Goal: Information Seeking & Learning: Find specific page/section

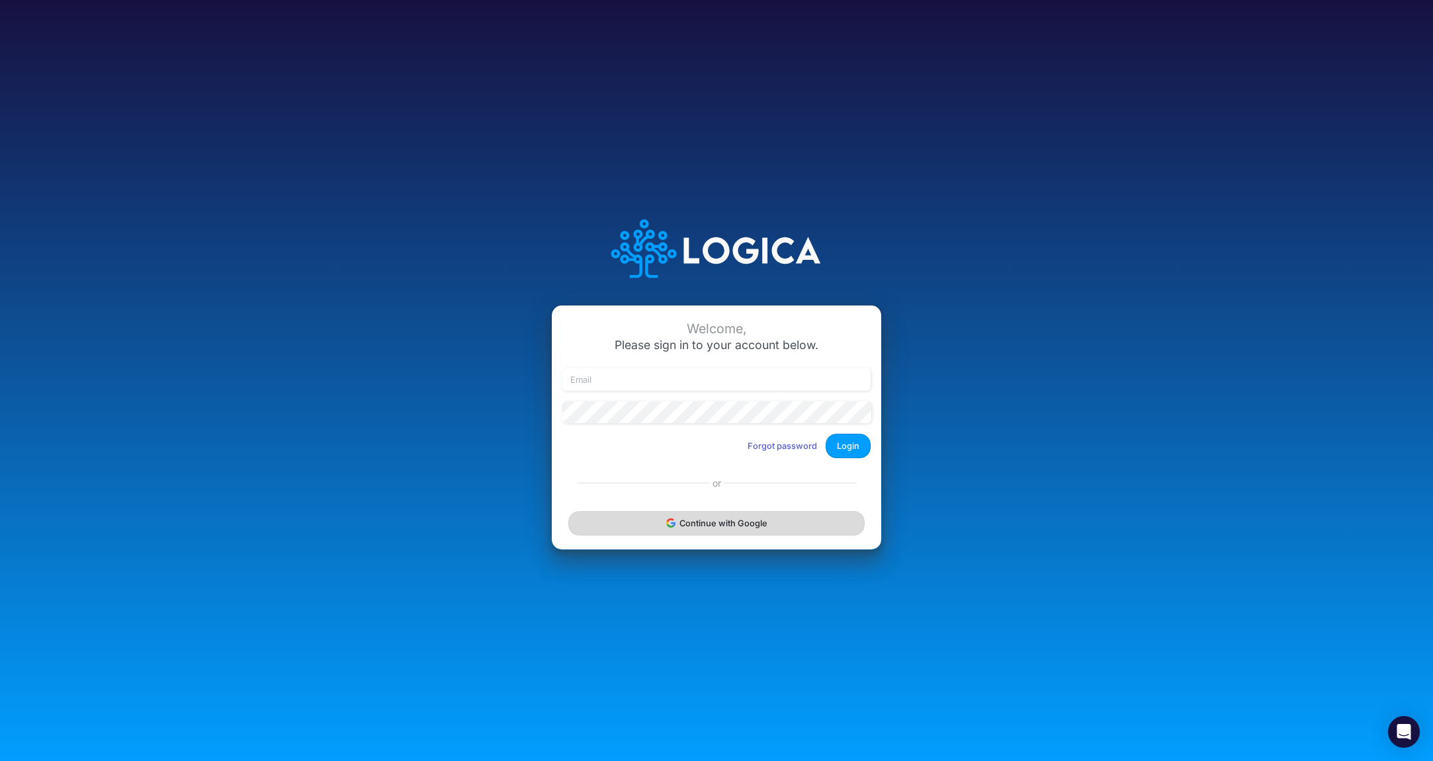
click at [740, 523] on button "Continue with Google" at bounding box center [716, 523] width 296 height 24
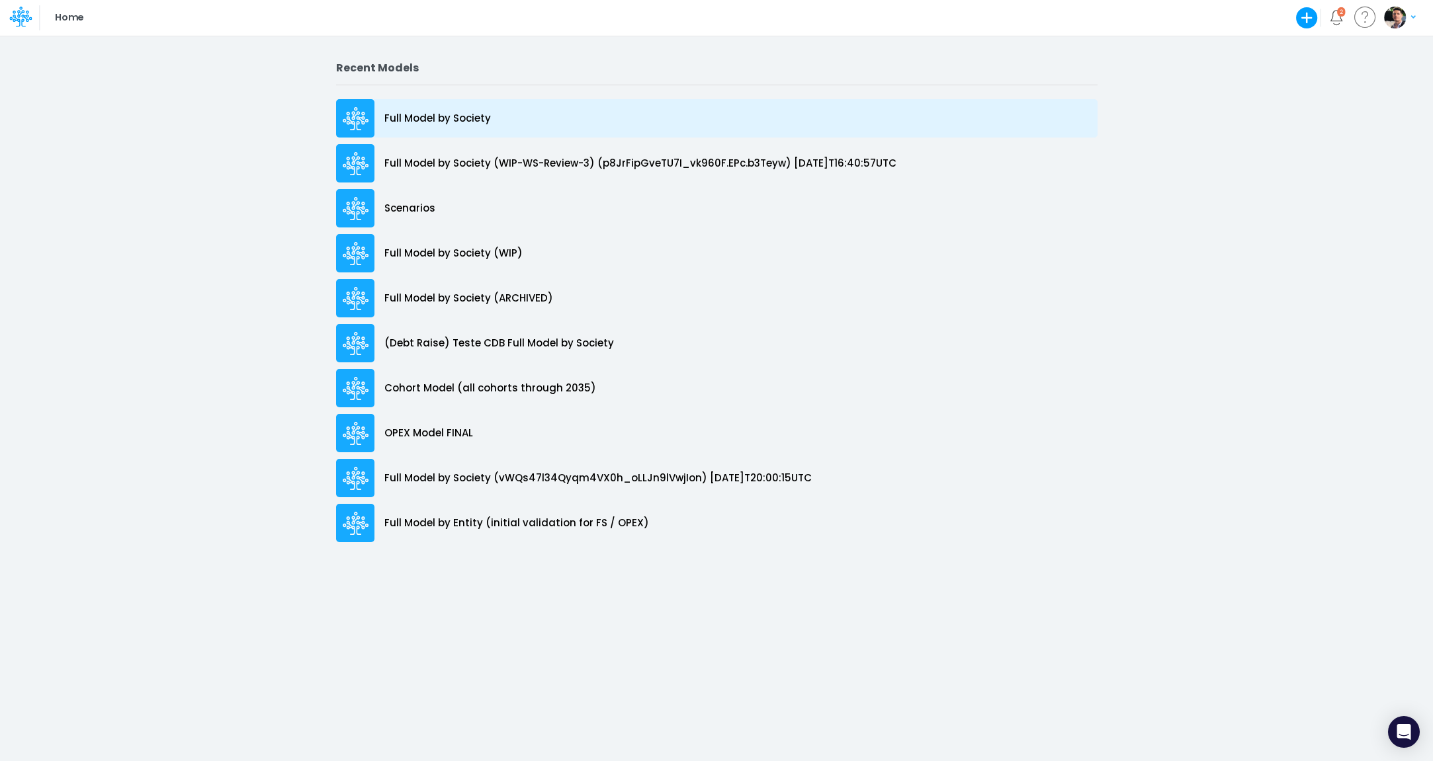
click at [458, 115] on p "Full Model by Society" at bounding box center [437, 118] width 106 height 15
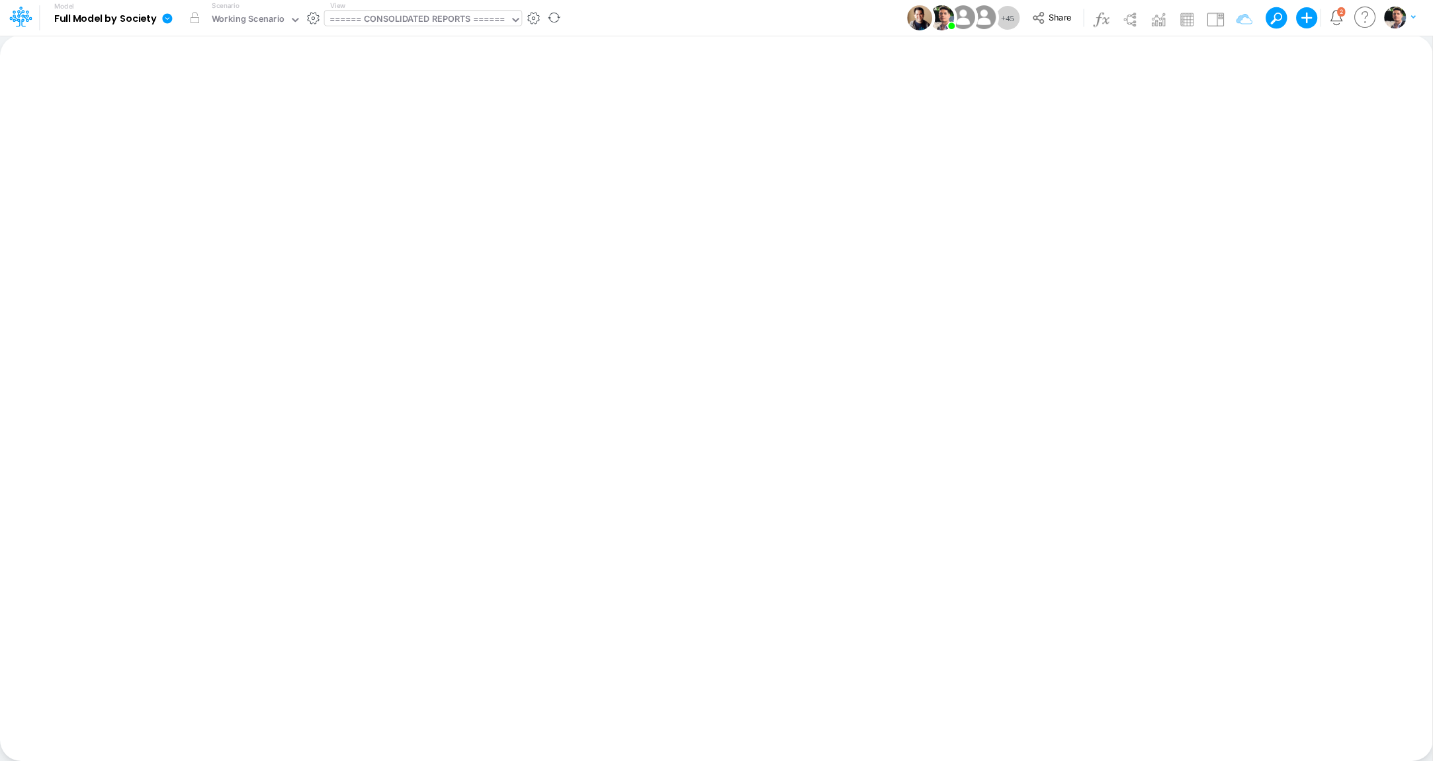
click at [402, 22] on div "====== CONSOLIDATED REPORTS ======" at bounding box center [417, 20] width 176 height 15
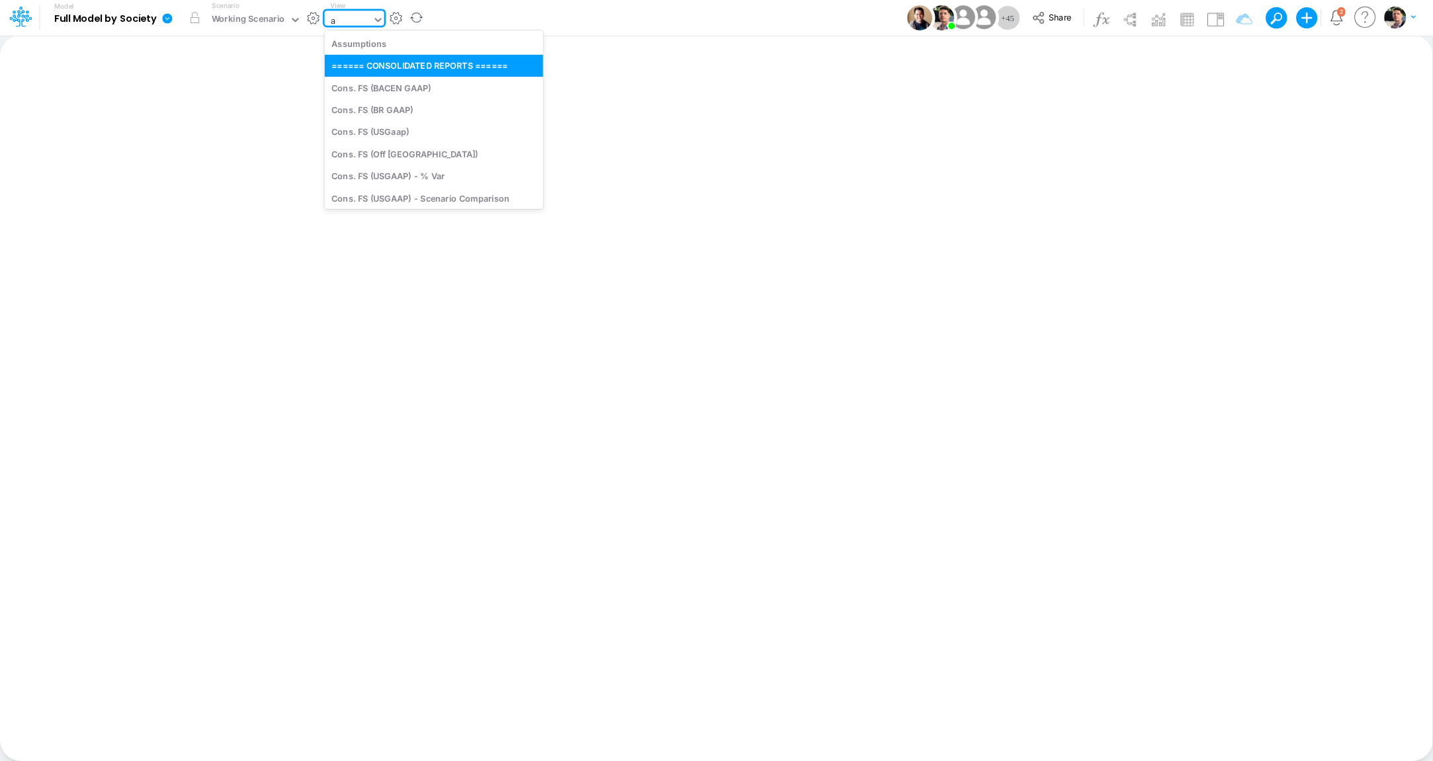
type input "ad"
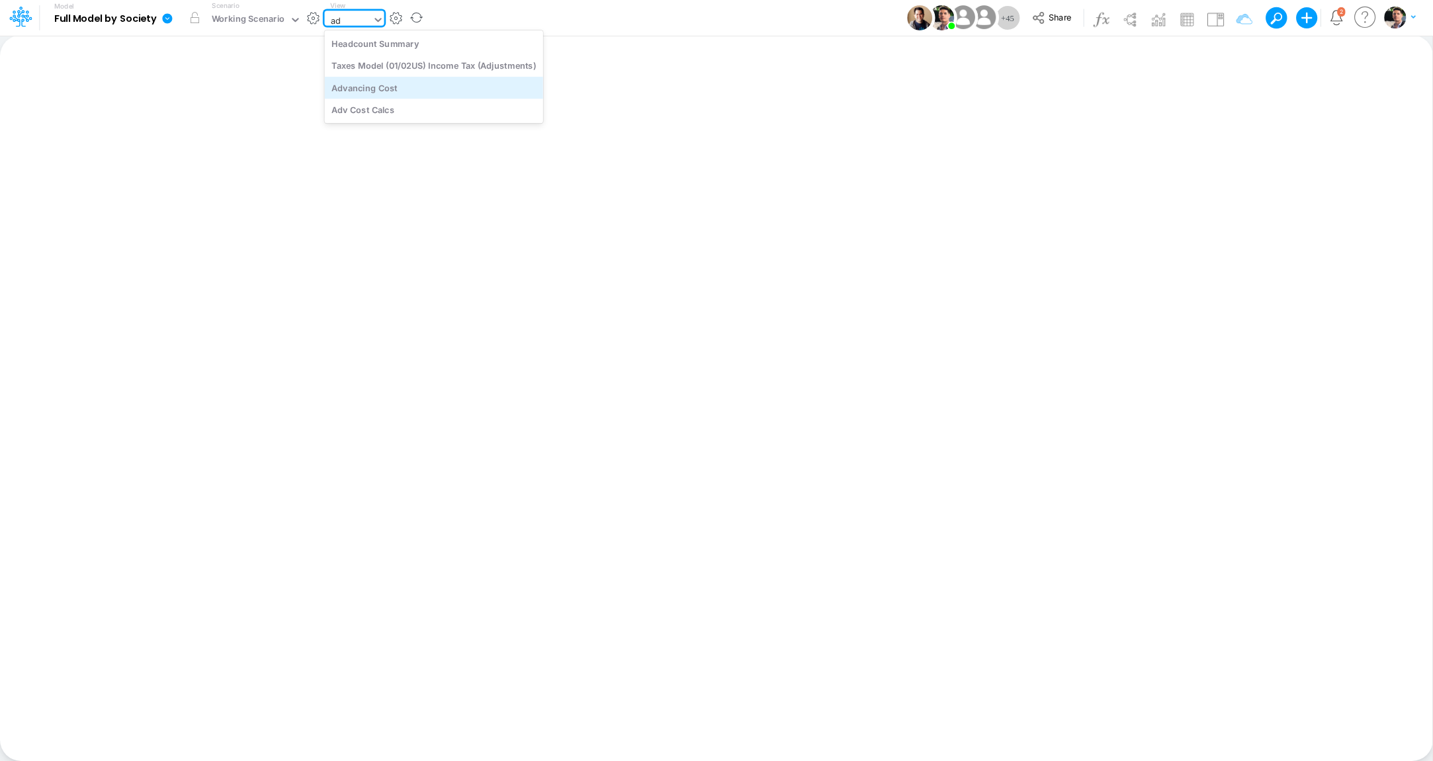
click at [417, 89] on div "Advancing Cost" at bounding box center [434, 88] width 218 height 22
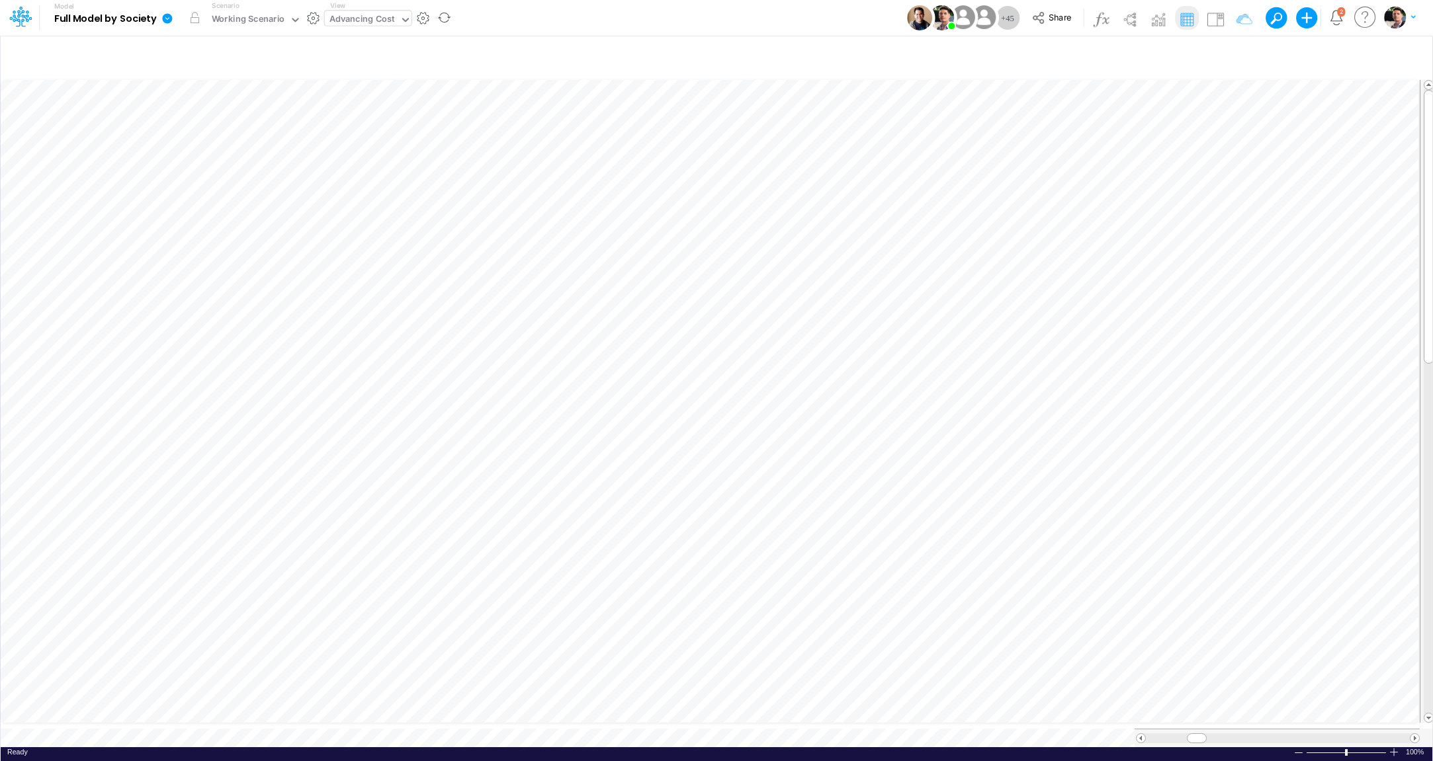
scroll to position [5, 11]
click at [626, 238] on li at bounding box center [610, 237] width 46 height 34
click at [606, 235] on icon "button" at bounding box center [610, 237] width 20 height 14
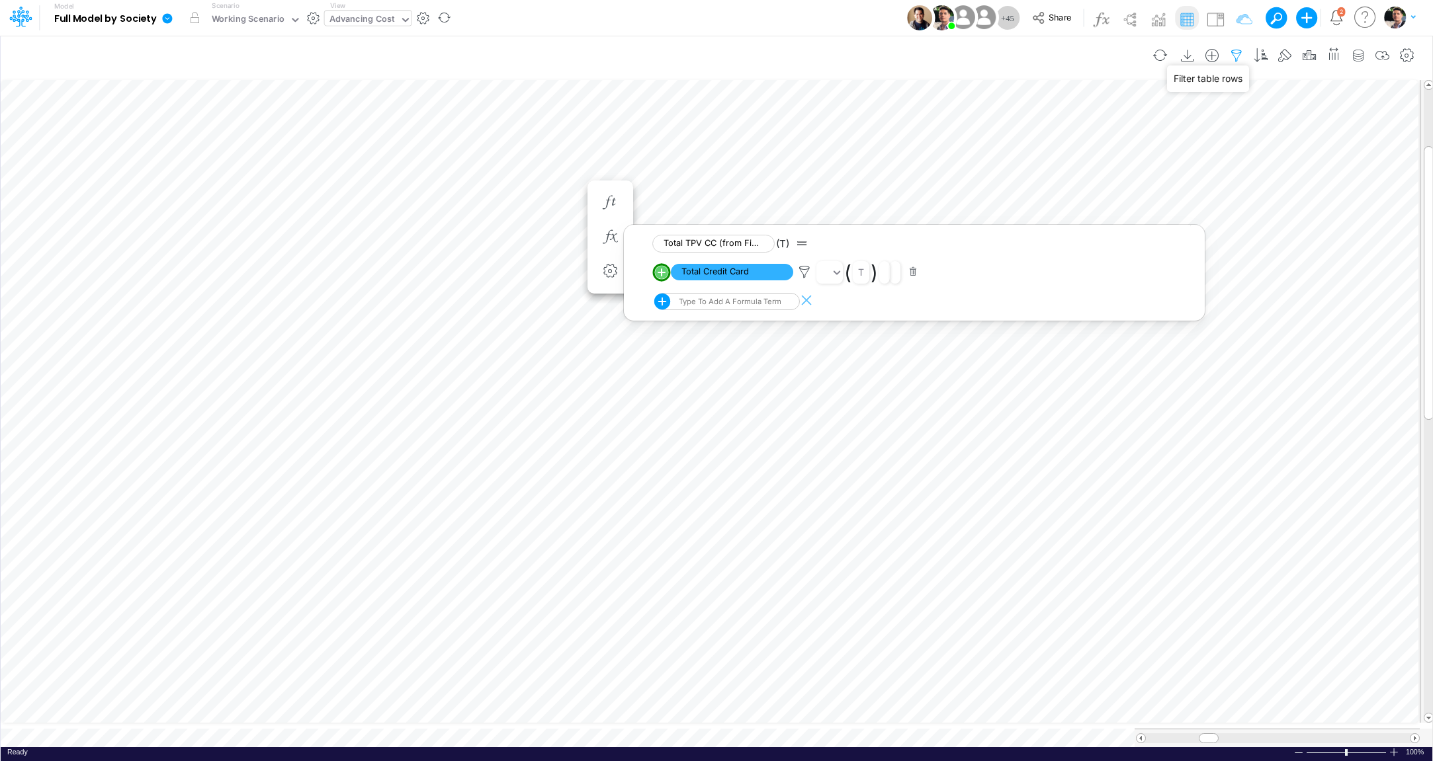
click at [1242, 56] on icon "button" at bounding box center [1236, 56] width 20 height 14
select select "notEqual"
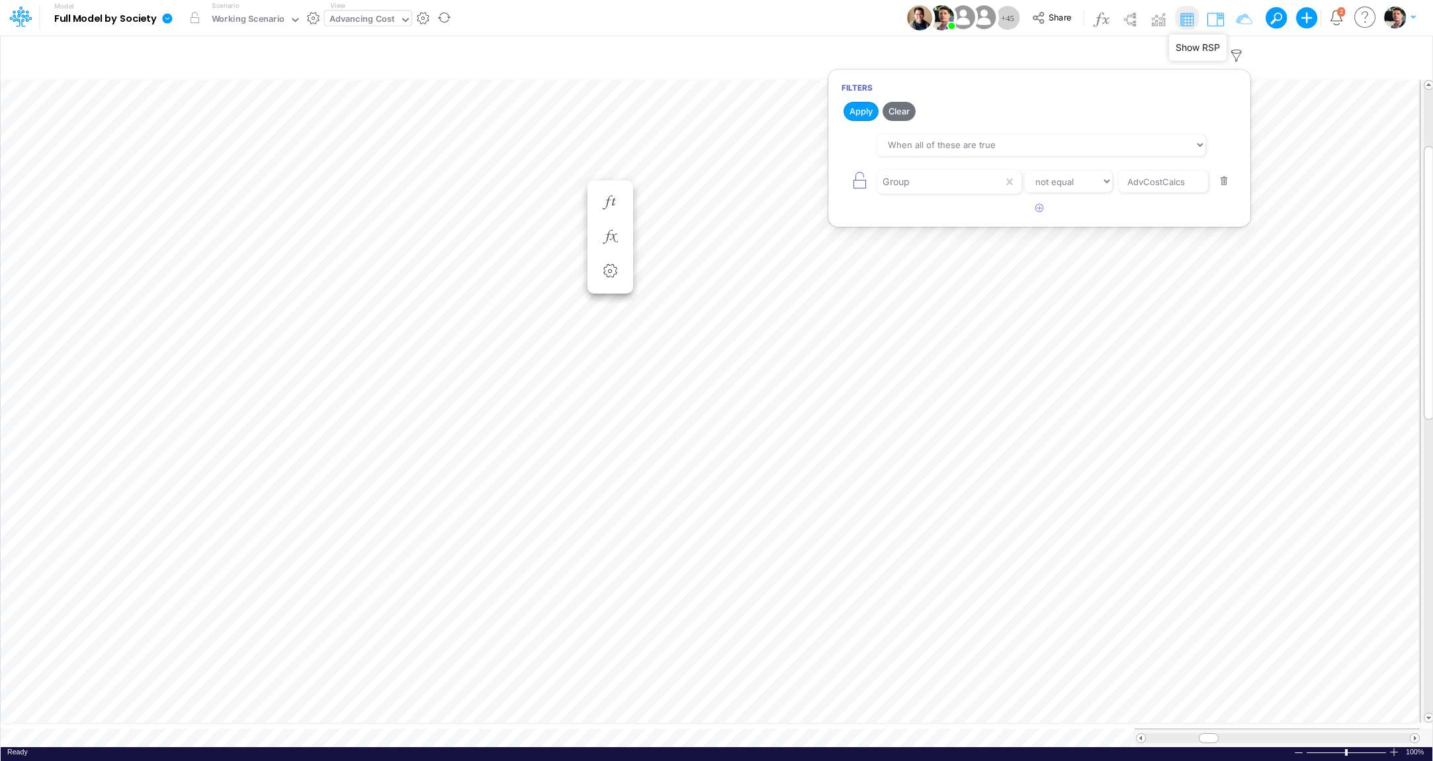
drag, startPoint x: 1215, startPoint y: 21, endPoint x: 1199, endPoint y: 147, distance: 126.7
click at [1215, 21] on img at bounding box center [1214, 19] width 21 height 21
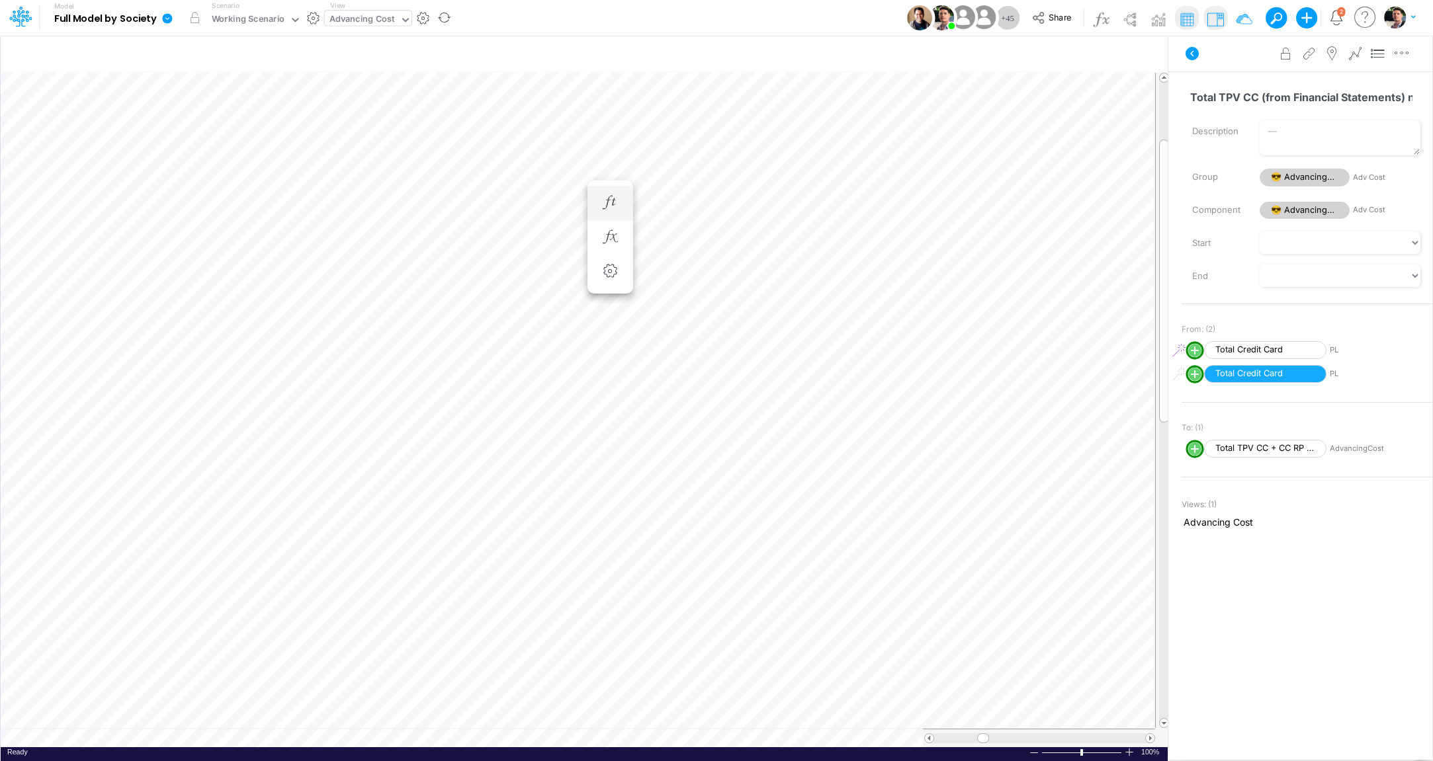
scroll to position [5, 42]
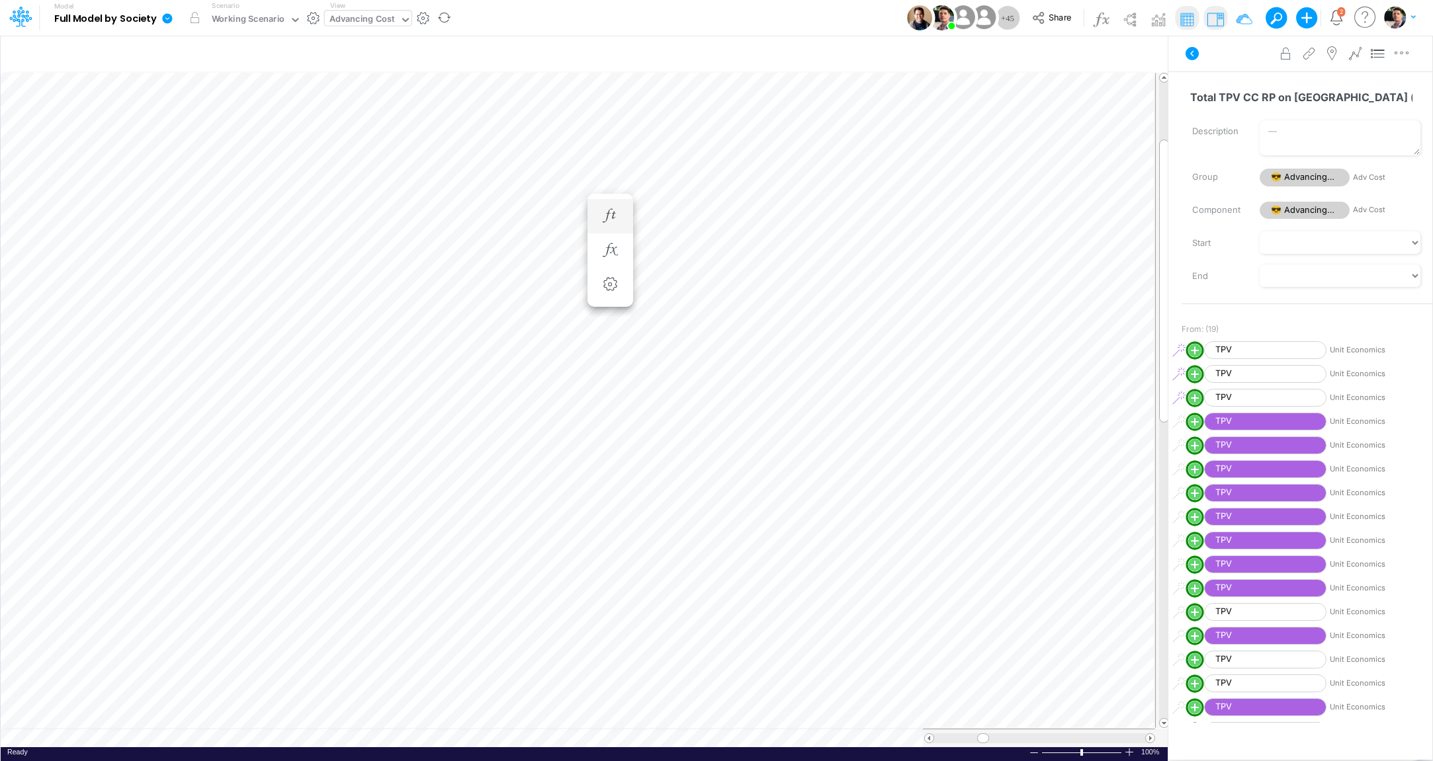
scroll to position [5, 43]
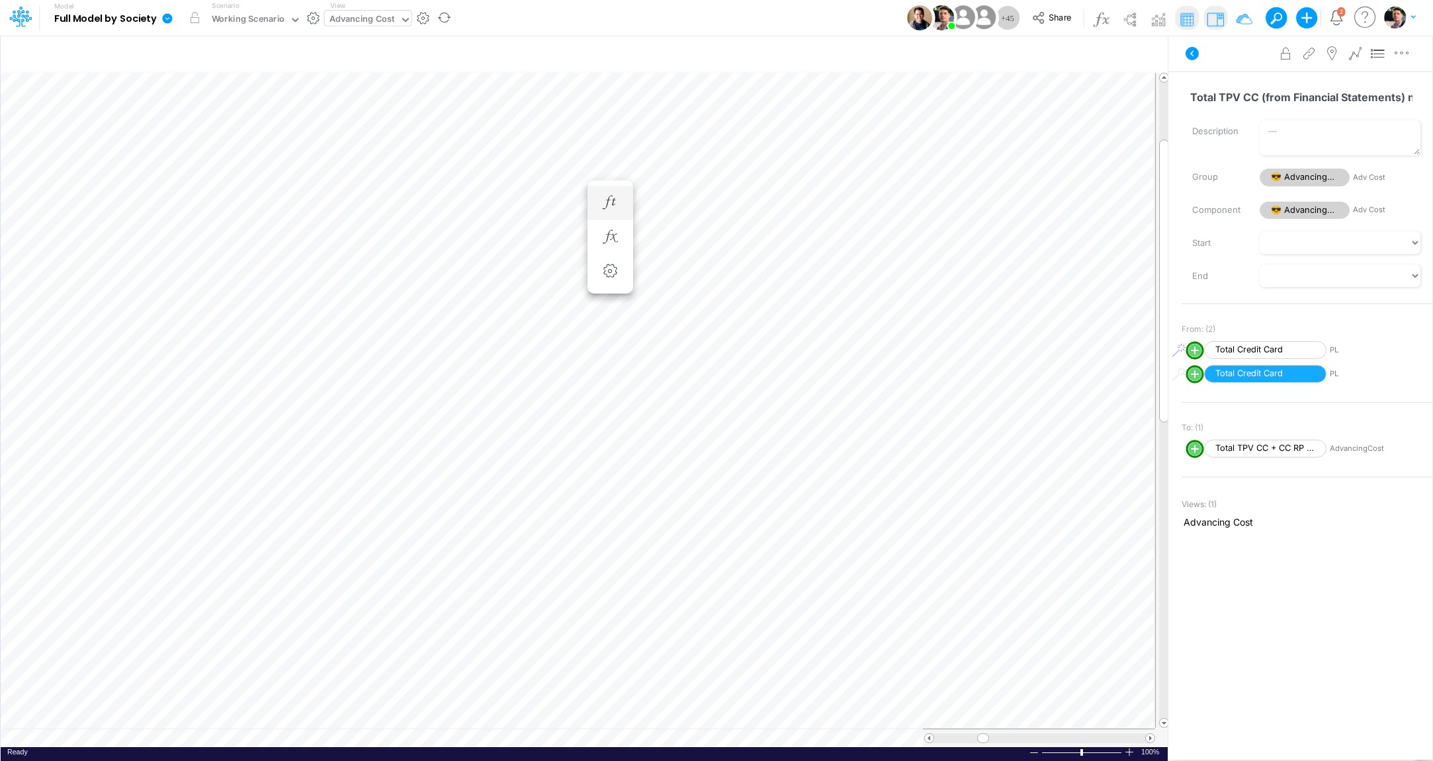
scroll to position [5, 42]
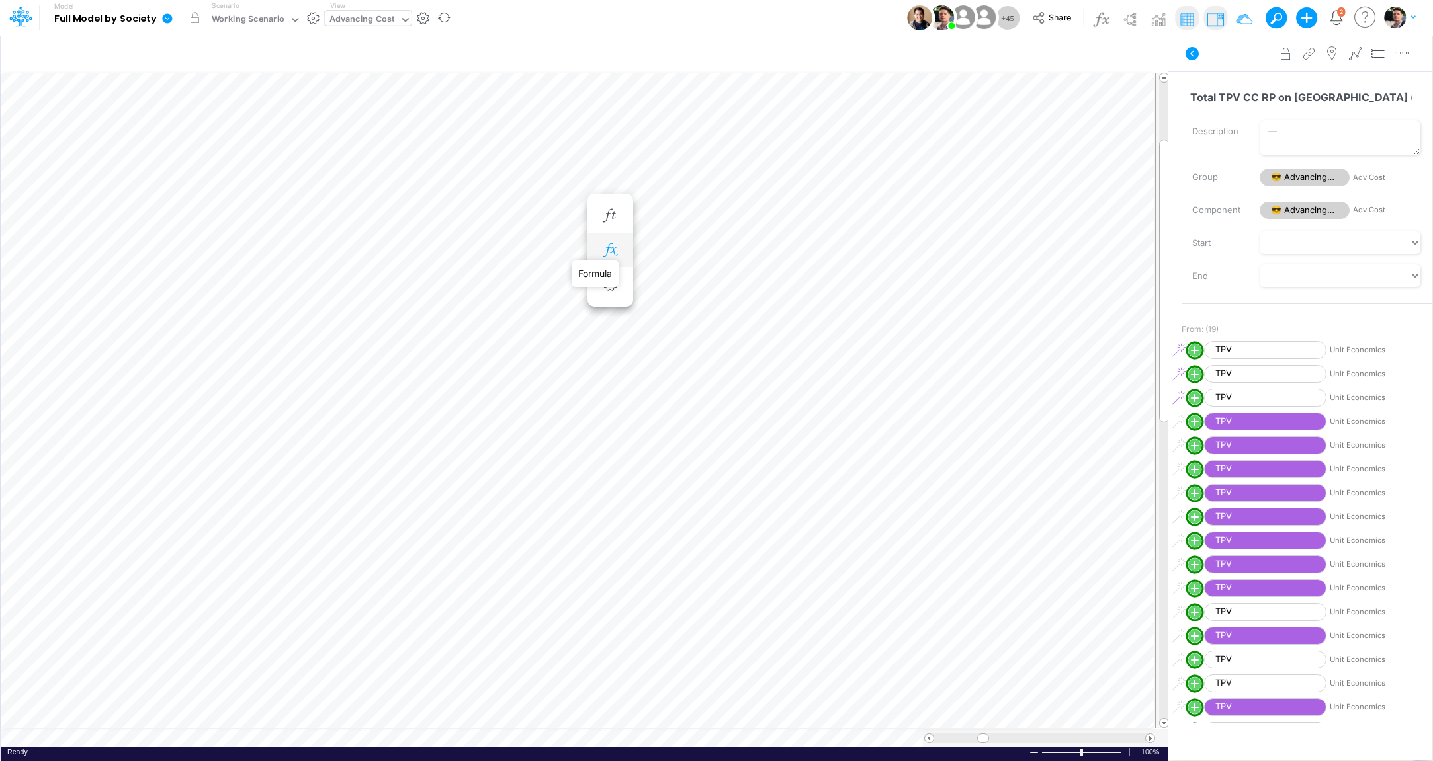
click at [614, 255] on icon "button" at bounding box center [610, 250] width 20 height 14
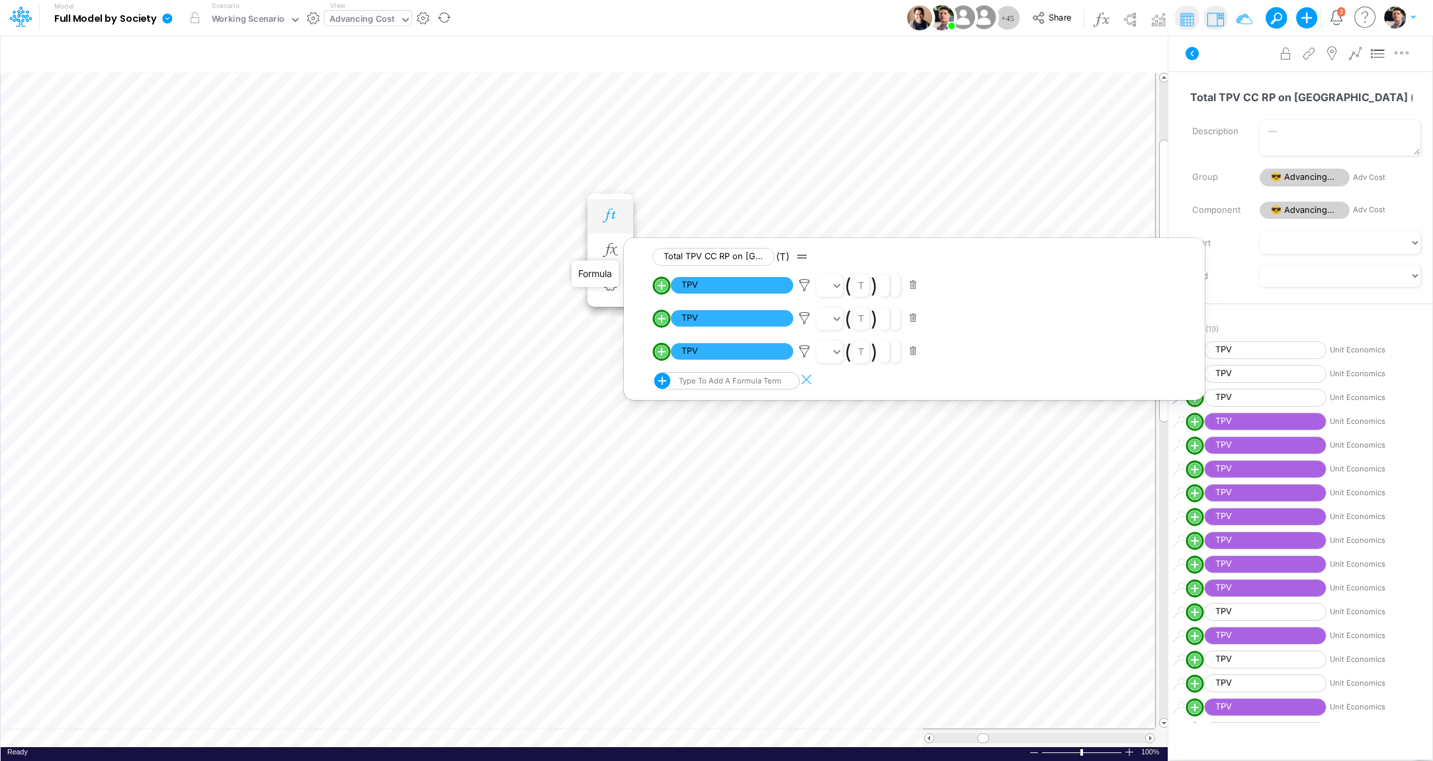
click at [605, 210] on icon "button" at bounding box center [610, 216] width 20 height 14
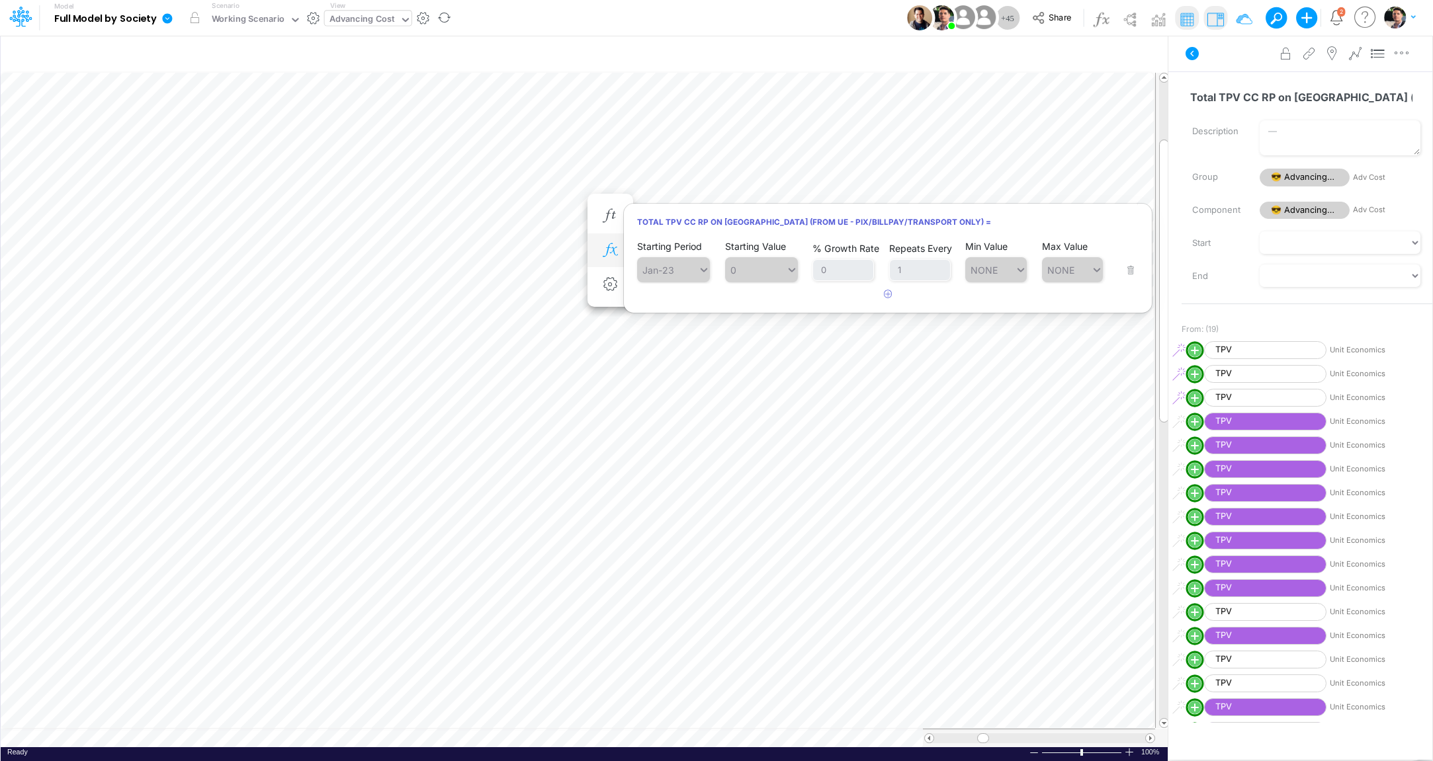
click at [611, 241] on button "button" at bounding box center [610, 250] width 24 height 26
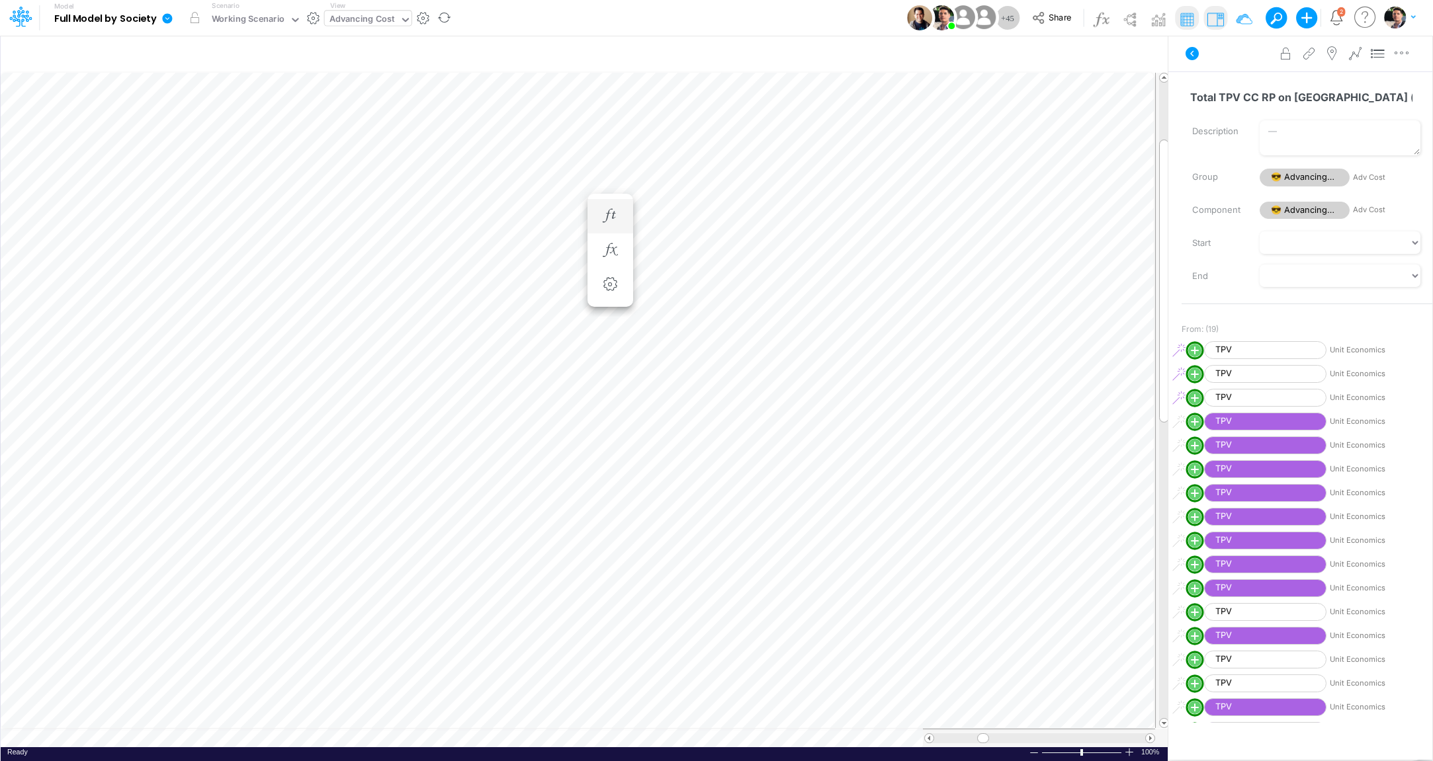
scroll to position [5, 43]
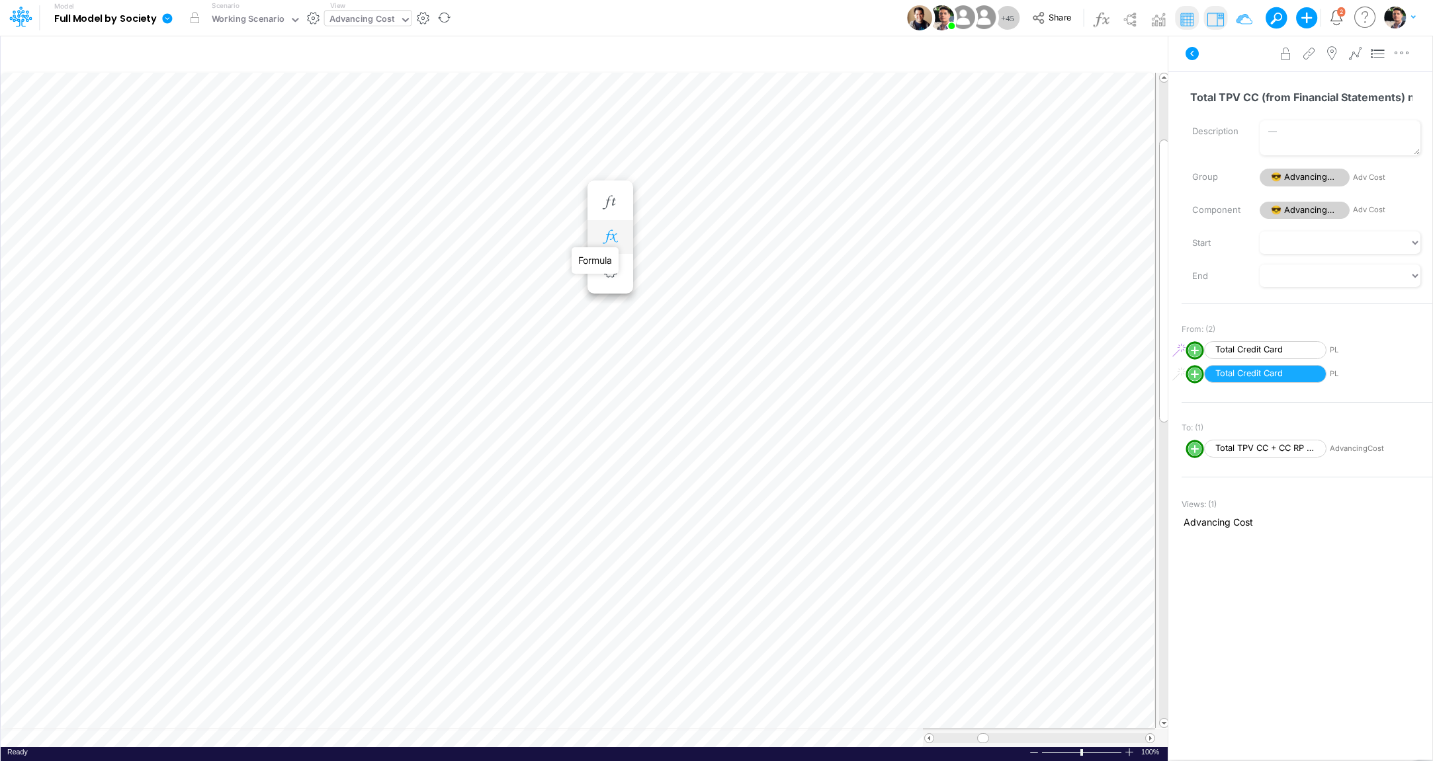
click at [610, 240] on icon "button" at bounding box center [610, 237] width 20 height 14
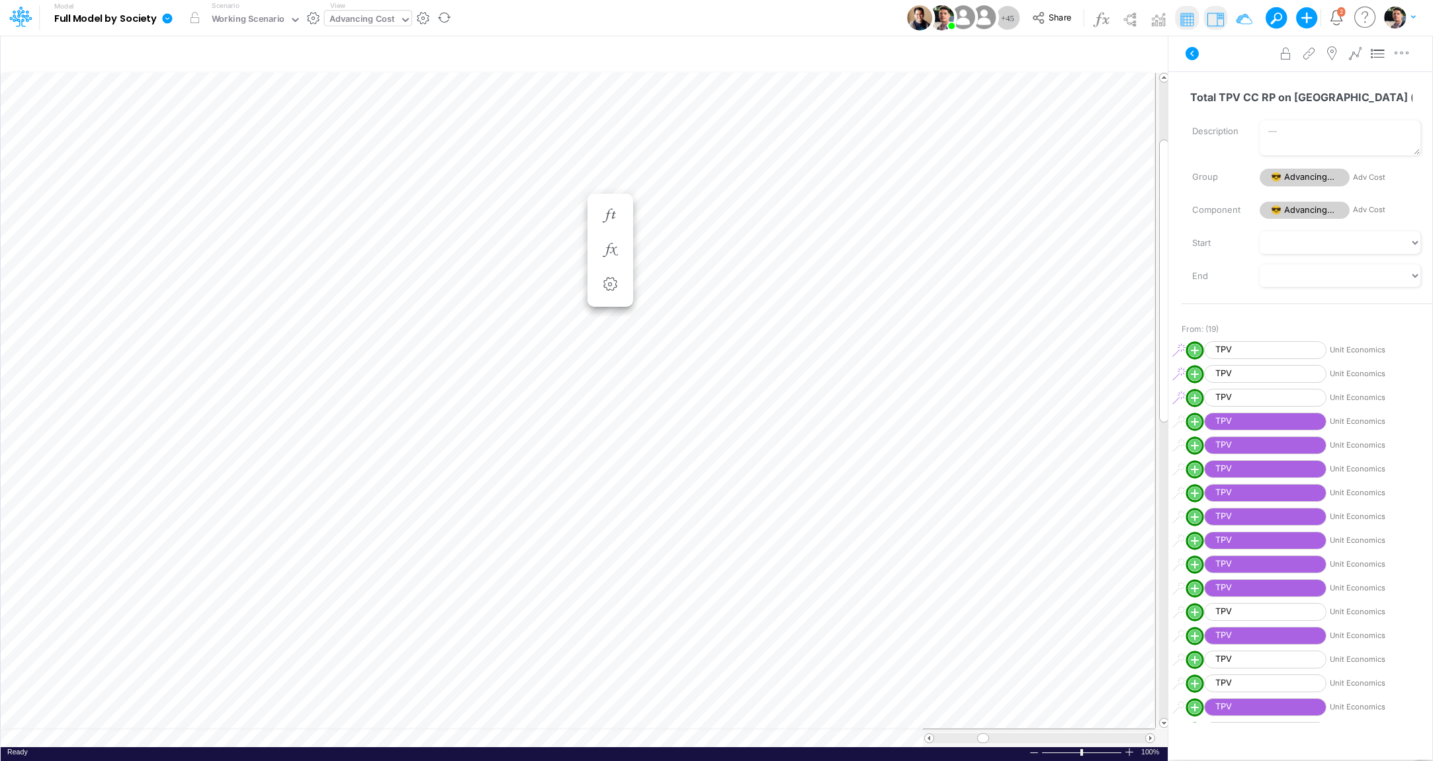
scroll to position [241, 0]
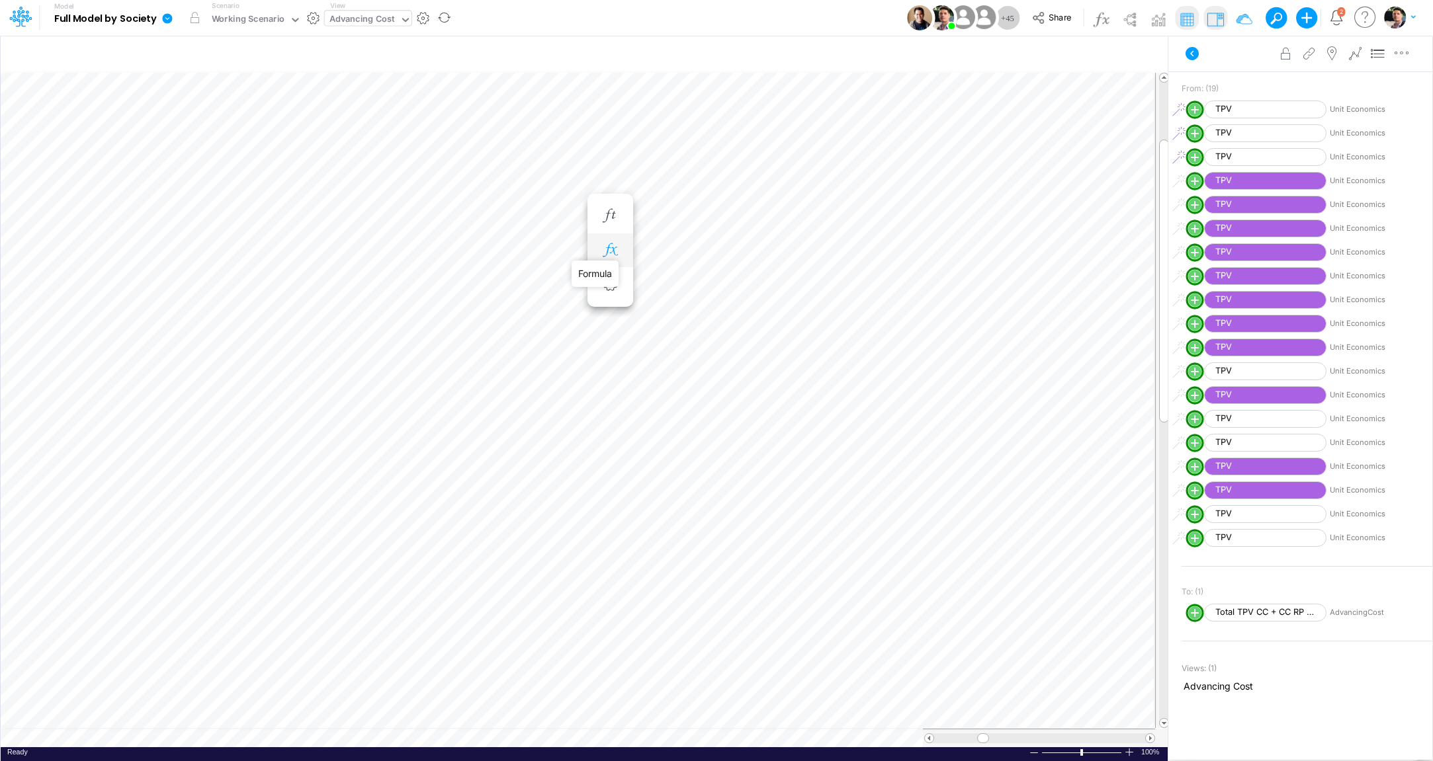
click at [614, 246] on icon "button" at bounding box center [610, 250] width 20 height 14
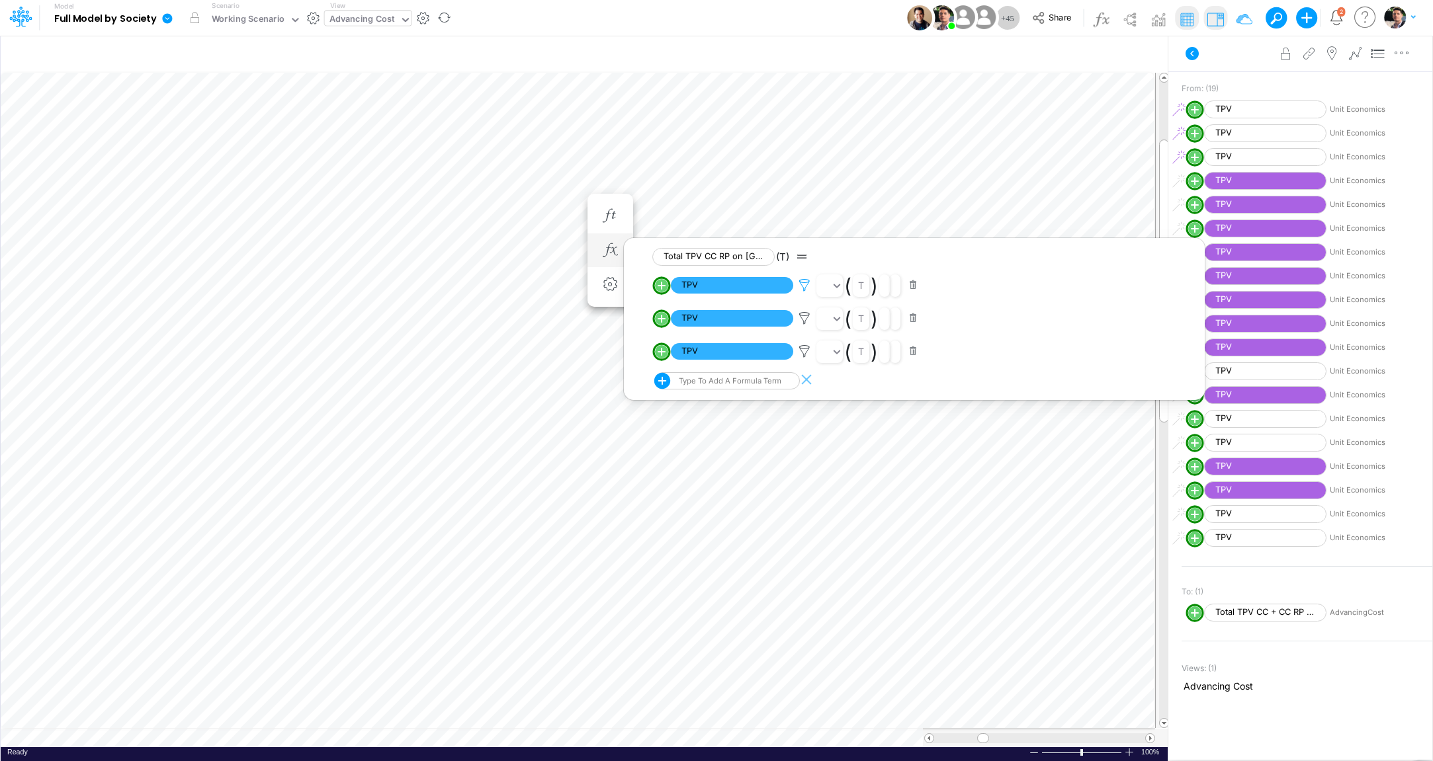
click at [802, 282] on icon at bounding box center [804, 285] width 20 height 14
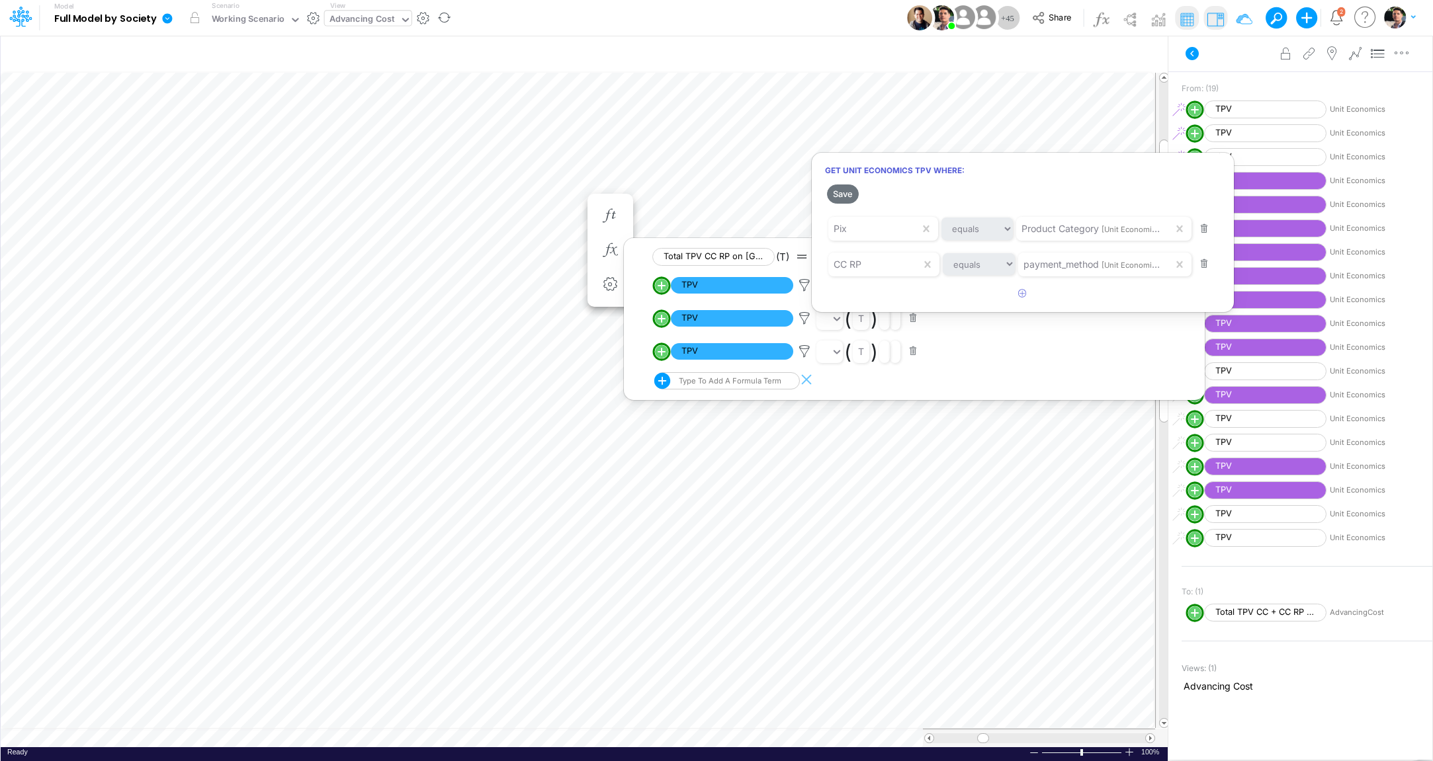
click at [804, 320] on div at bounding box center [716, 384] width 1433 height 755
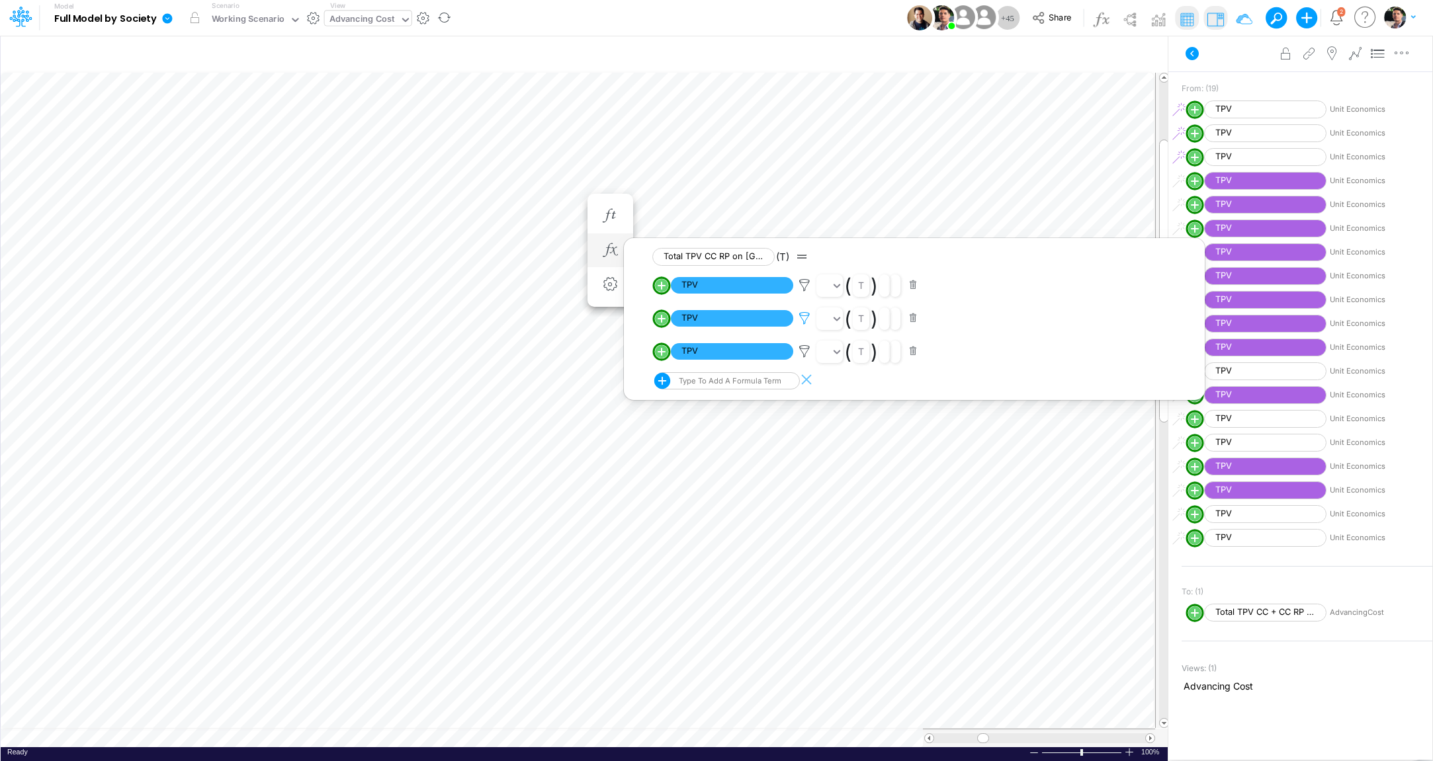
click at [802, 317] on icon at bounding box center [804, 319] width 20 height 14
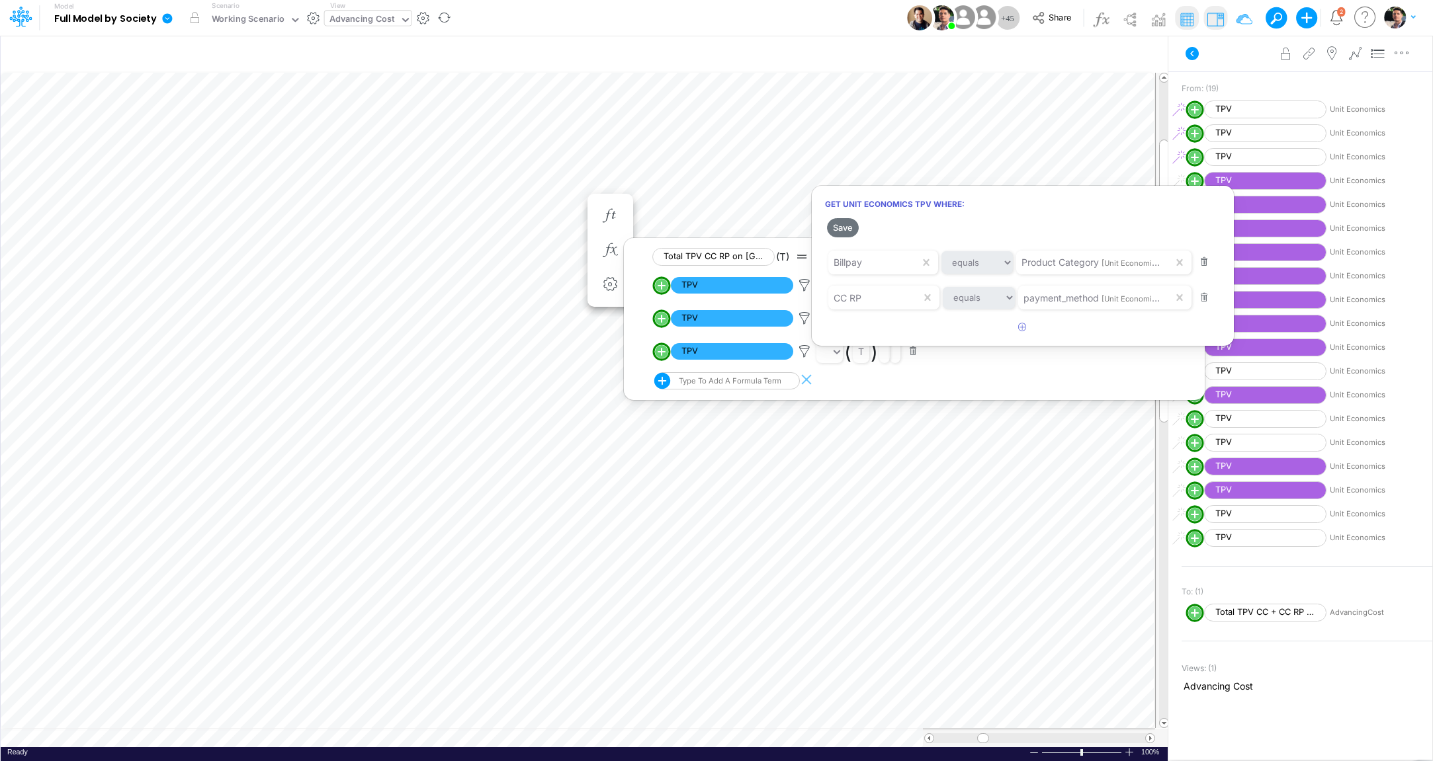
click at [807, 343] on div at bounding box center [716, 384] width 1433 height 755
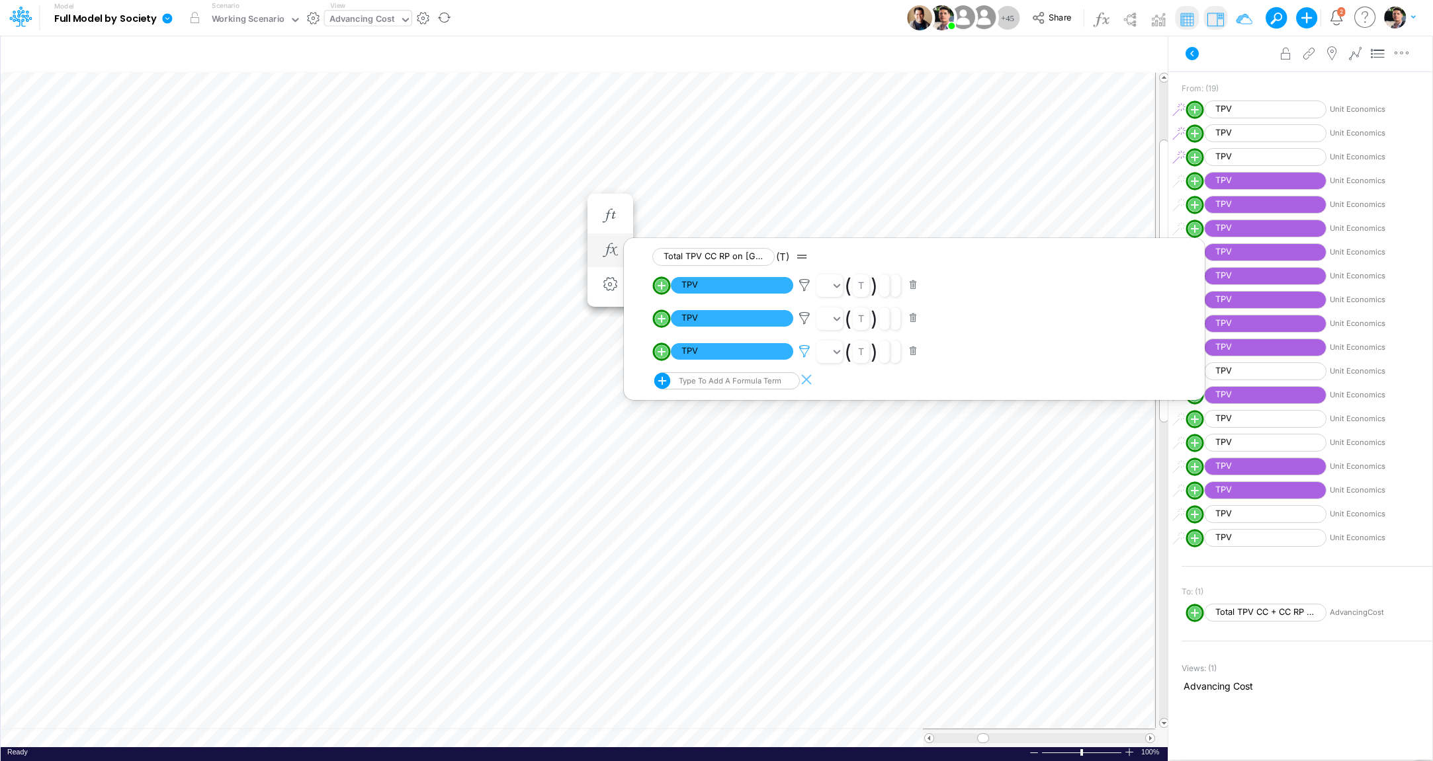
click at [807, 352] on icon at bounding box center [804, 352] width 20 height 14
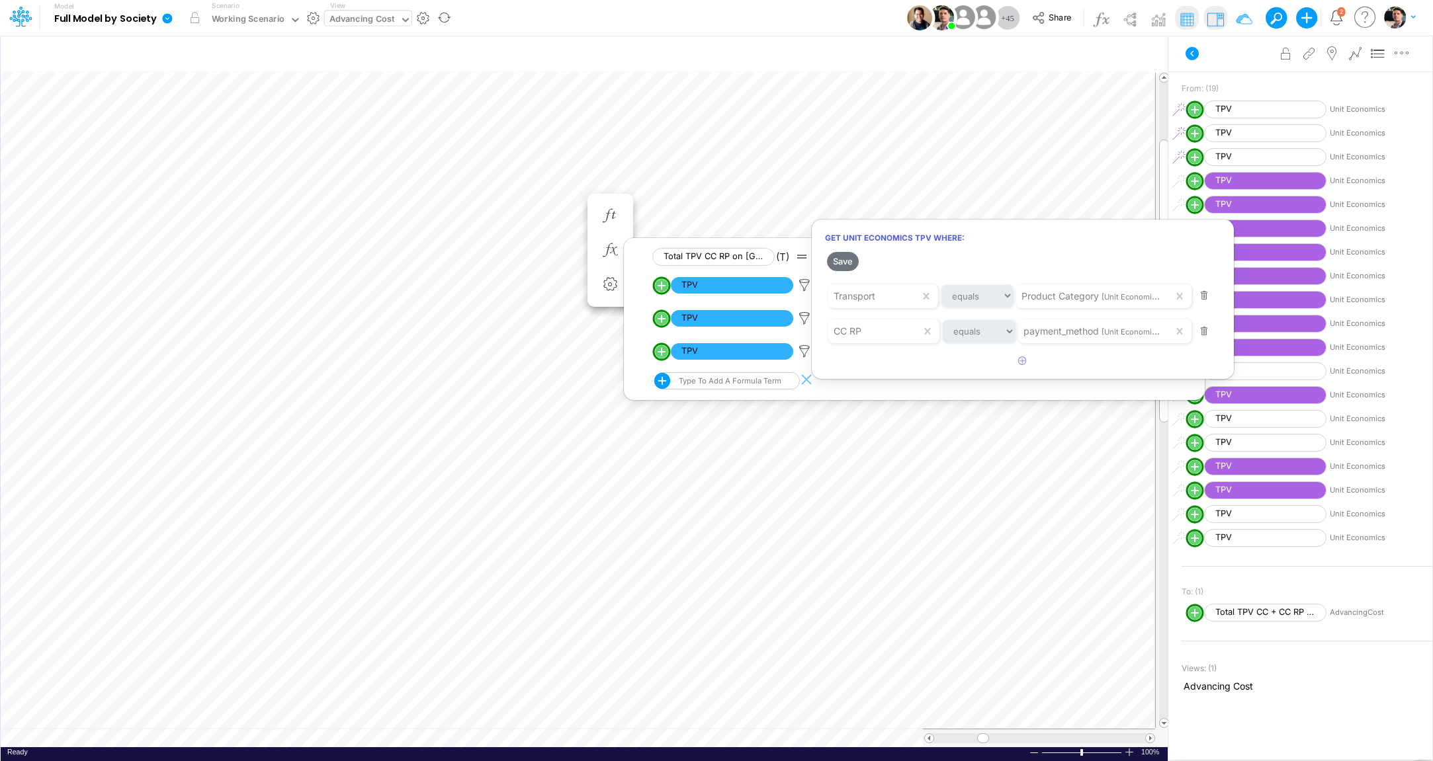
click at [574, 173] on div at bounding box center [716, 384] width 1433 height 755
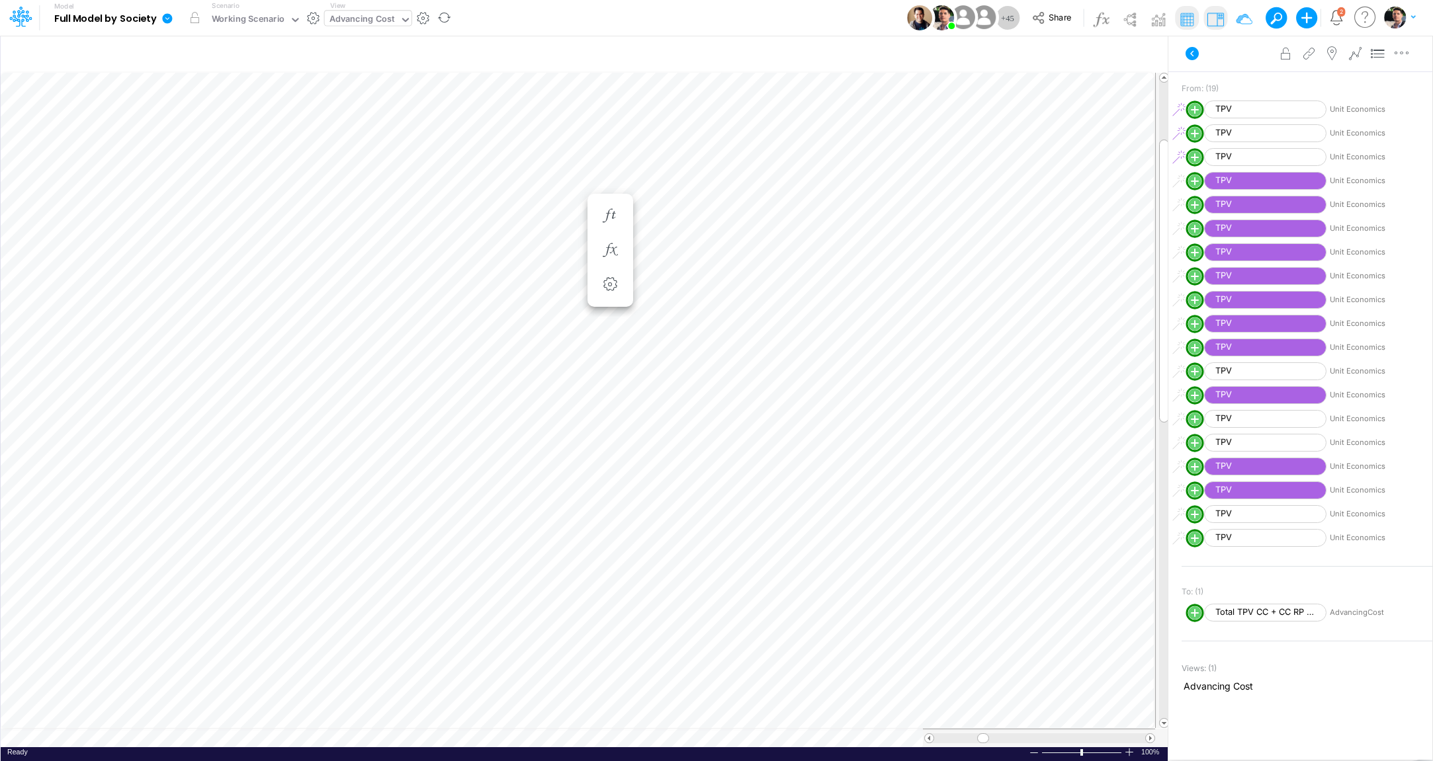
scroll to position [5, 43]
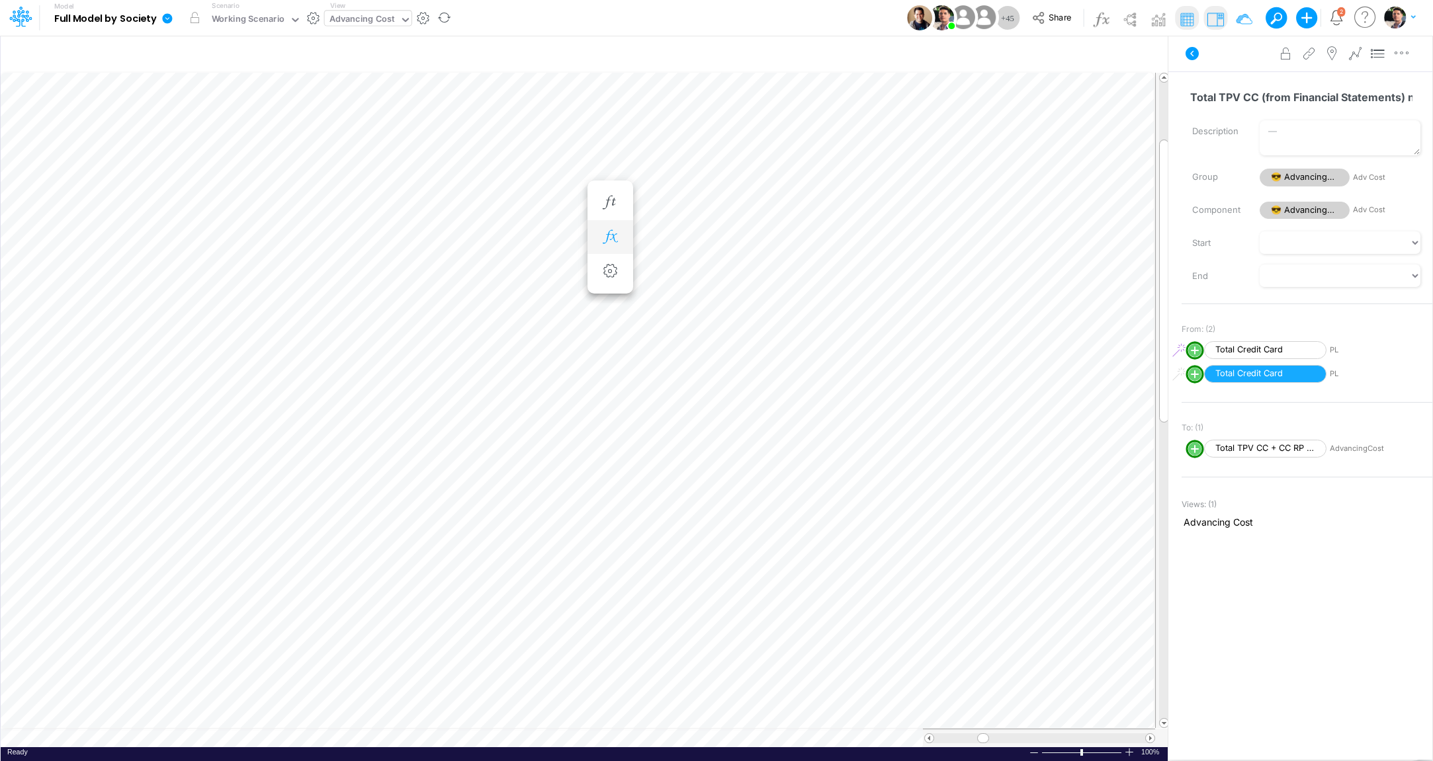
click at [614, 241] on icon "button" at bounding box center [610, 237] width 20 height 14
click at [802, 271] on icon at bounding box center [804, 272] width 20 height 14
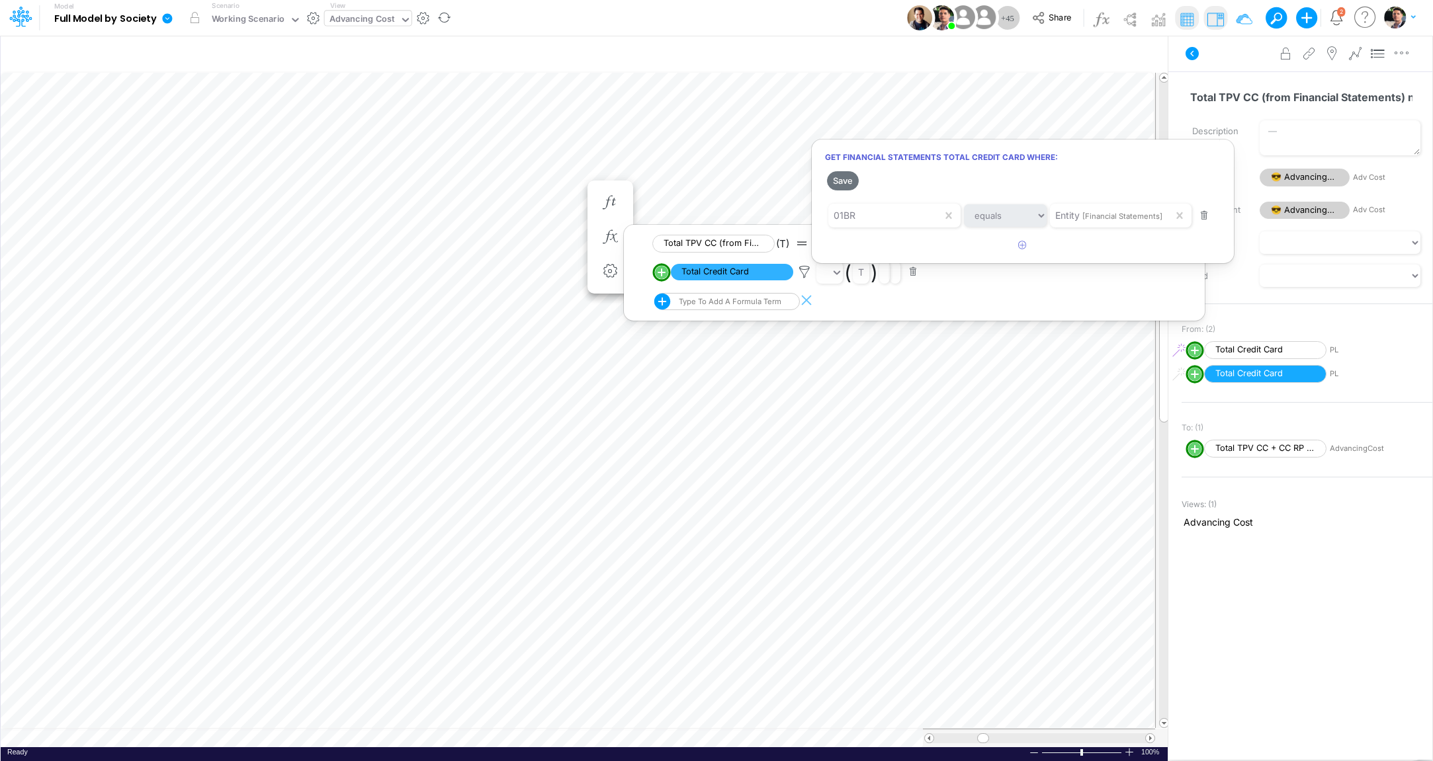
click at [1236, 450] on div at bounding box center [716, 384] width 1433 height 755
click at [808, 270] on icon at bounding box center [804, 272] width 20 height 14
click at [1230, 445] on div at bounding box center [716, 384] width 1433 height 755
click at [1215, 521] on span "Advancing Cost" at bounding box center [1306, 522] width 247 height 14
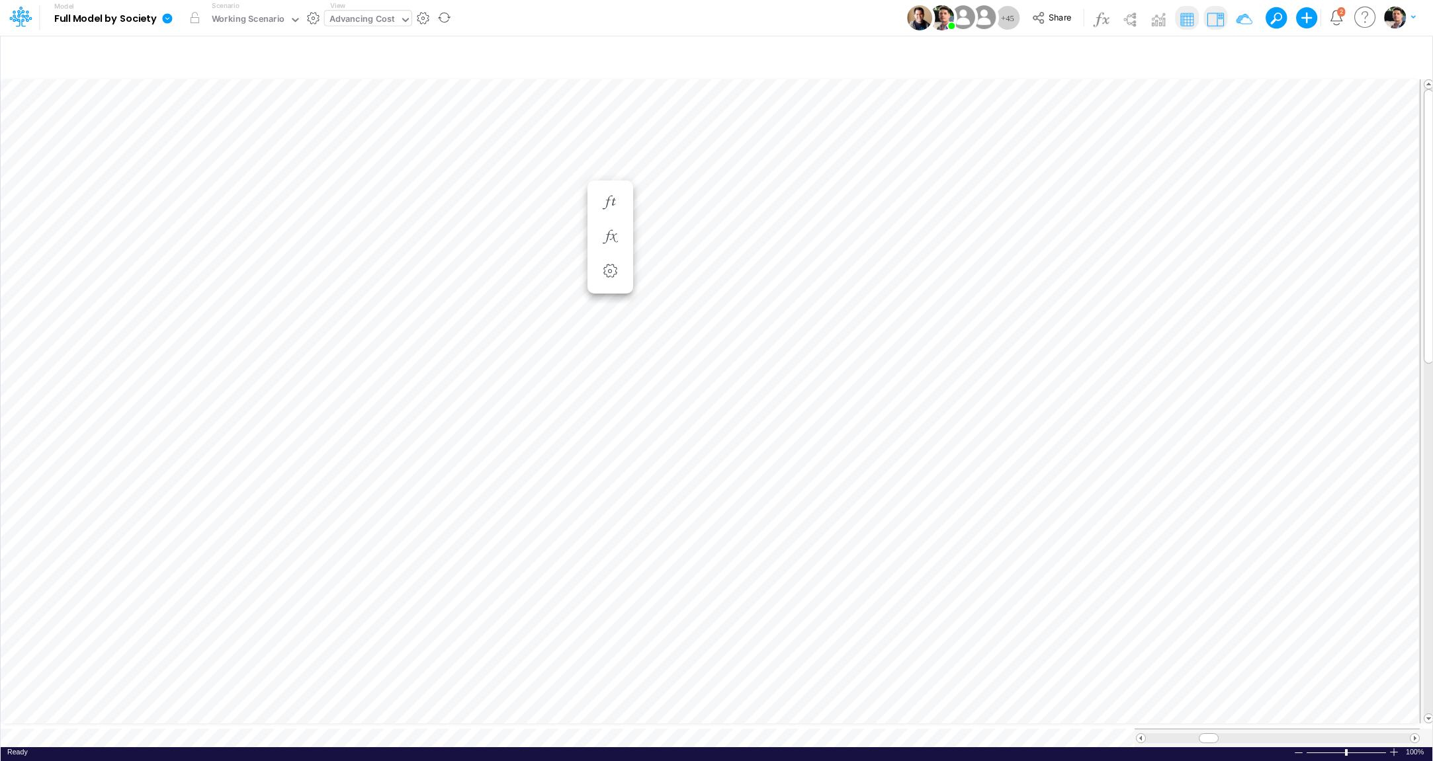
scroll to position [5, 43]
click at [766, 356] on icon "button" at bounding box center [769, 356] width 20 height 14
click at [966, 390] on icon at bounding box center [963, 391] width 20 height 14
click at [887, 388] on div at bounding box center [716, 384] width 1433 height 755
click at [863, 396] on span "Total Credit Card" at bounding box center [890, 391] width 122 height 17
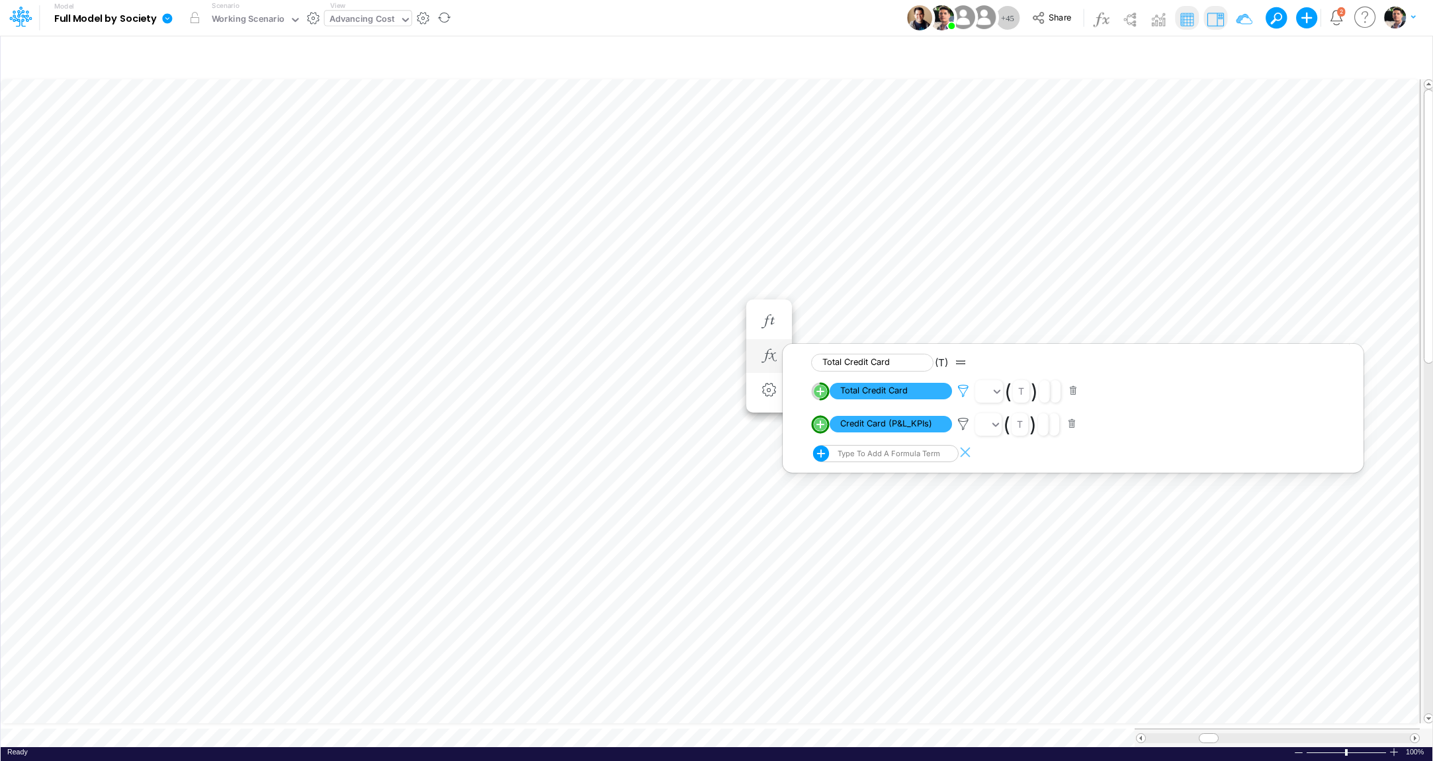
click at [964, 394] on icon at bounding box center [963, 391] width 20 height 14
click at [965, 423] on div at bounding box center [716, 384] width 1433 height 755
click at [963, 425] on icon at bounding box center [963, 424] width 20 height 14
click at [963, 390] on div at bounding box center [716, 384] width 1433 height 755
click at [1208, 23] on img at bounding box center [1214, 19] width 21 height 21
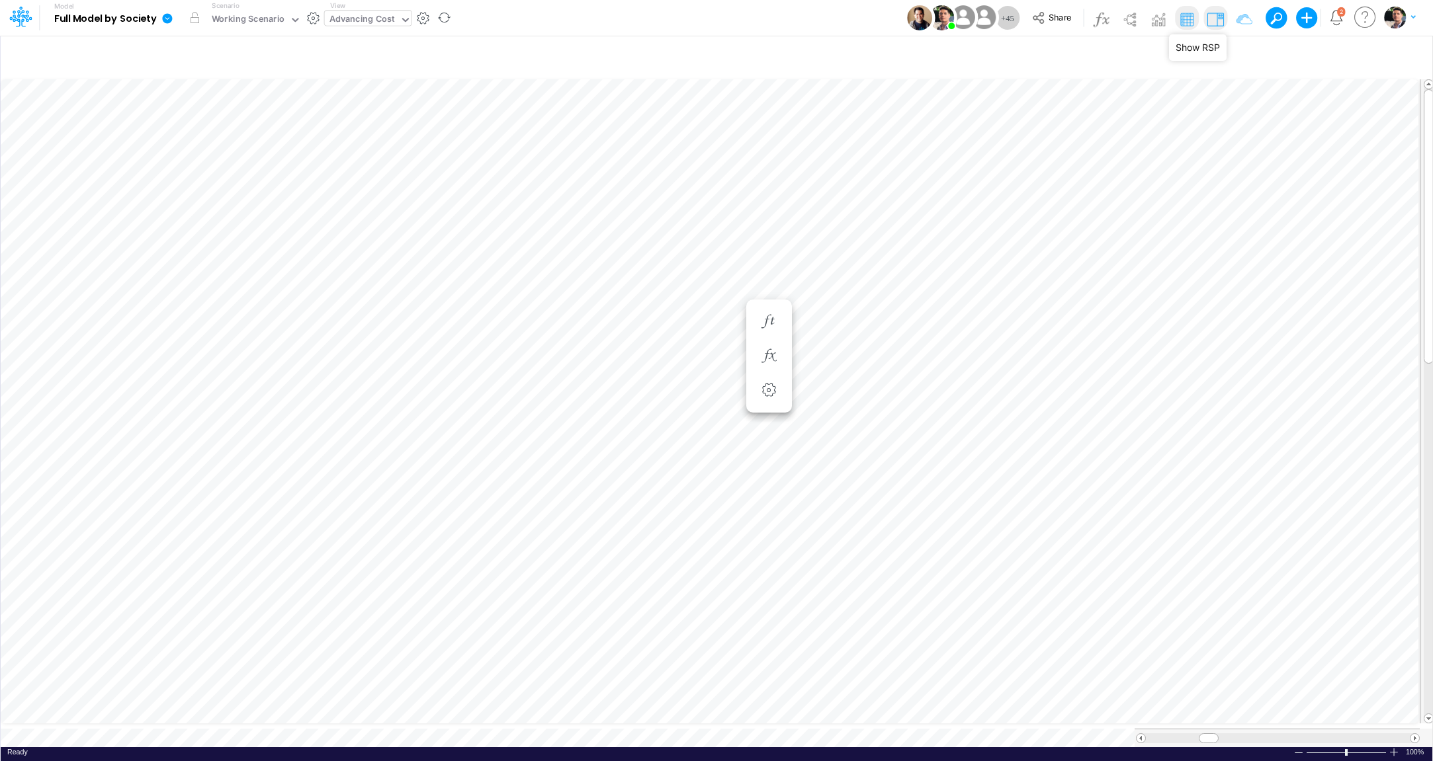
click at [1219, 21] on img at bounding box center [1214, 19] width 21 height 21
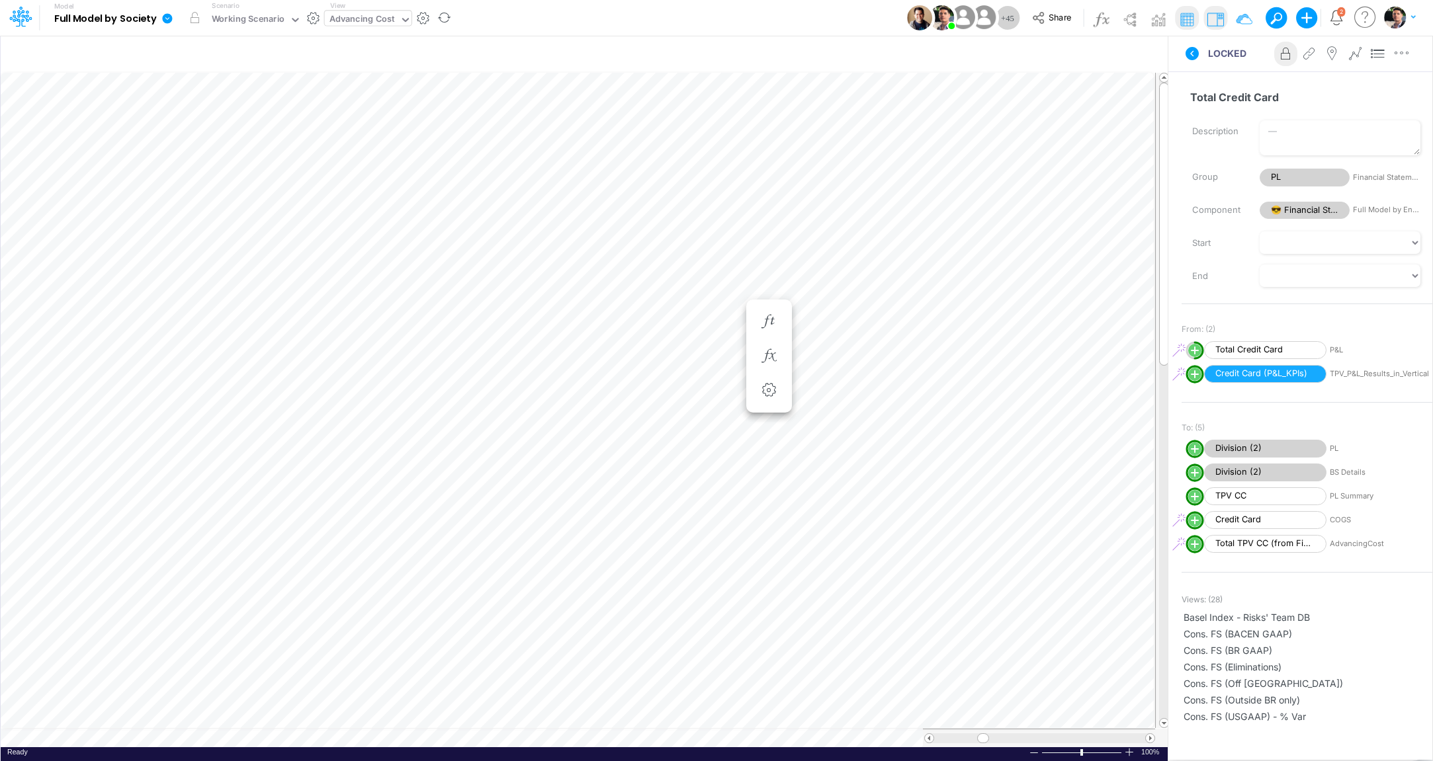
scroll to position [578, 0]
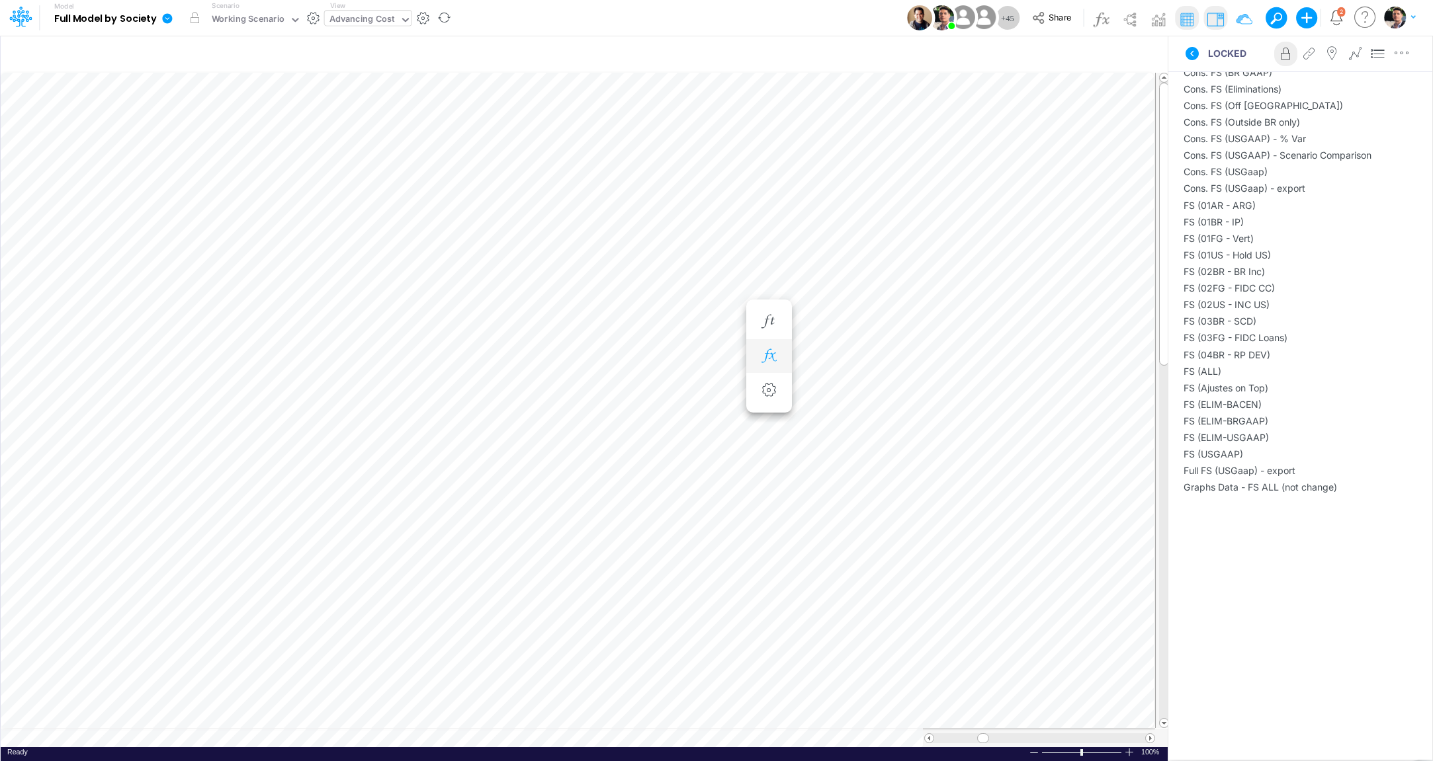
click at [772, 357] on icon "button" at bounding box center [769, 356] width 20 height 14
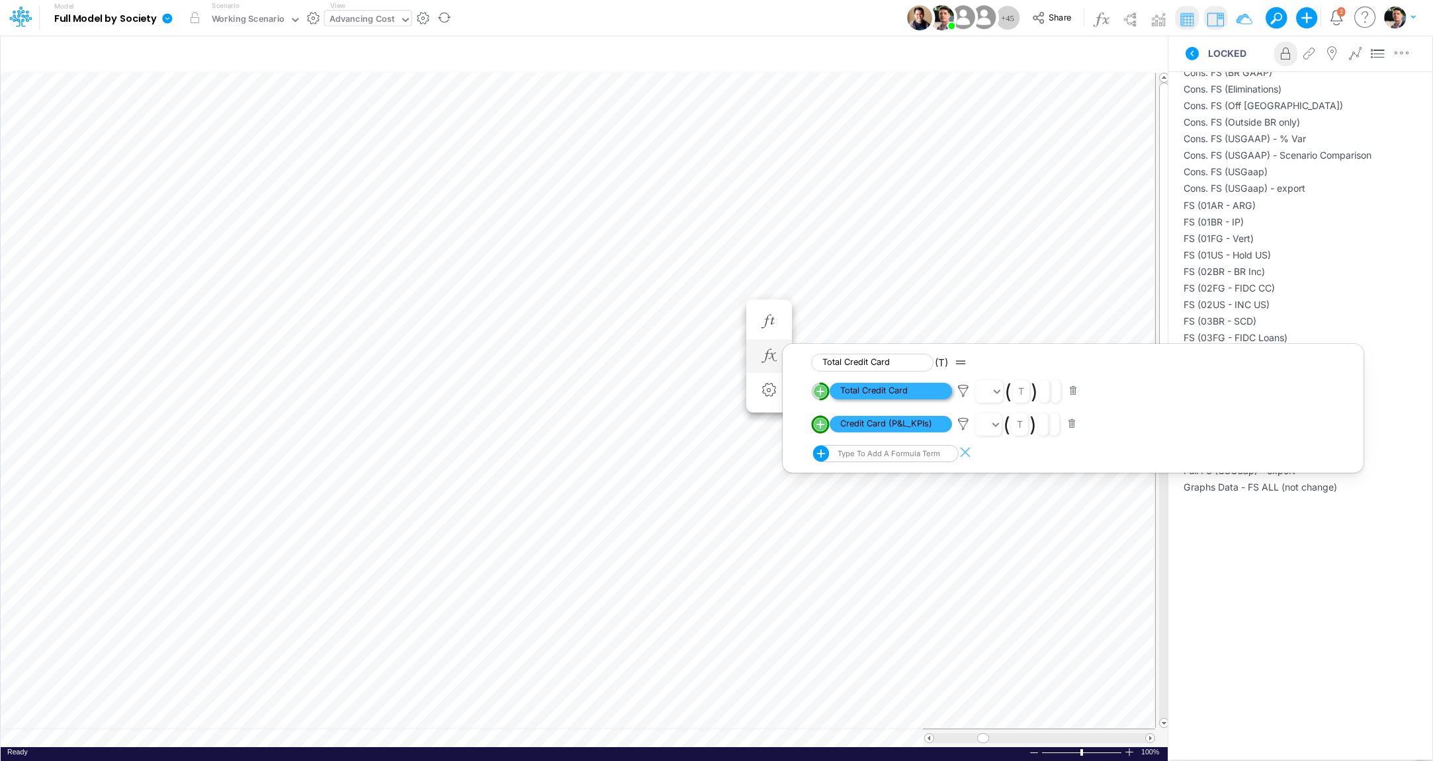
click at [887, 392] on span "Total Credit Card" at bounding box center [890, 391] width 122 height 17
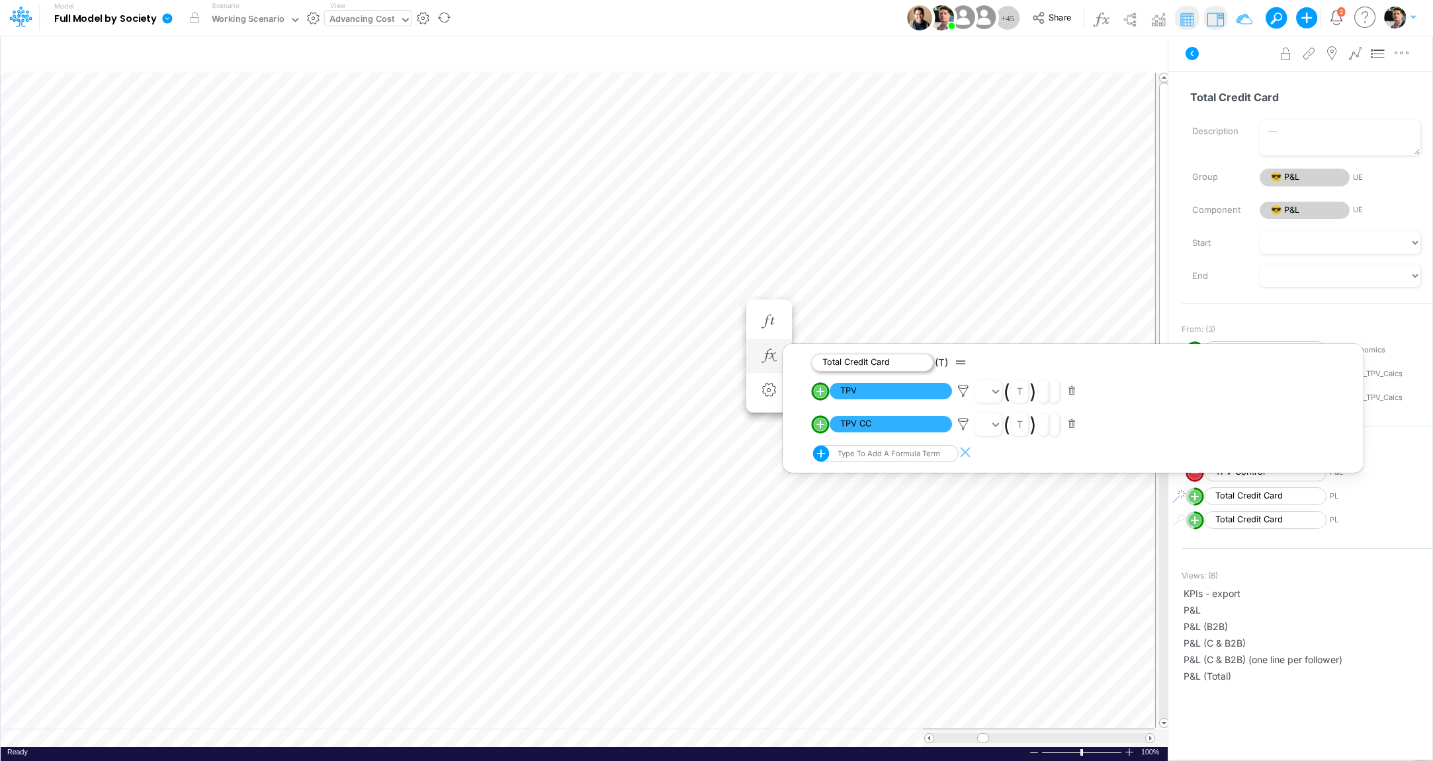
scroll to position [5, 43]
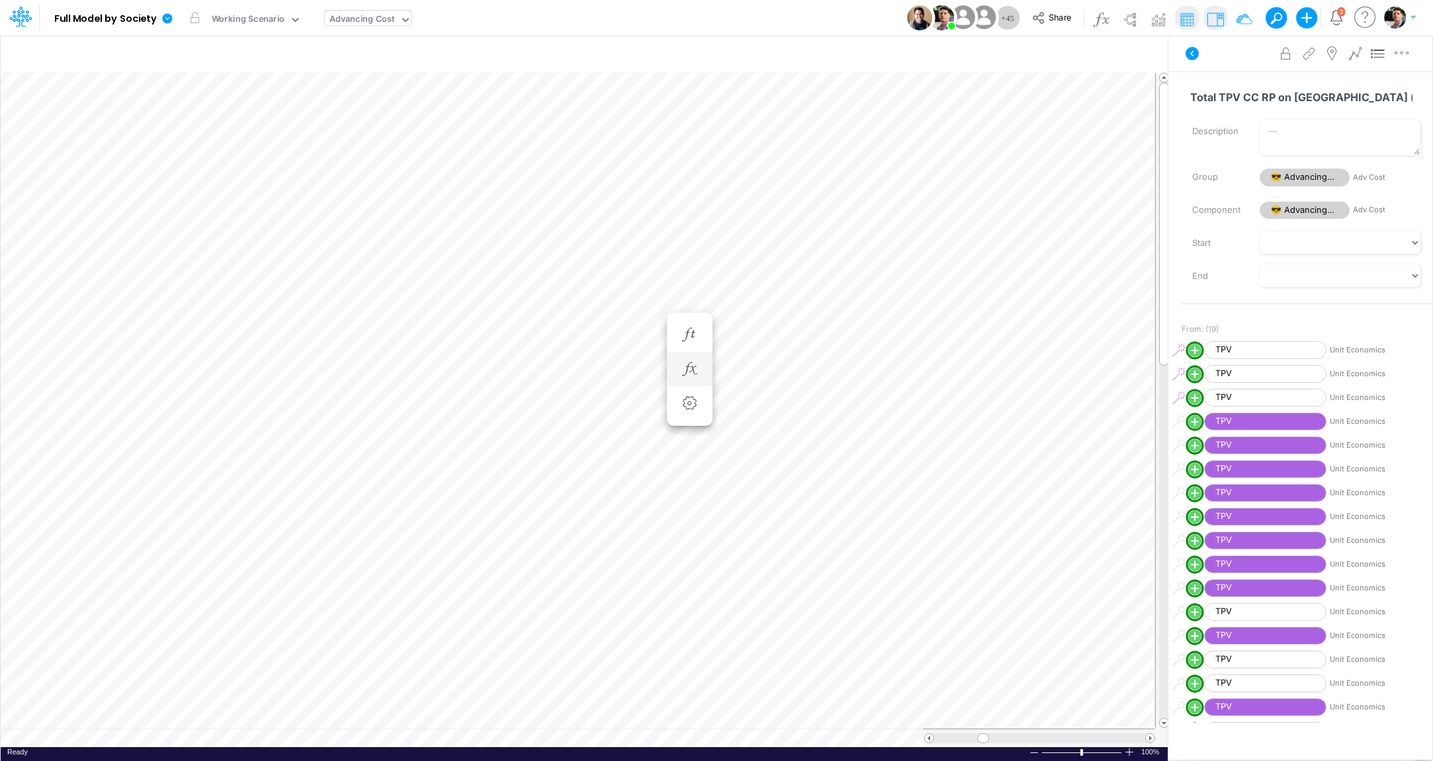
click at [360, 21] on div "Advancing Cost" at bounding box center [361, 20] width 65 height 15
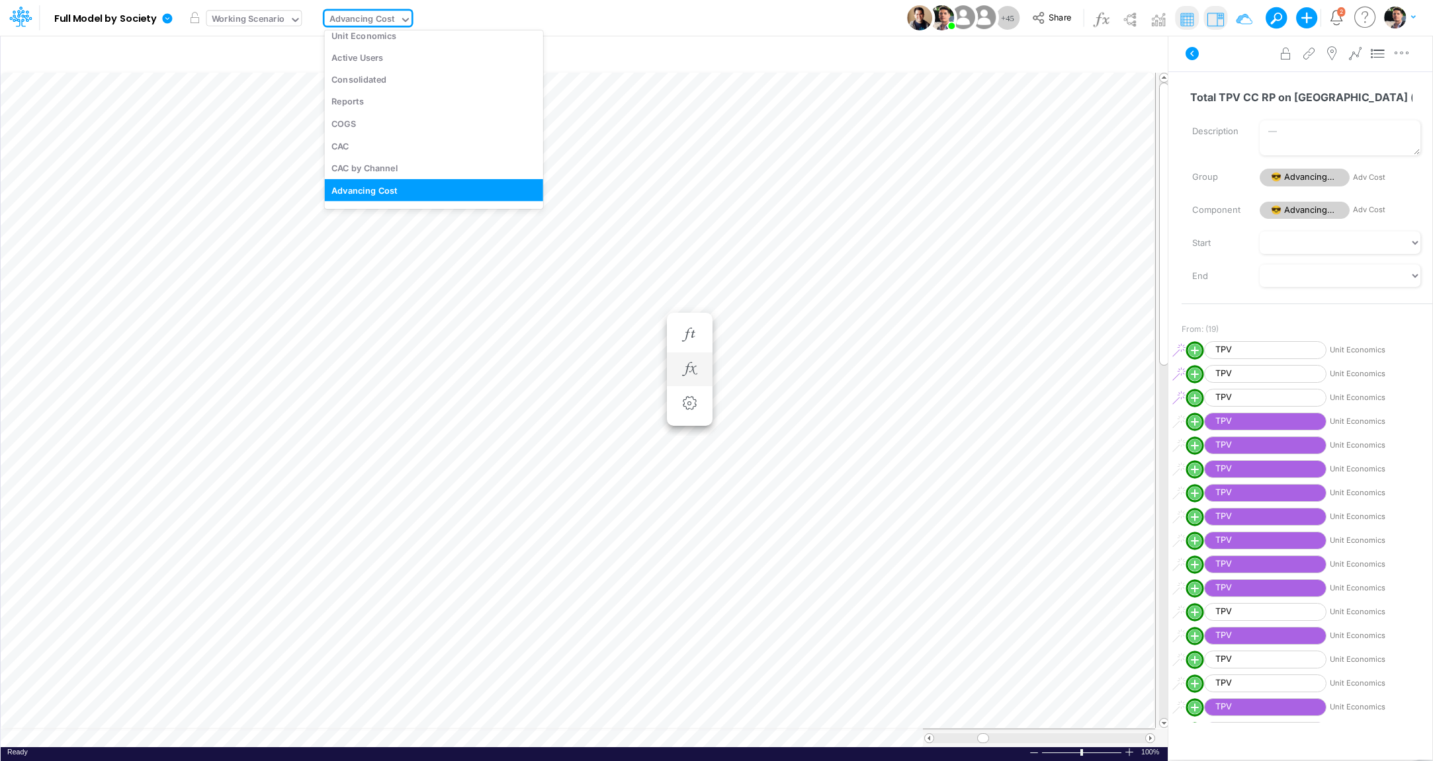
click at [240, 21] on div "Working Scenario" at bounding box center [248, 20] width 73 height 15
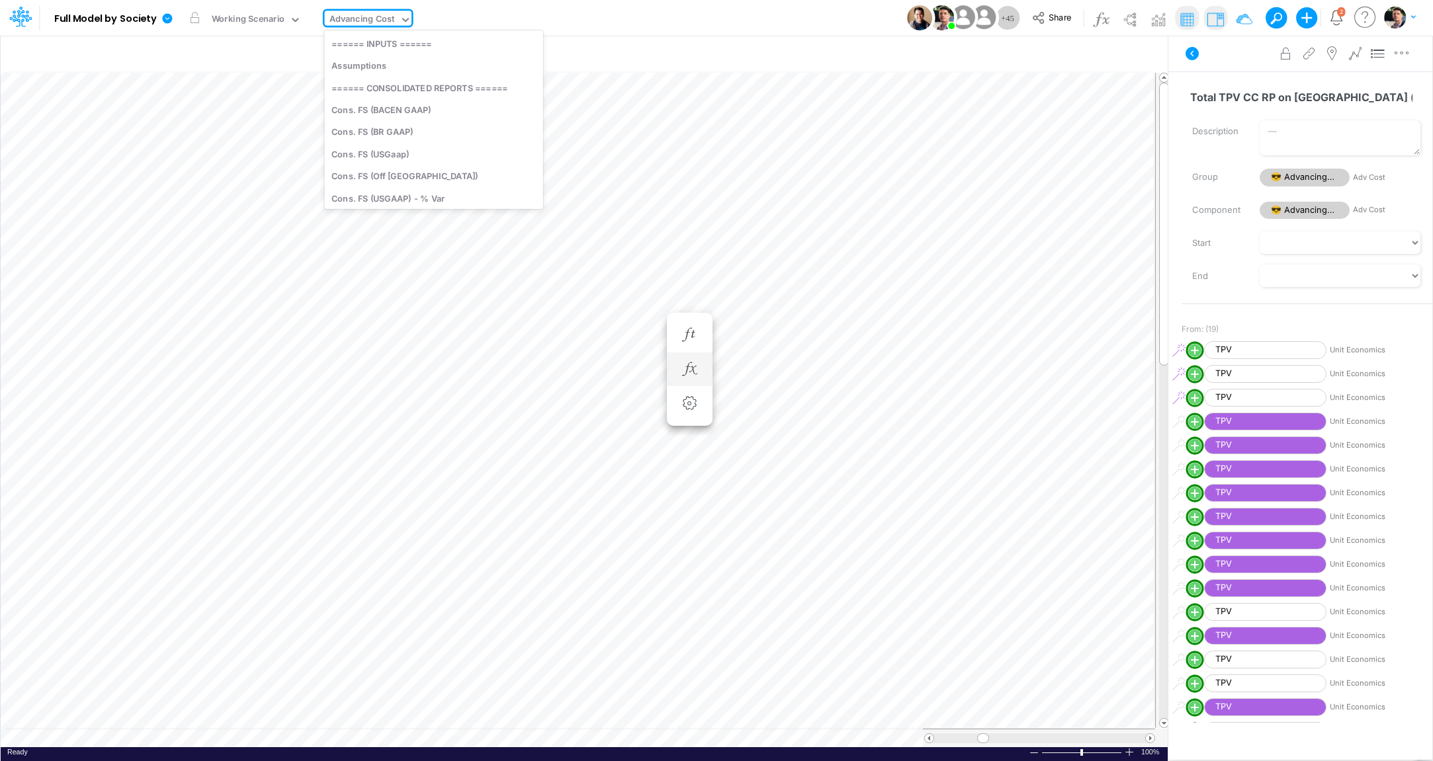
click at [371, 17] on div "Advancing Cost" at bounding box center [361, 20] width 65 height 15
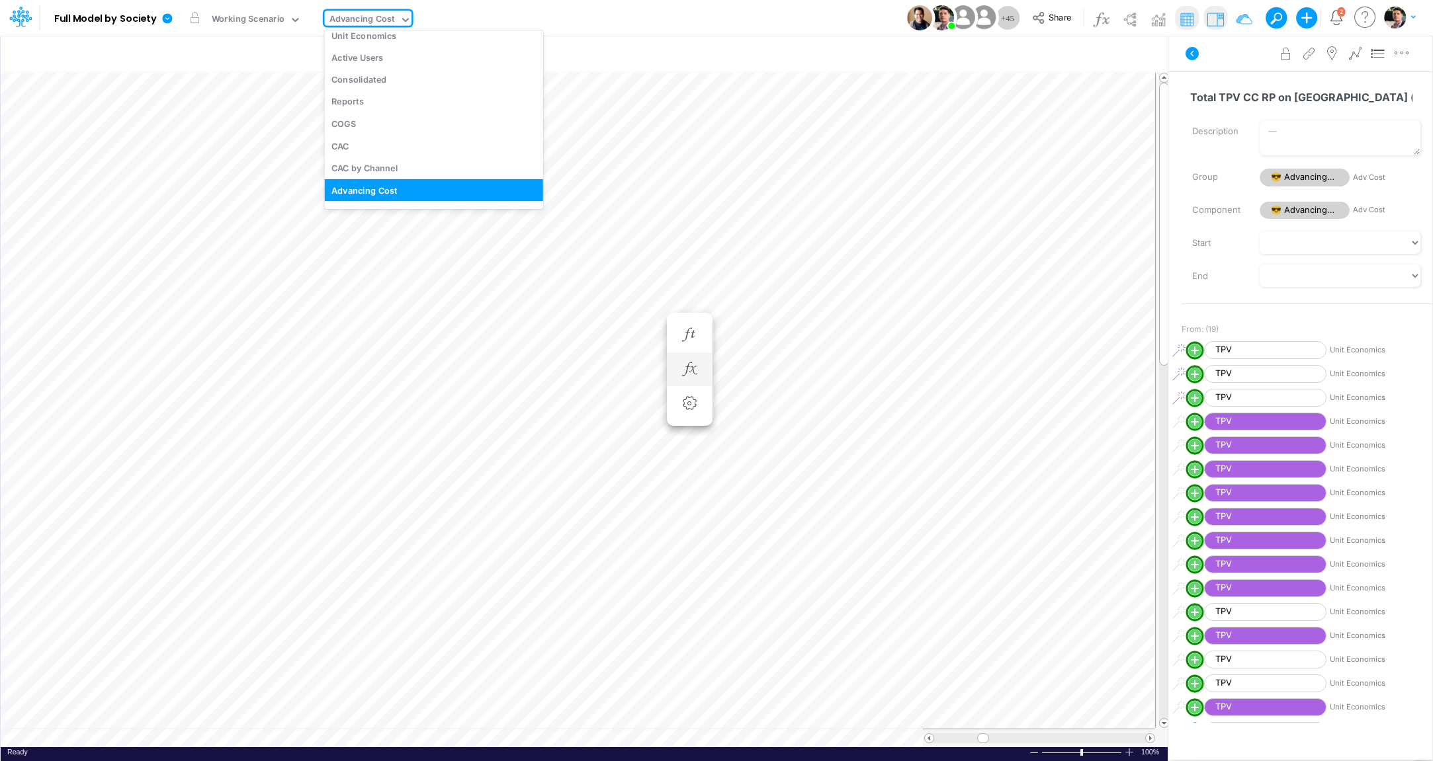
type input "u"
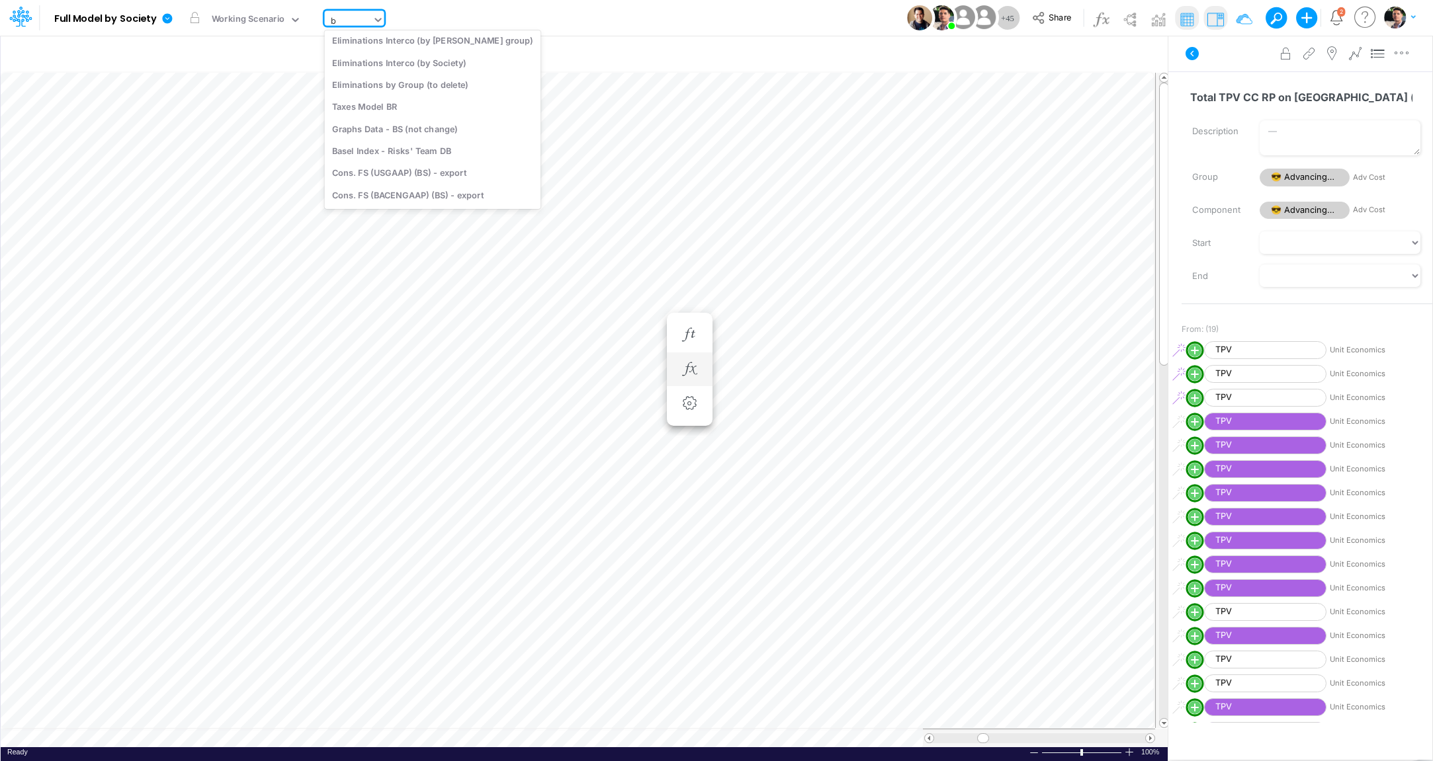
scroll to position [0, 0]
type input "b"
type input "usga"
click at [379, 178] on div "BS (USGAAP)" at bounding box center [421, 176] width 192 height 22
type input "BS (USGAAP) - Detailed"
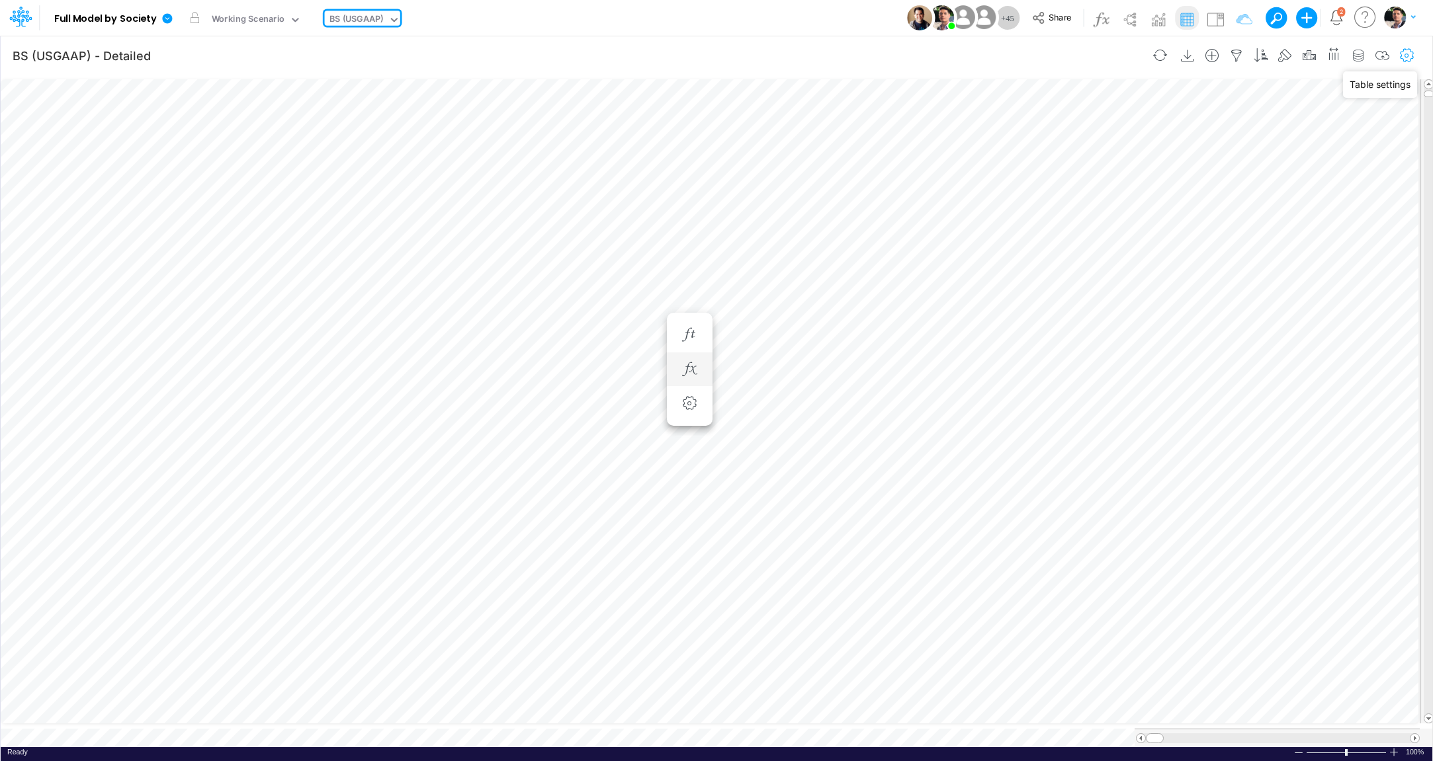
click at [1405, 57] on icon "button" at bounding box center [1407, 56] width 20 height 14
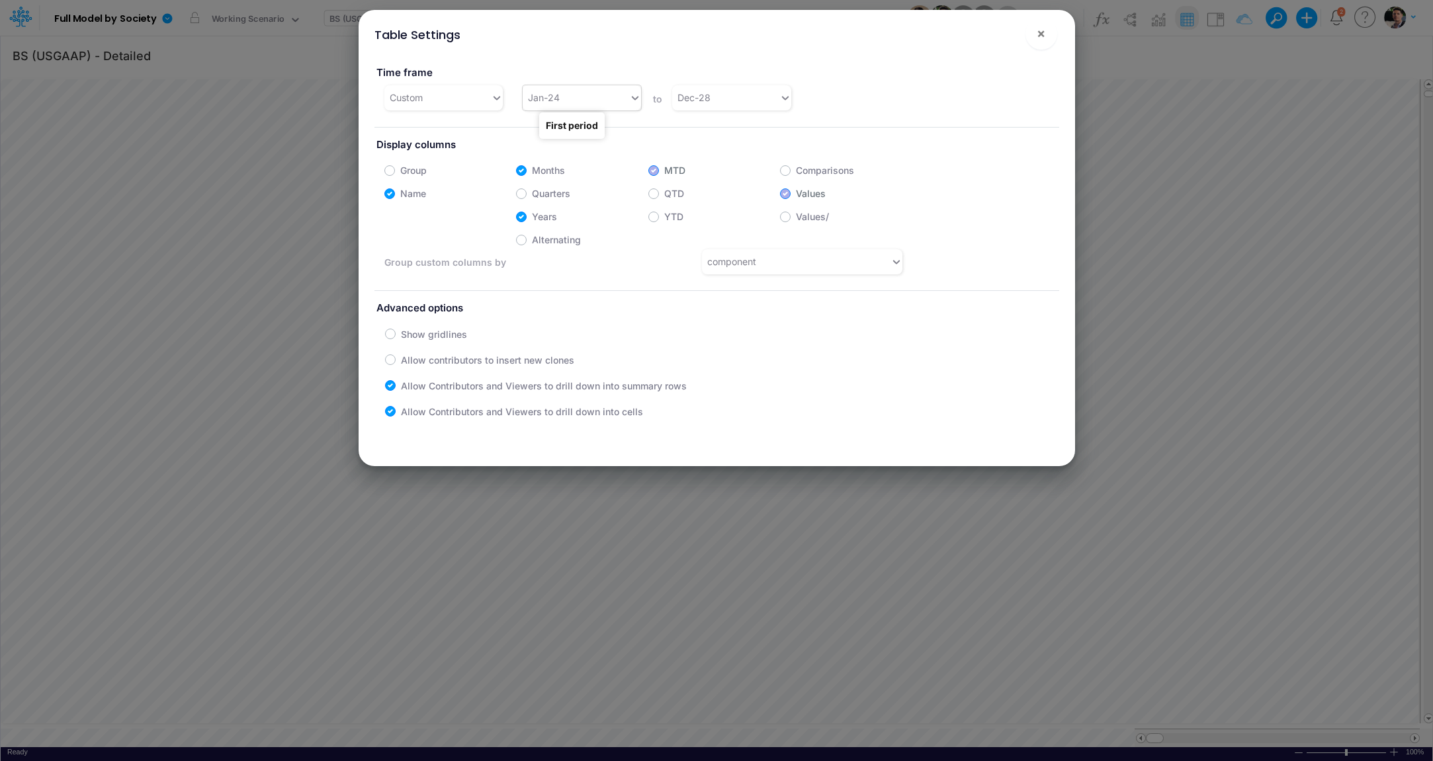
click at [609, 99] on div "Jan-24" at bounding box center [576, 98] width 106 height 22
click at [1038, 28] on span "×" at bounding box center [1040, 33] width 9 height 16
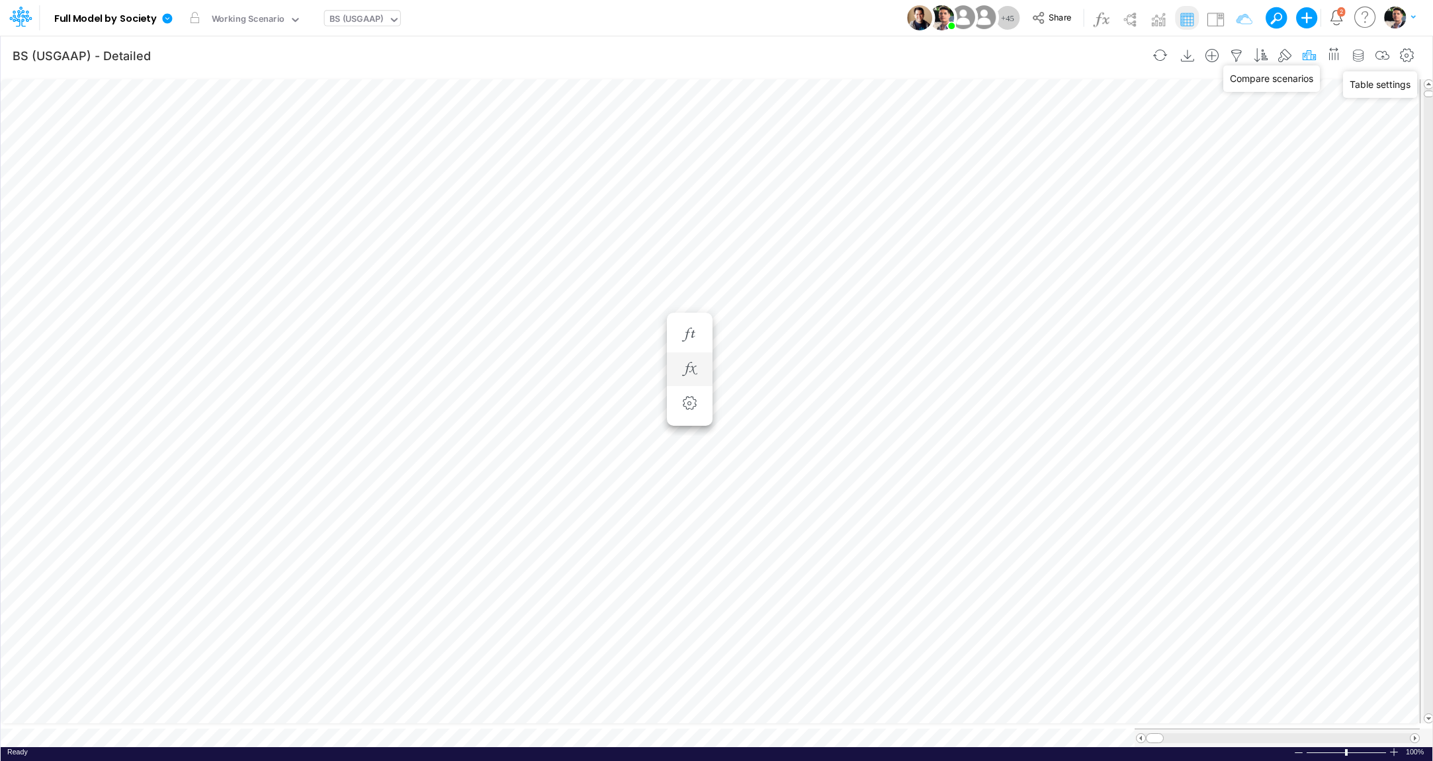
click at [1306, 55] on icon "button" at bounding box center [1309, 56] width 20 height 14
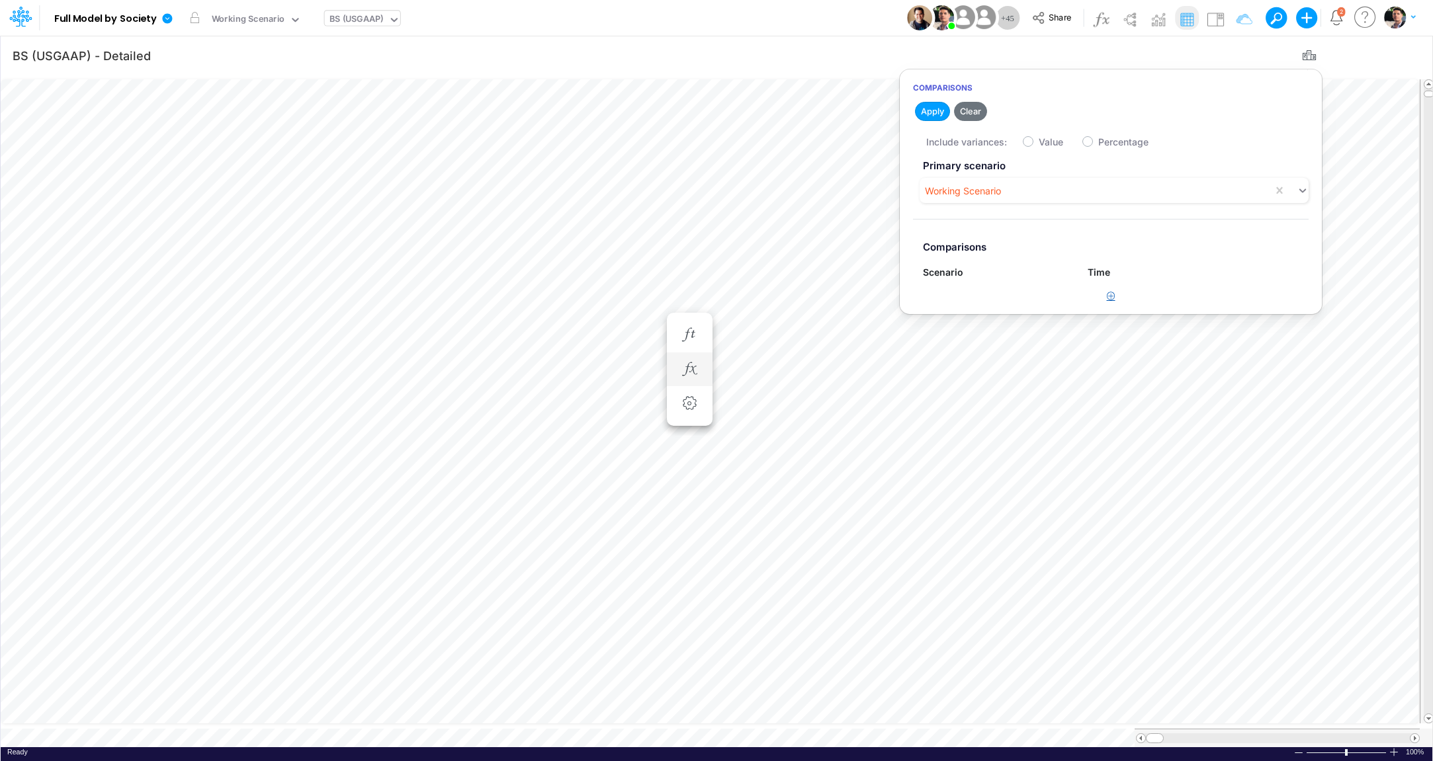
click at [1111, 299] on icon "button" at bounding box center [1111, 296] width 9 height 9
click at [989, 301] on div "Type to search..." at bounding box center [965, 302] width 73 height 14
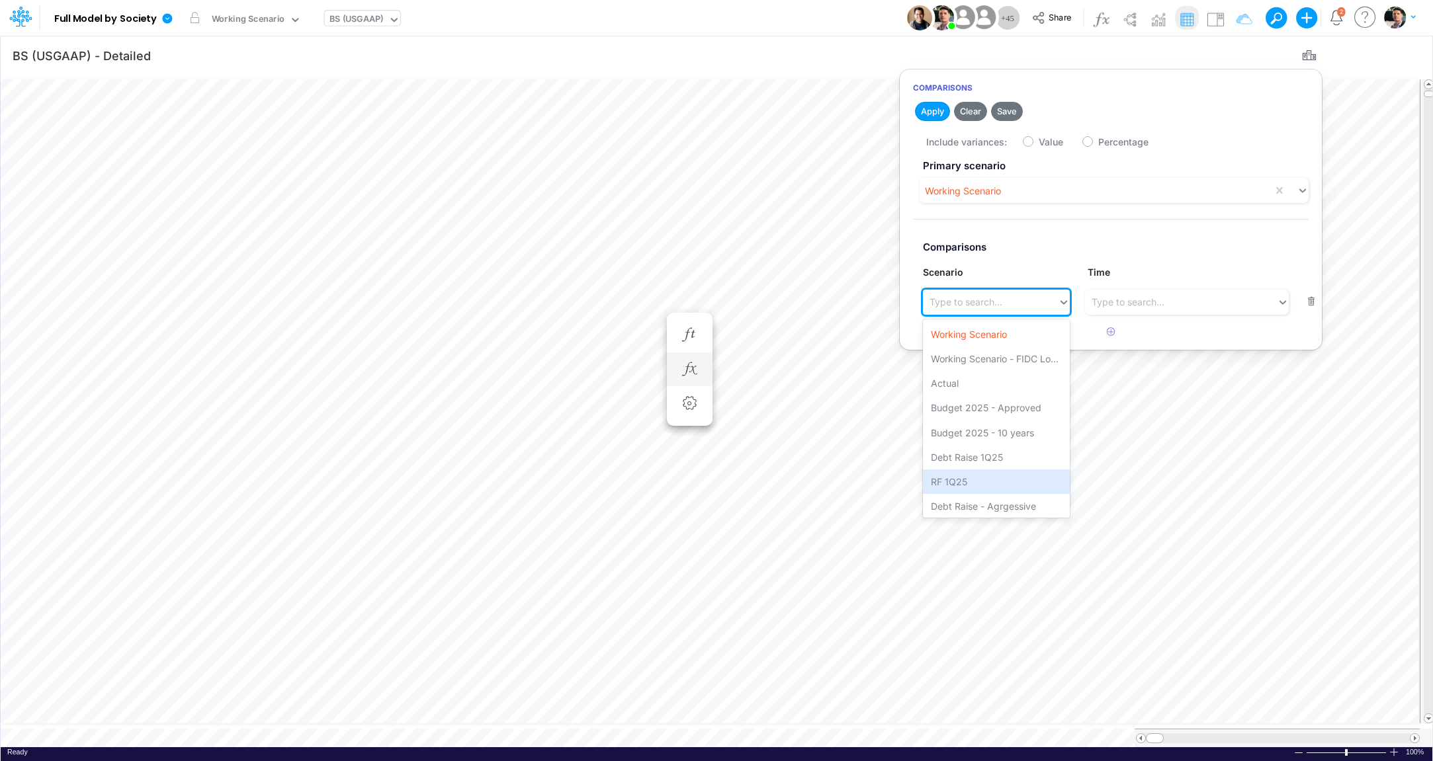
scroll to position [52, 0]
click at [978, 500] on div "Debt Raise MacQ Sep25" at bounding box center [996, 503] width 147 height 24
click at [1132, 305] on div "Type to search..." at bounding box center [1127, 302] width 73 height 14
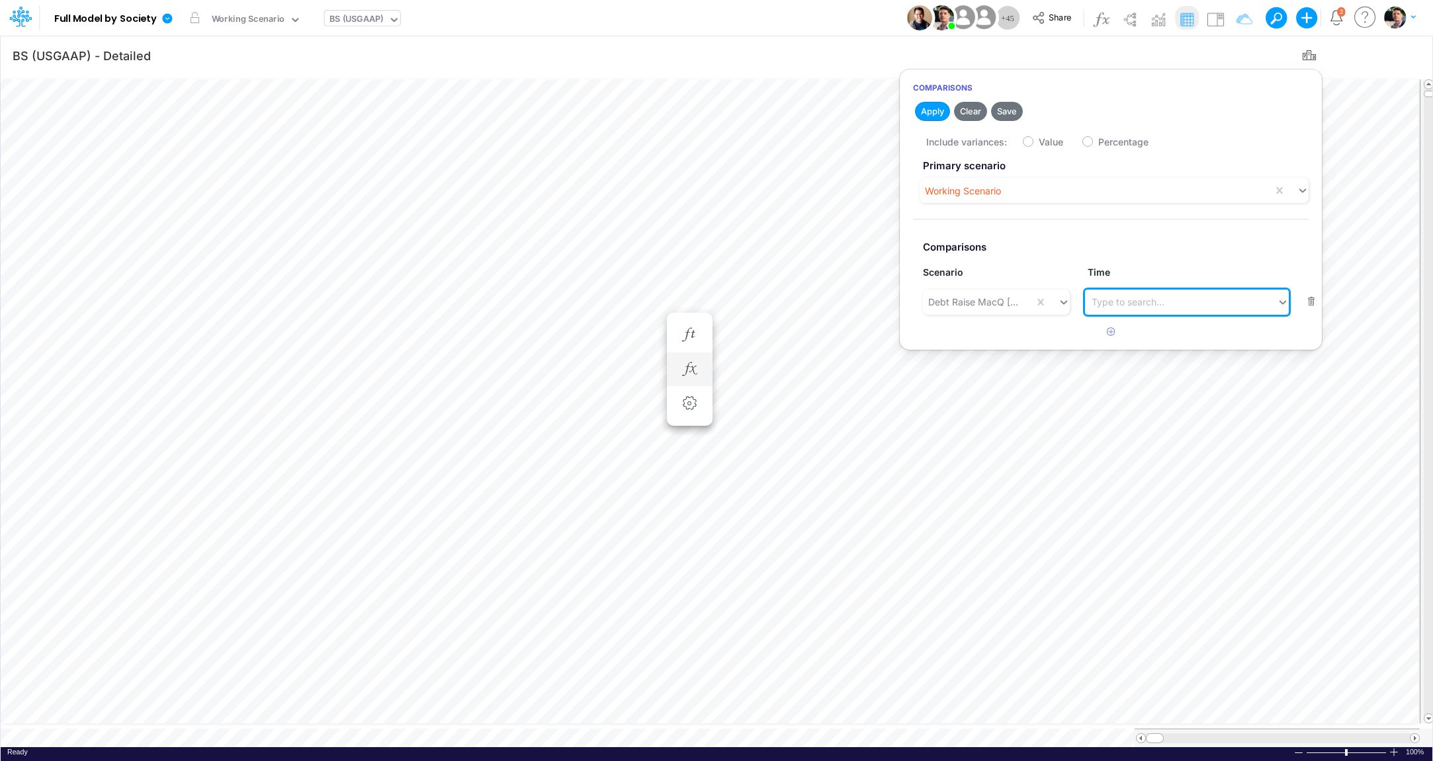
click at [1132, 306] on div "Type to search..." at bounding box center [1127, 302] width 73 height 14
click at [1036, 140] on div "Include variances: Value Percentage" at bounding box center [1124, 141] width 396 height 26
click at [1038, 142] on label "Value" at bounding box center [1050, 142] width 24 height 14
click at [1038, 142] on input "Value" at bounding box center [1042, 138] width 9 height 9
checkbox input "true"
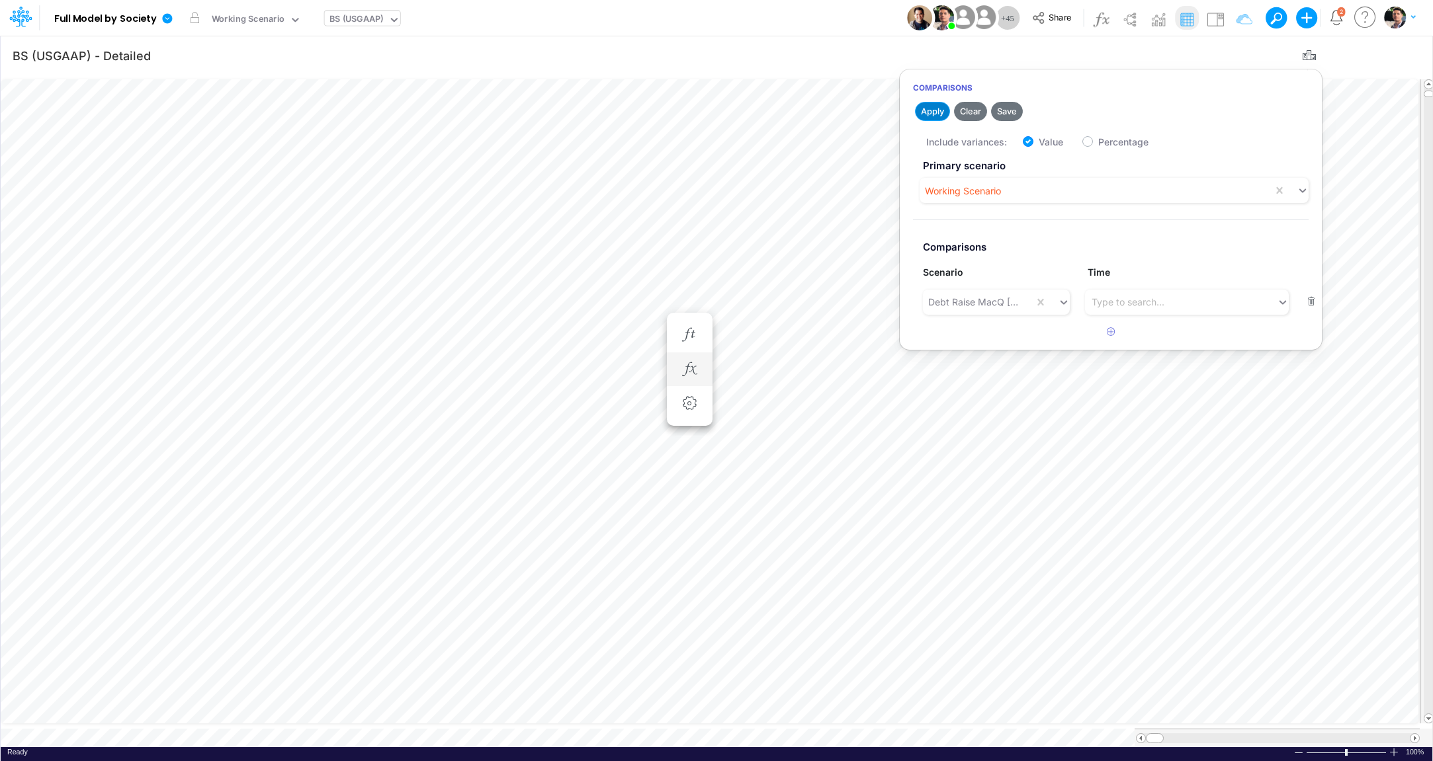
click at [933, 110] on button "Apply" at bounding box center [932, 111] width 35 height 19
click at [1318, 54] on icon "button" at bounding box center [1309, 56] width 20 height 14
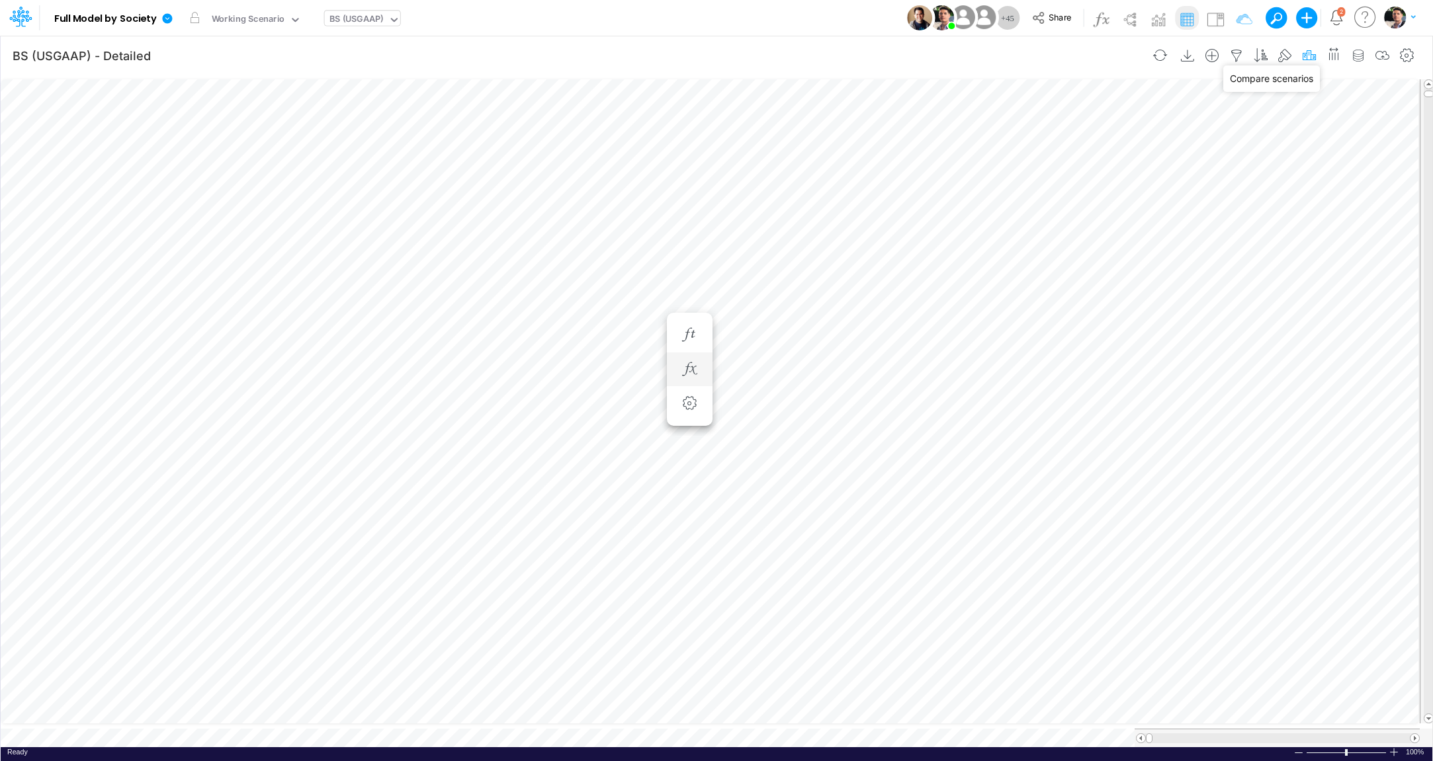
click at [1314, 54] on icon "button" at bounding box center [1309, 56] width 20 height 14
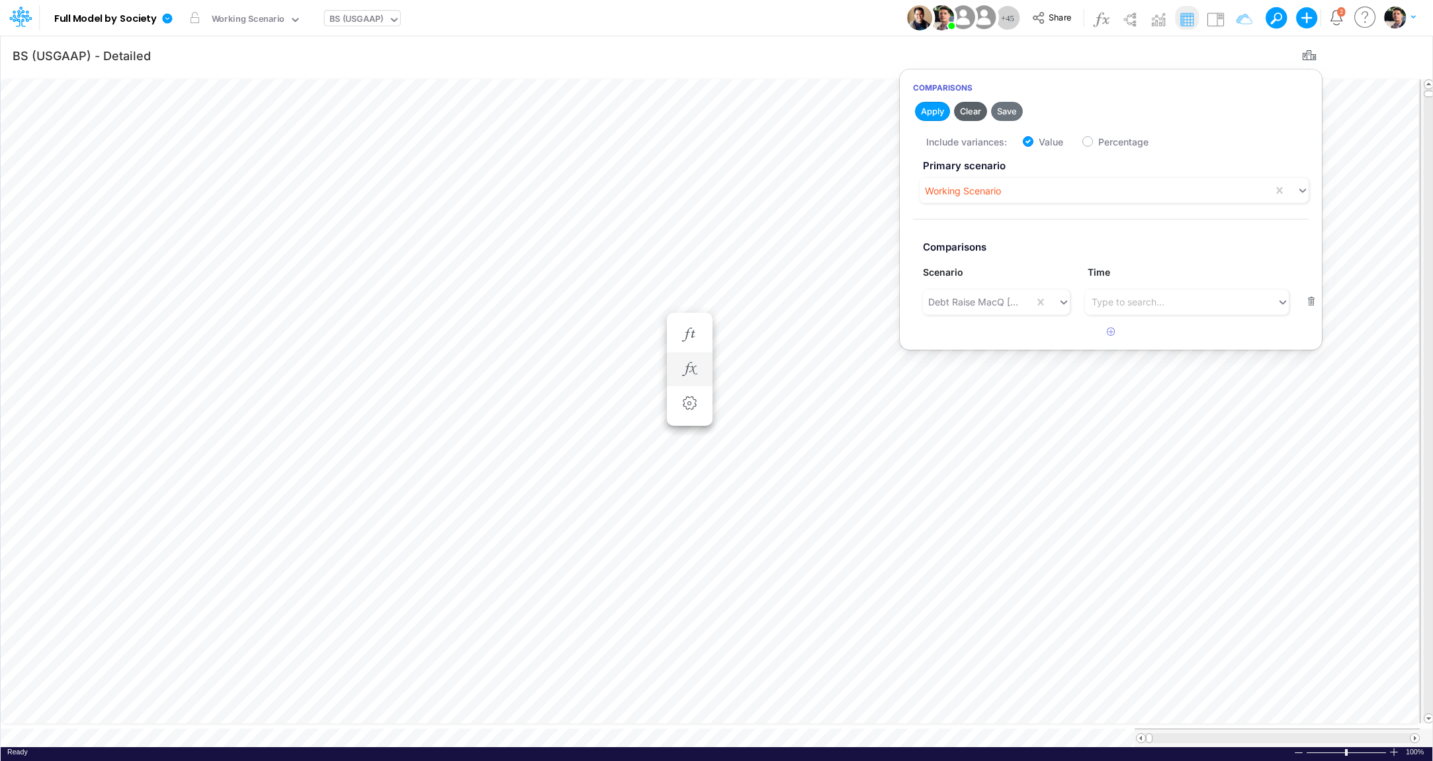
click at [968, 111] on button "Clear" at bounding box center [970, 111] width 33 height 19
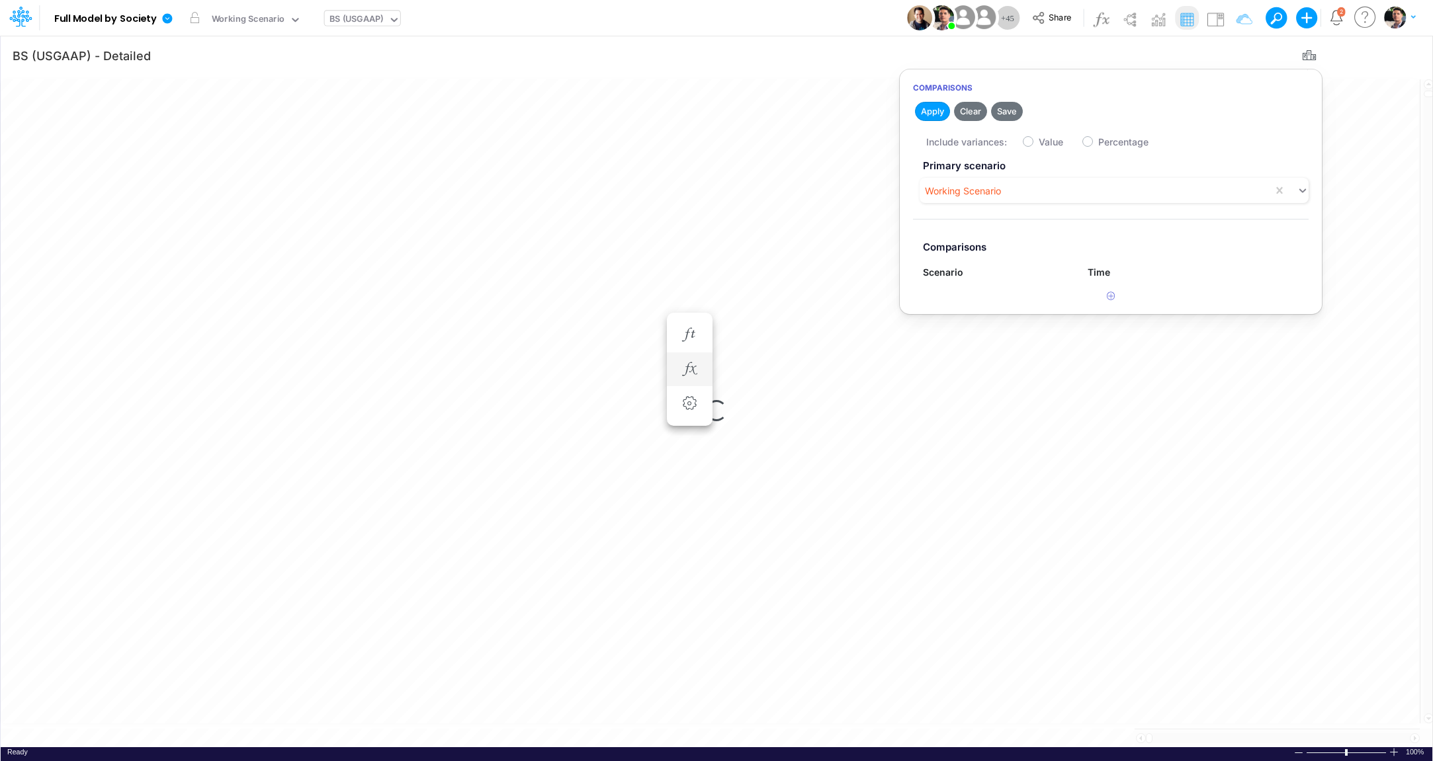
checkbox input "false"
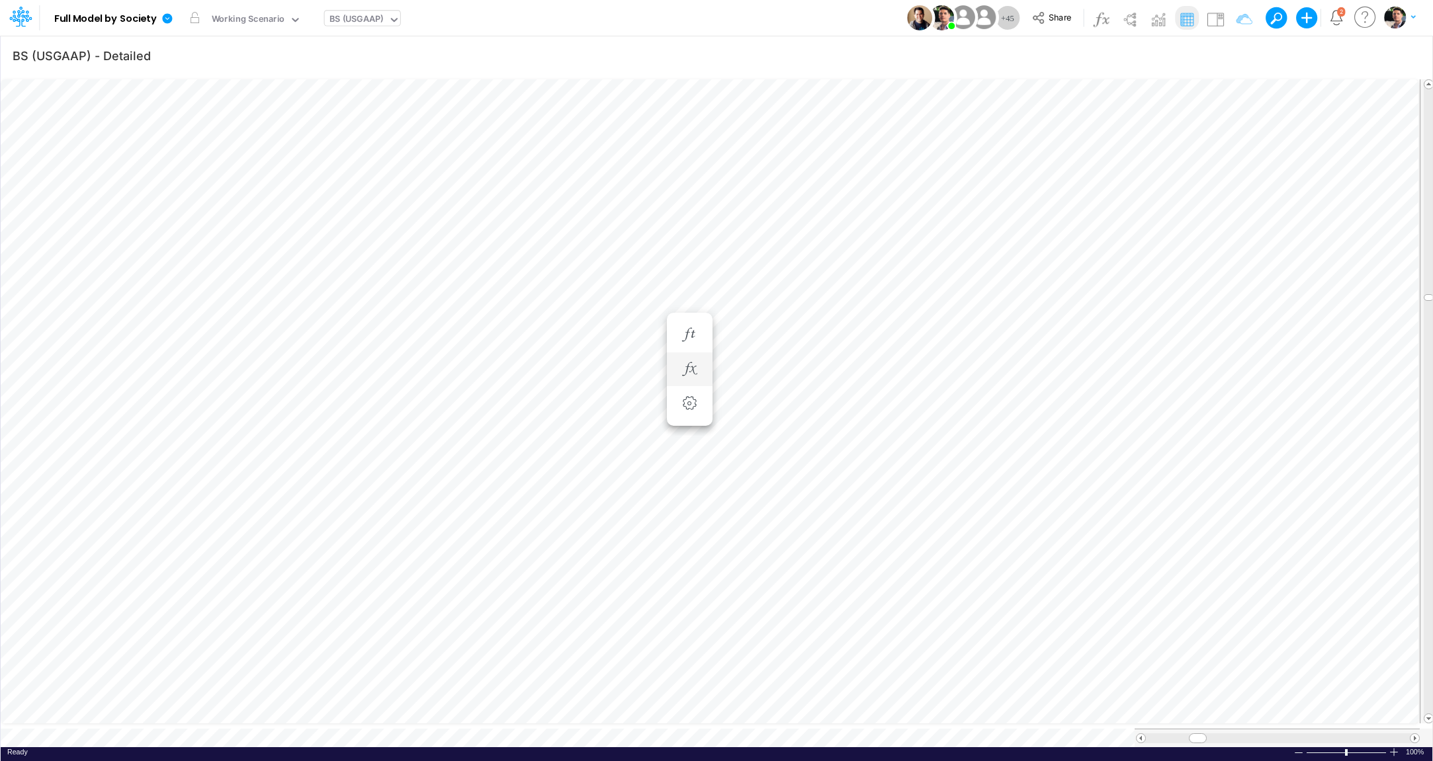
scroll to position [5, 26]
click at [358, 18] on div "BS (USGAAP)" at bounding box center [356, 20] width 54 height 15
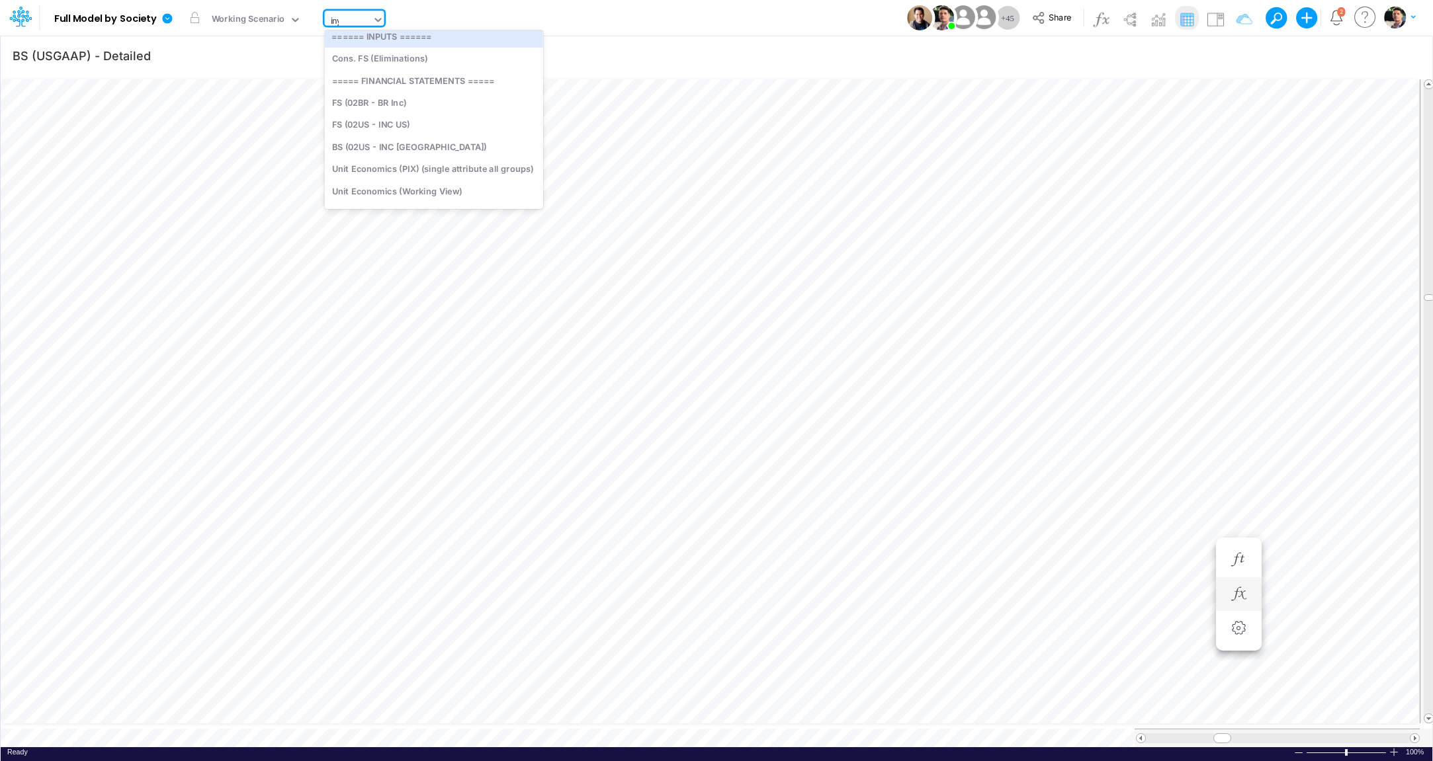
scroll to position [0, 0]
type input "interc"
click at [355, 38] on div "Interco G&A" at bounding box center [433, 43] width 216 height 22
type input "Intercos G&A"
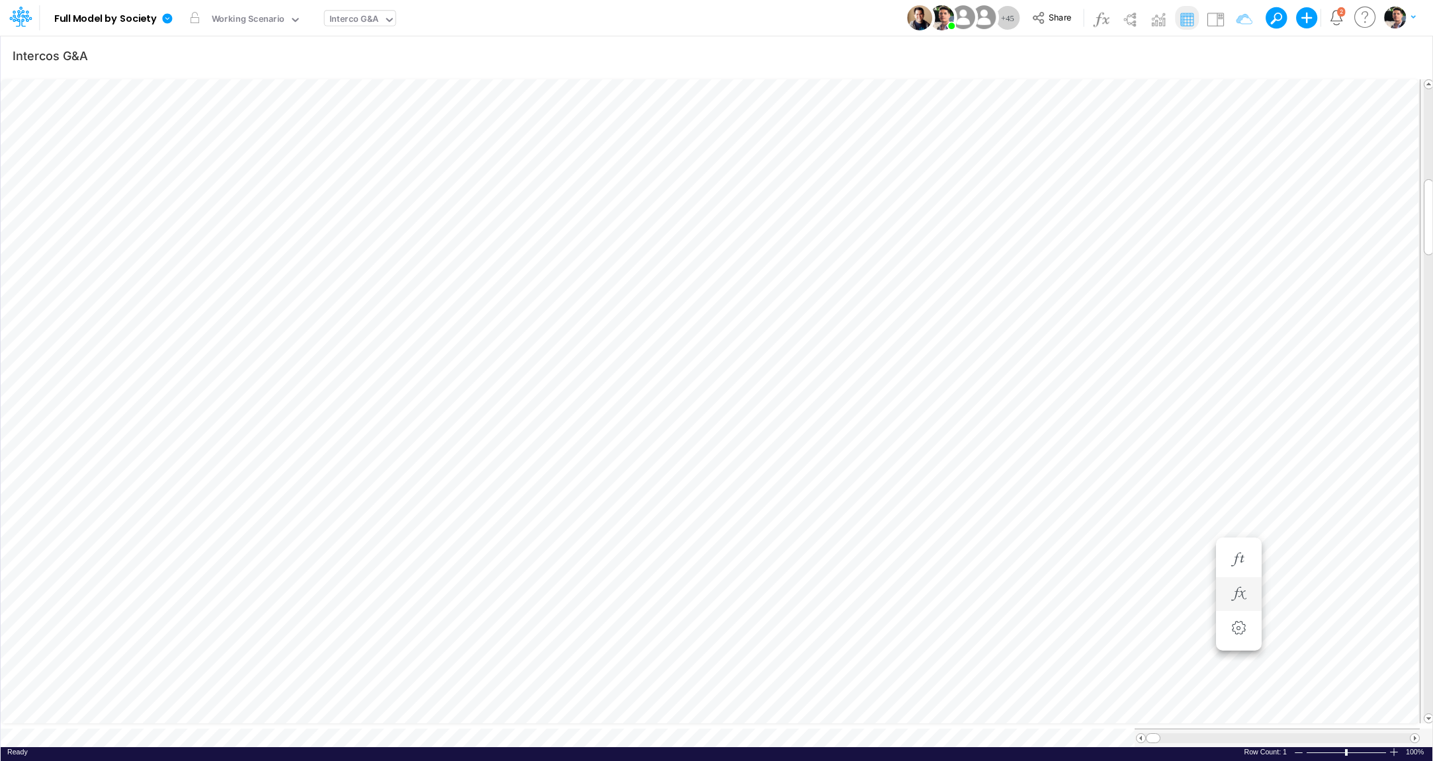
scroll to position [5, 46]
click at [1414, 734] on span at bounding box center [1414, 738] width 9 height 9
click at [1415, 734] on span at bounding box center [1414, 738] width 9 height 9
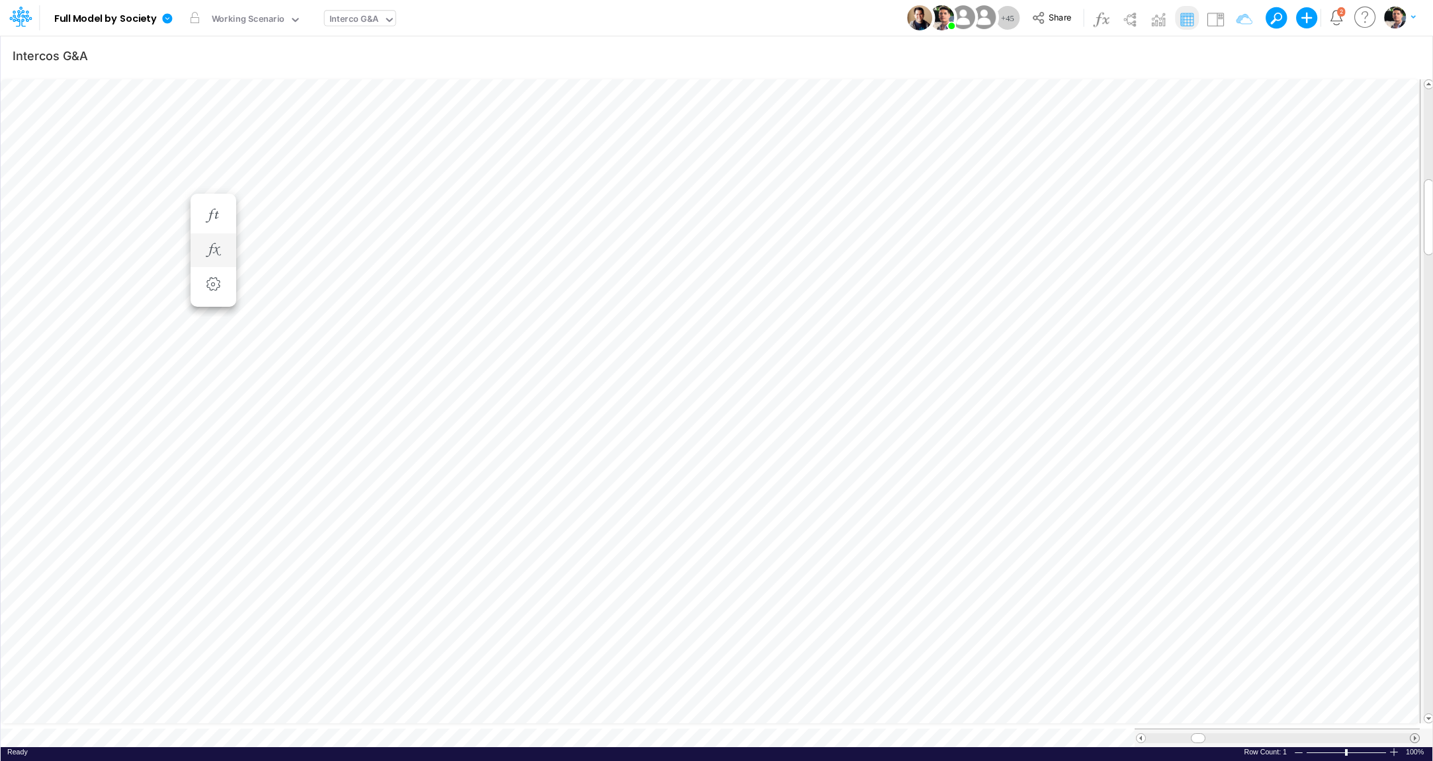
click at [1415, 734] on span at bounding box center [1414, 738] width 9 height 9
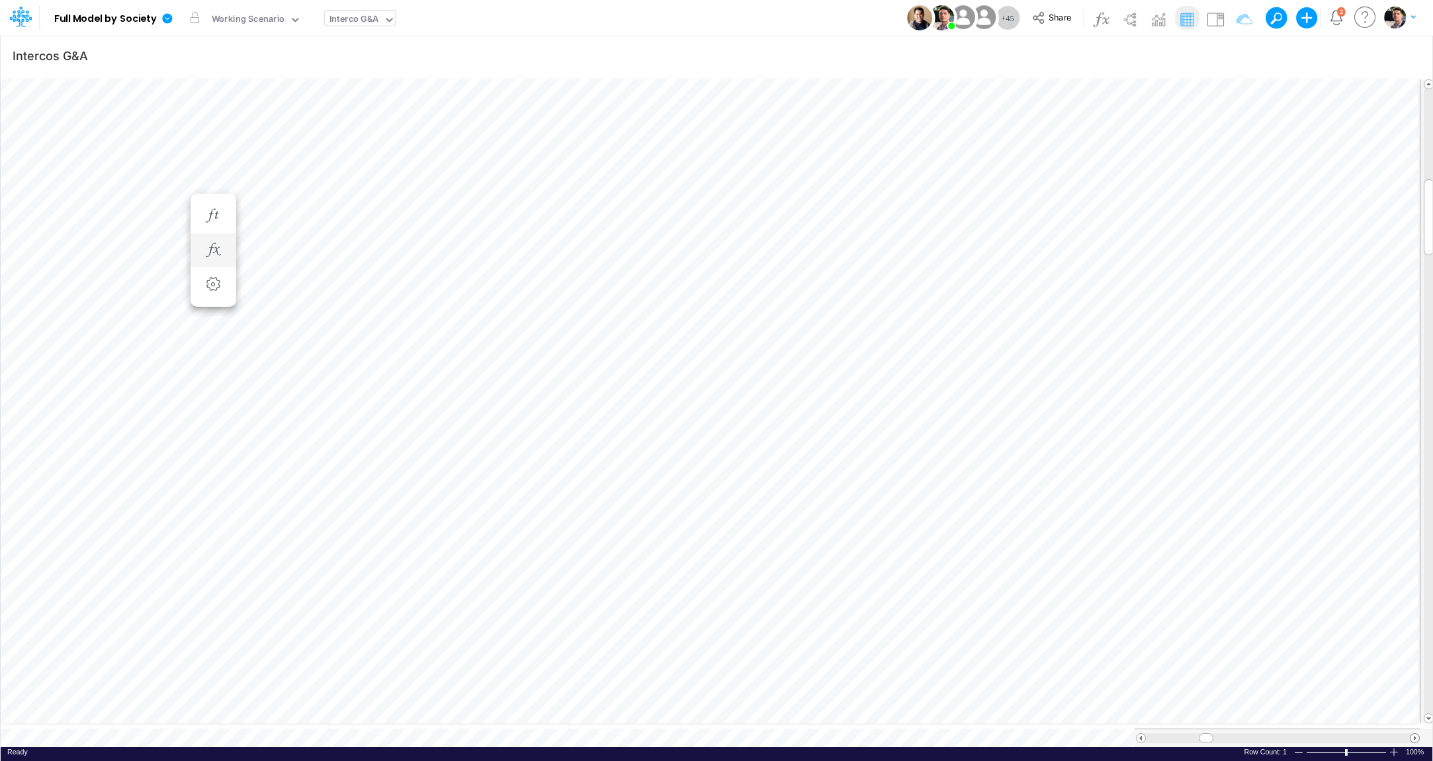
click at [1415, 734] on span at bounding box center [1414, 738] width 9 height 9
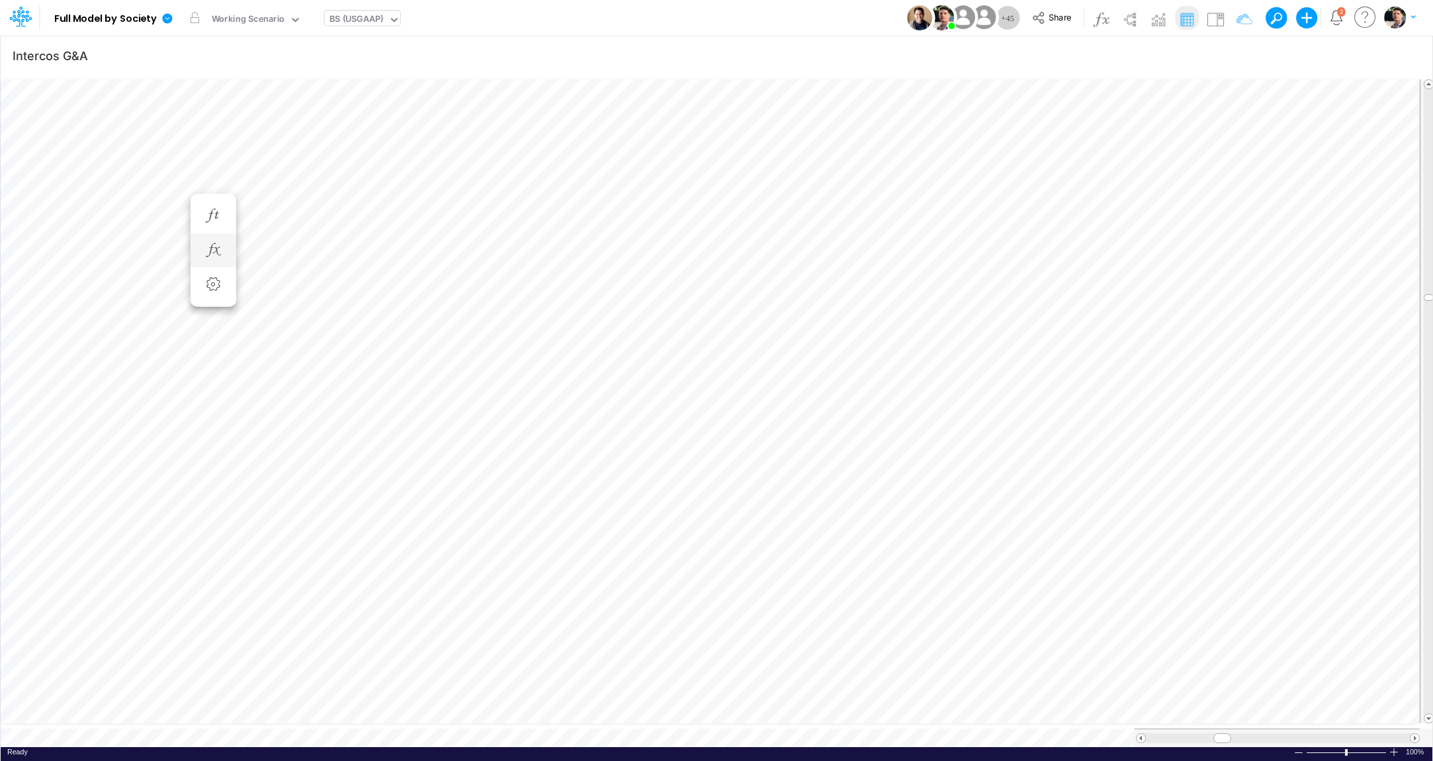
type input "BS (USGAAP) - Detailed"
click at [1305, 54] on icon "button" at bounding box center [1309, 56] width 20 height 14
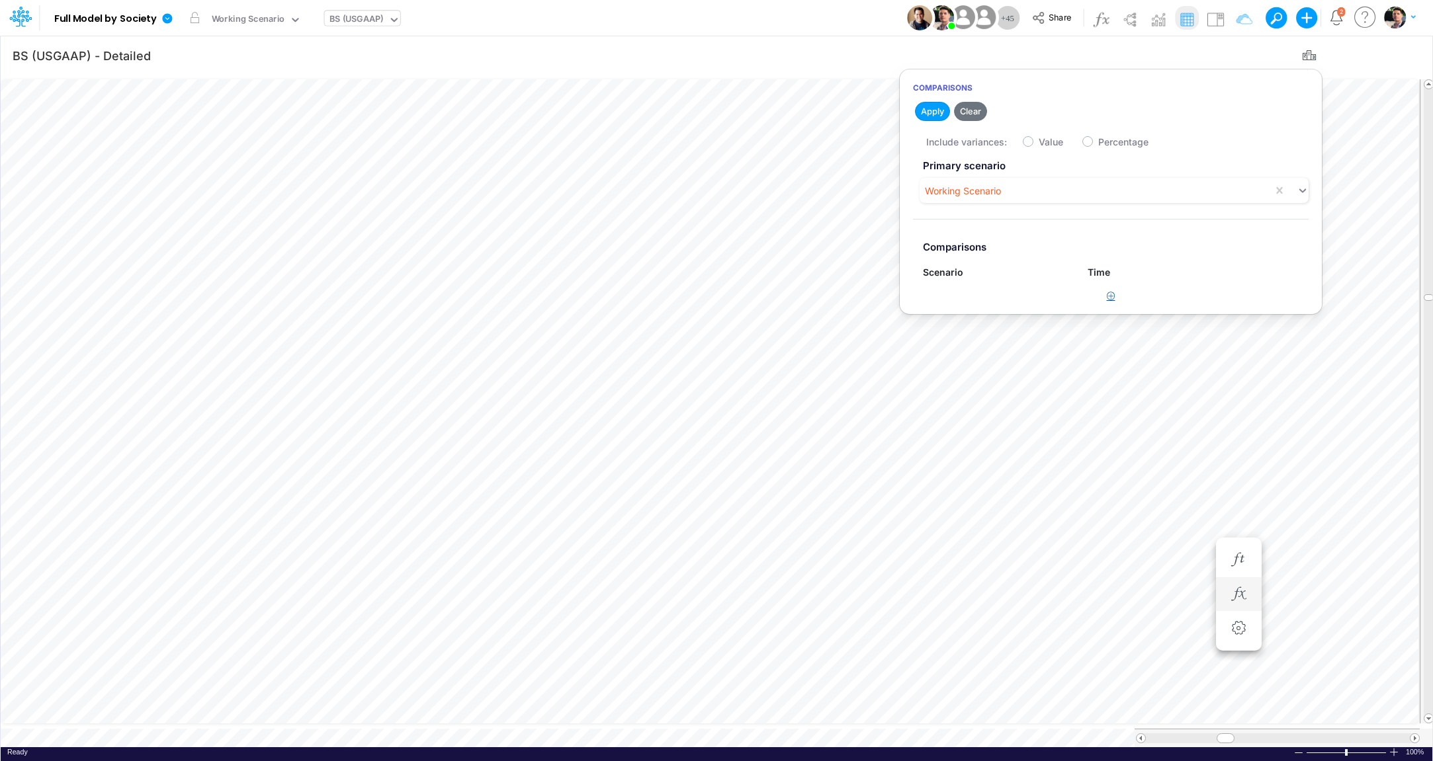
click at [1109, 293] on icon "button" at bounding box center [1111, 296] width 9 height 9
click at [957, 301] on div "Type to search..." at bounding box center [965, 302] width 73 height 14
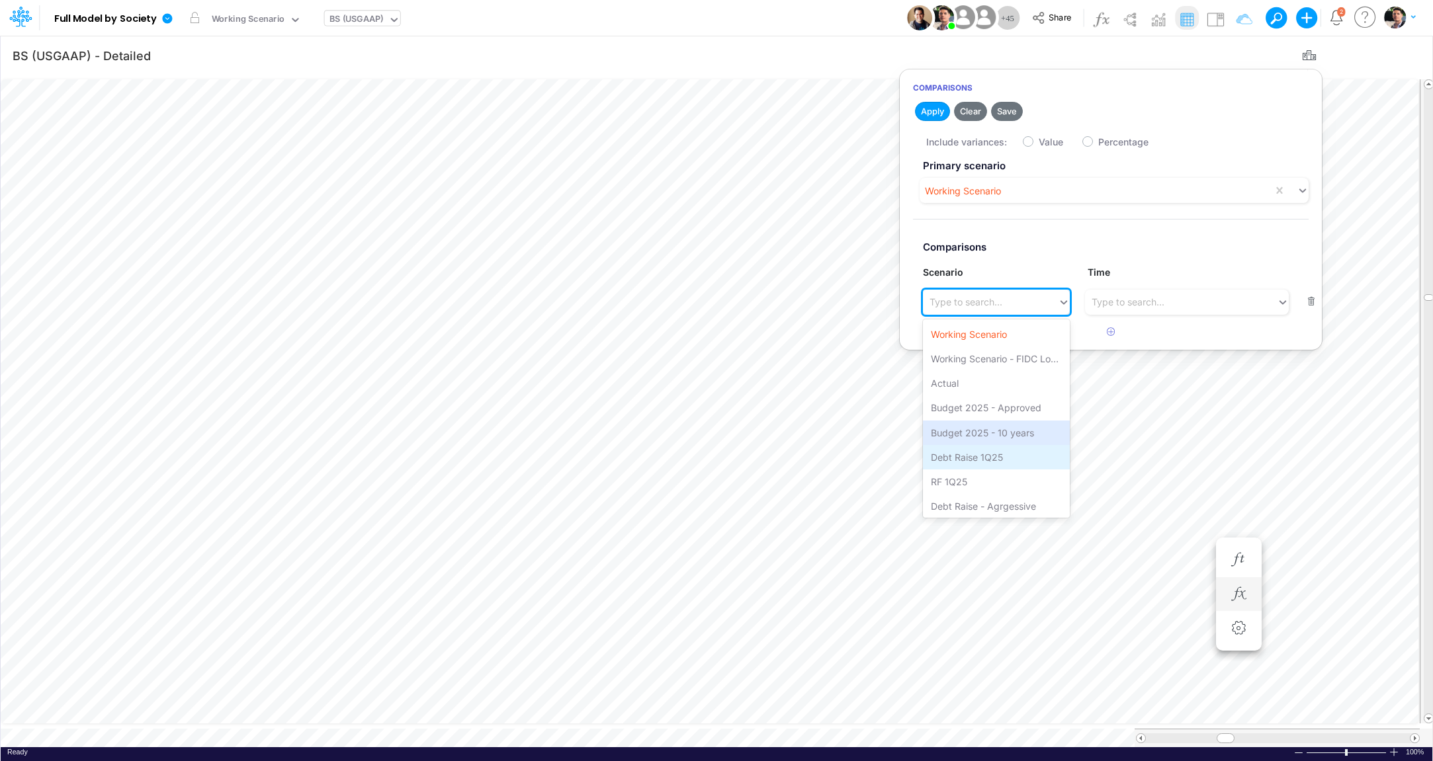
scroll to position [52, 0]
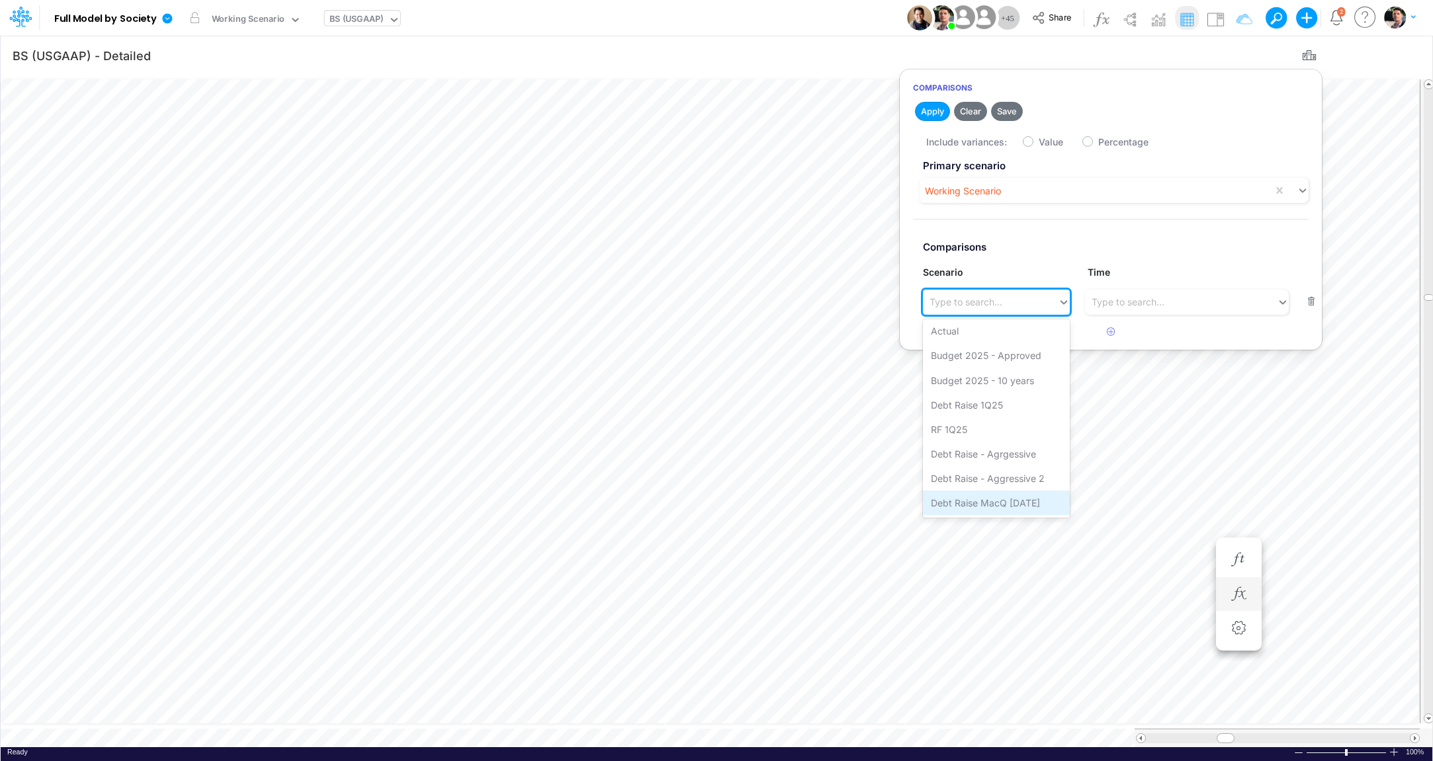
click at [978, 495] on div "Debt Raise MacQ Sep25" at bounding box center [996, 503] width 147 height 24
click at [1038, 144] on label "Value" at bounding box center [1050, 142] width 24 height 14
click at [1038, 143] on input "Value" at bounding box center [1042, 138] width 9 height 9
checkbox input "true"
click at [926, 113] on button "Apply" at bounding box center [932, 111] width 35 height 19
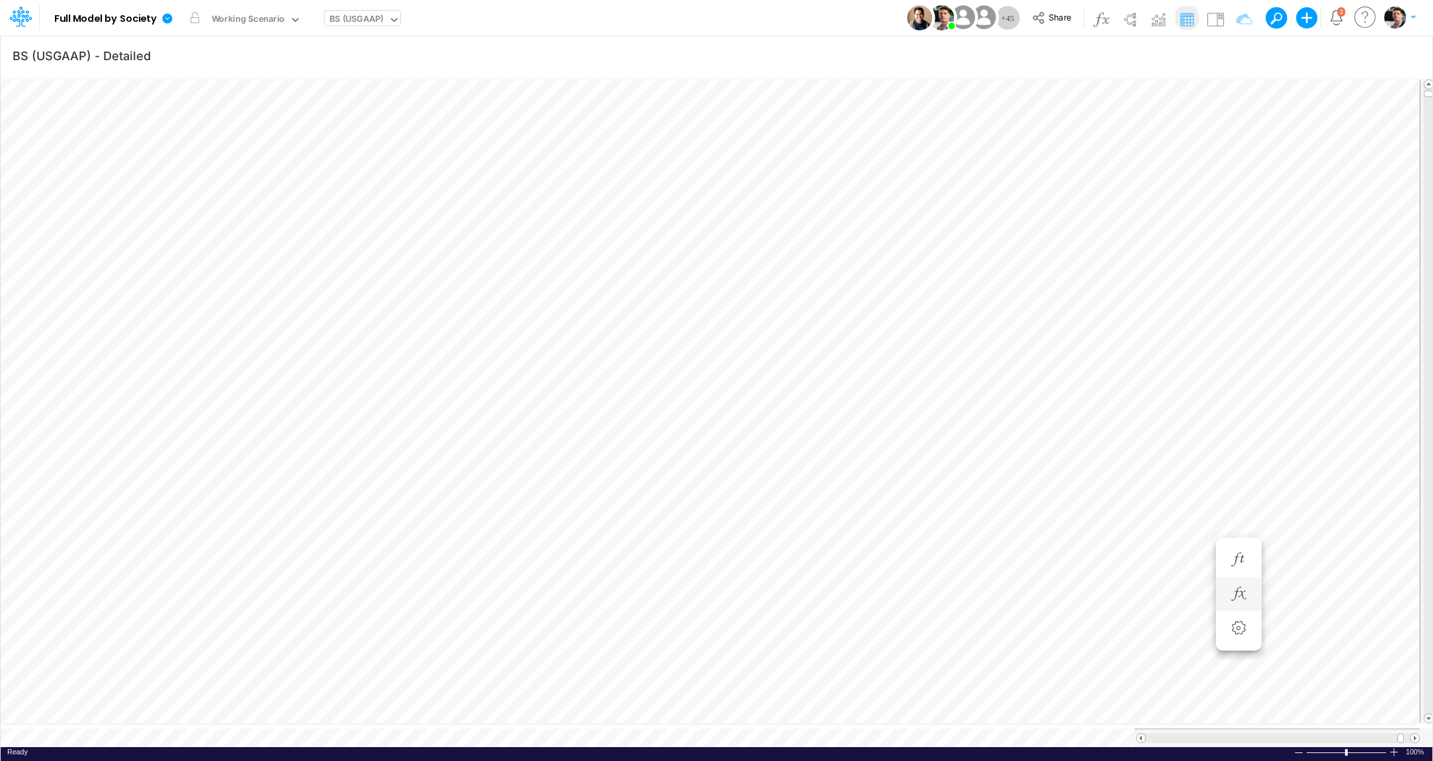
scroll to position [5, 3]
click at [1312, 57] on icon "button" at bounding box center [1309, 56] width 20 height 14
click at [1314, 306] on button "button" at bounding box center [1311, 302] width 26 height 18
checkbox input "false"
click at [932, 110] on button "Apply" at bounding box center [932, 111] width 35 height 19
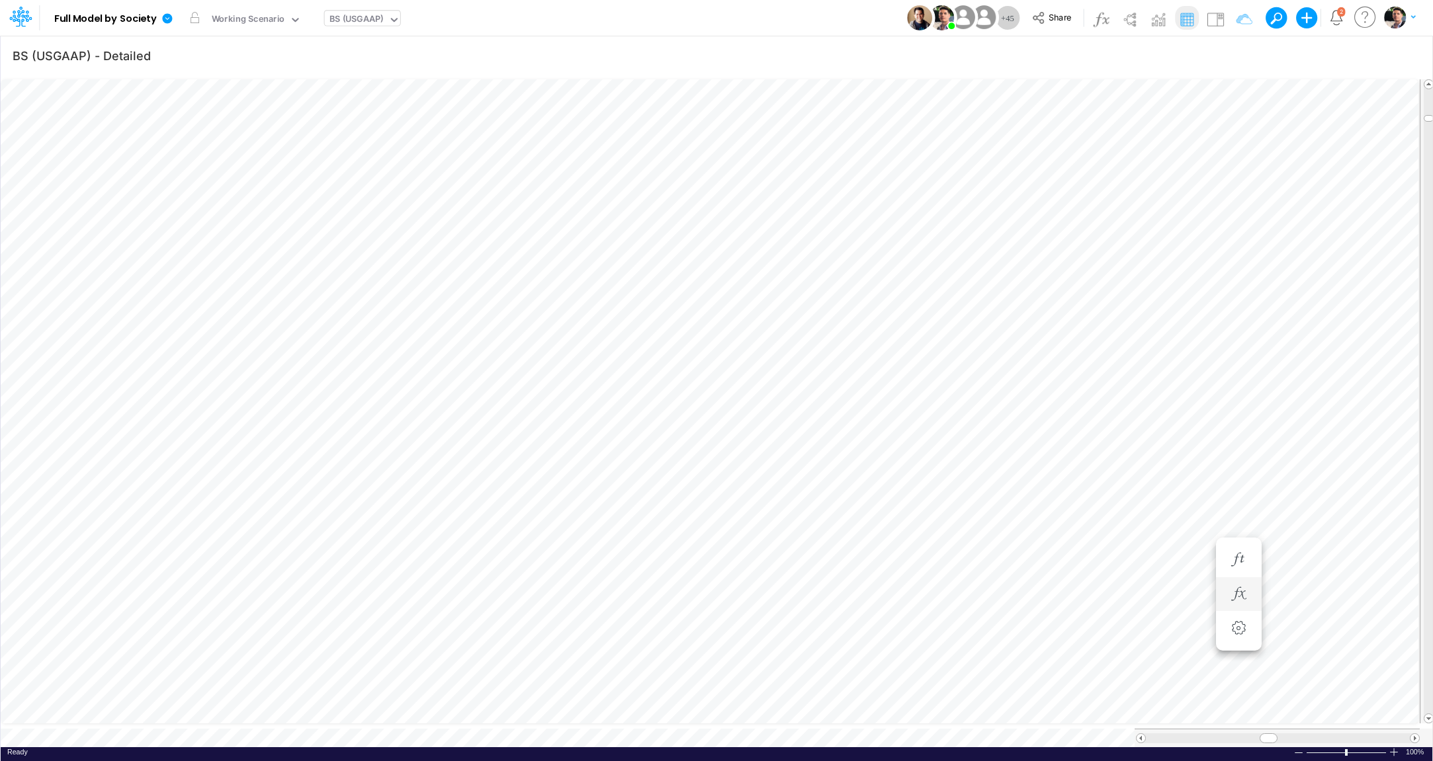
click at [19, 12] on icon at bounding box center [20, 16] width 22 height 22
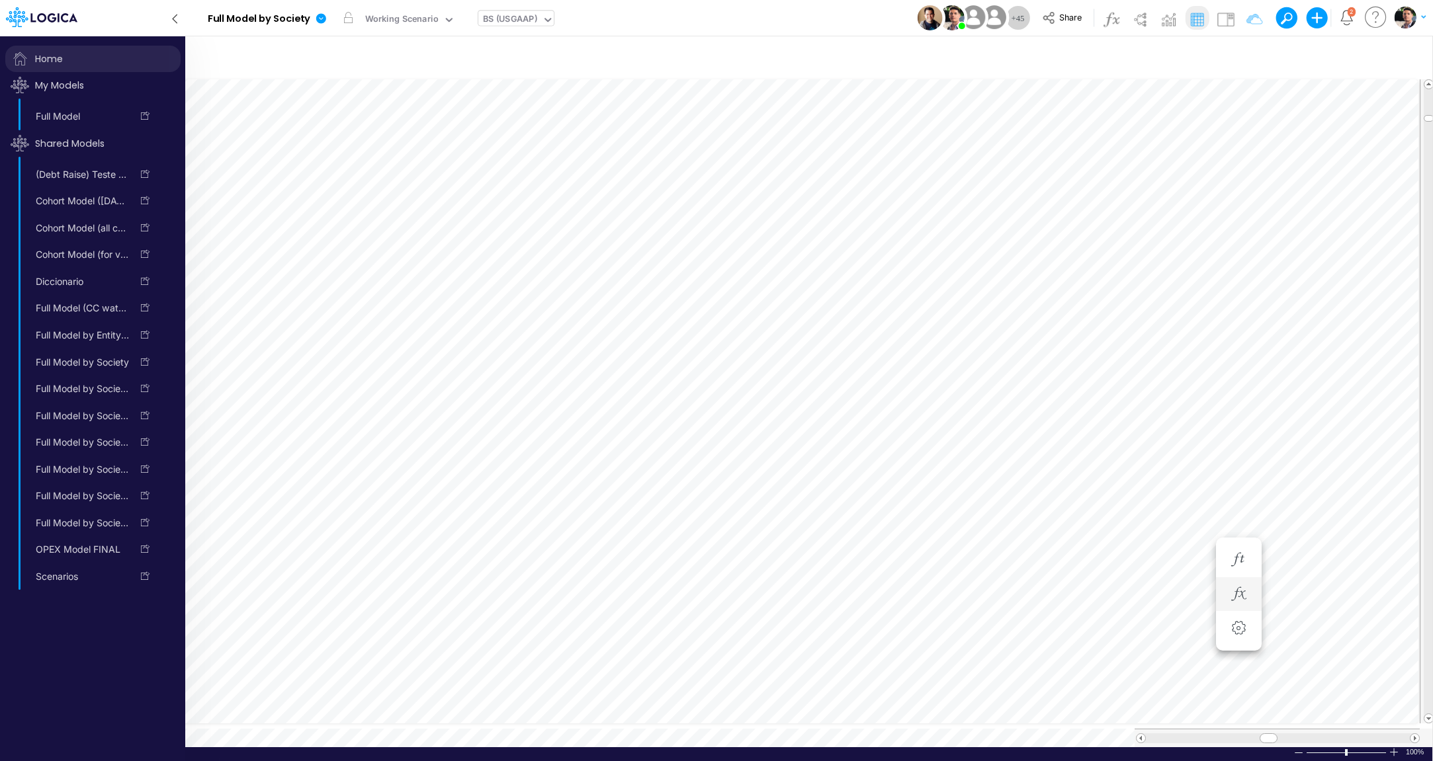
click at [64, 61] on span "Home" at bounding box center [92, 59] width 175 height 26
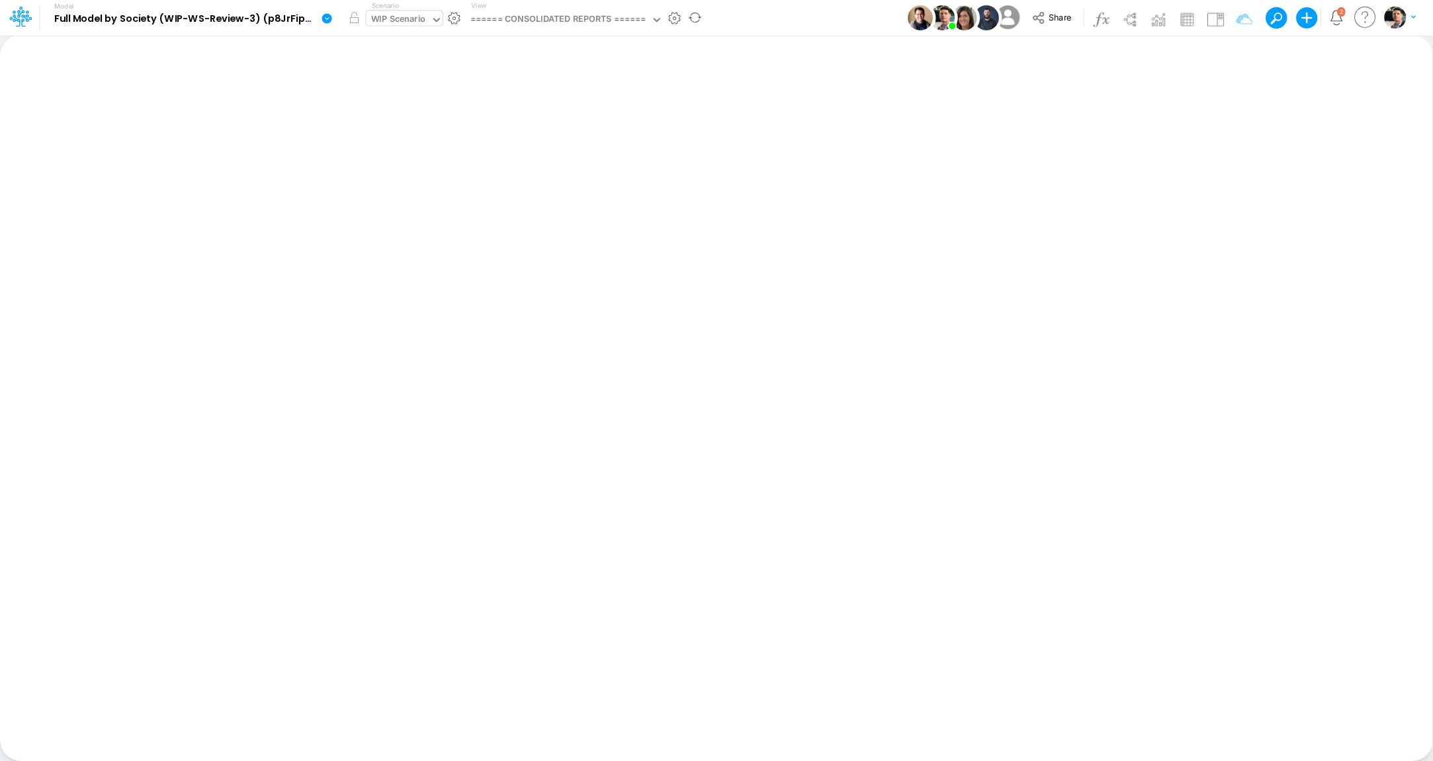
click at [419, 20] on div "WIP Scenario" at bounding box center [398, 20] width 55 height 15
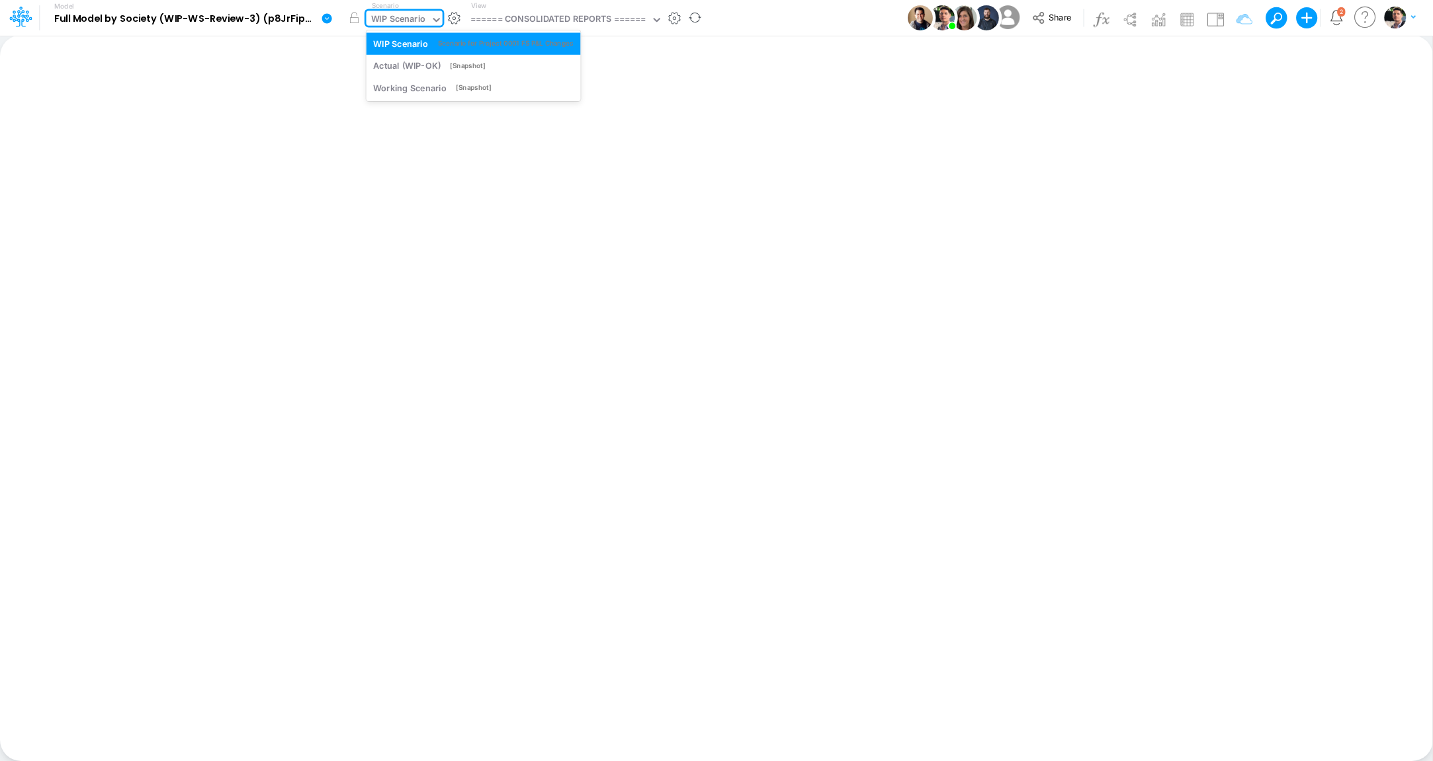
click at [420, 19] on div "WIP Scenario" at bounding box center [398, 20] width 55 height 15
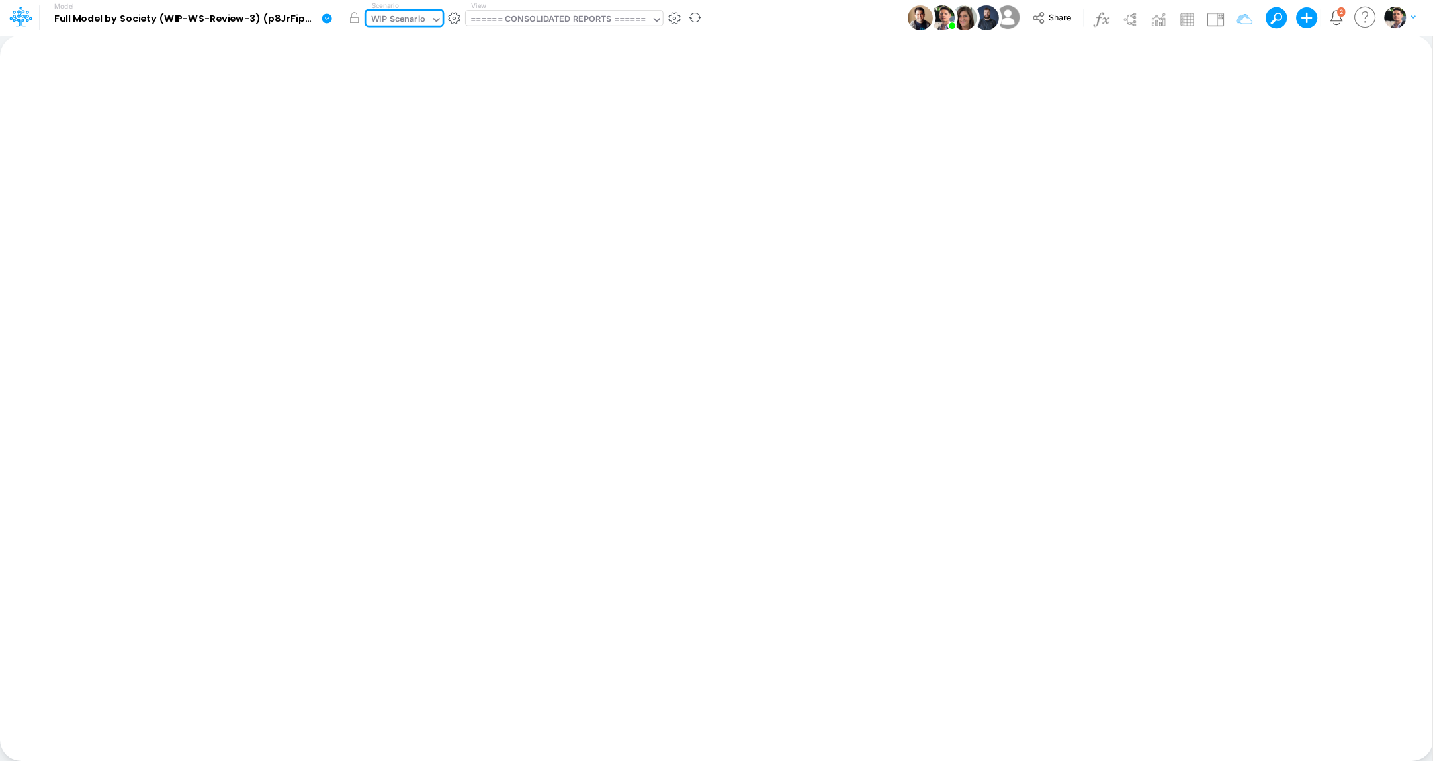
click at [558, 18] on div "====== CONSOLIDATED REPORTS ======" at bounding box center [558, 20] width 176 height 15
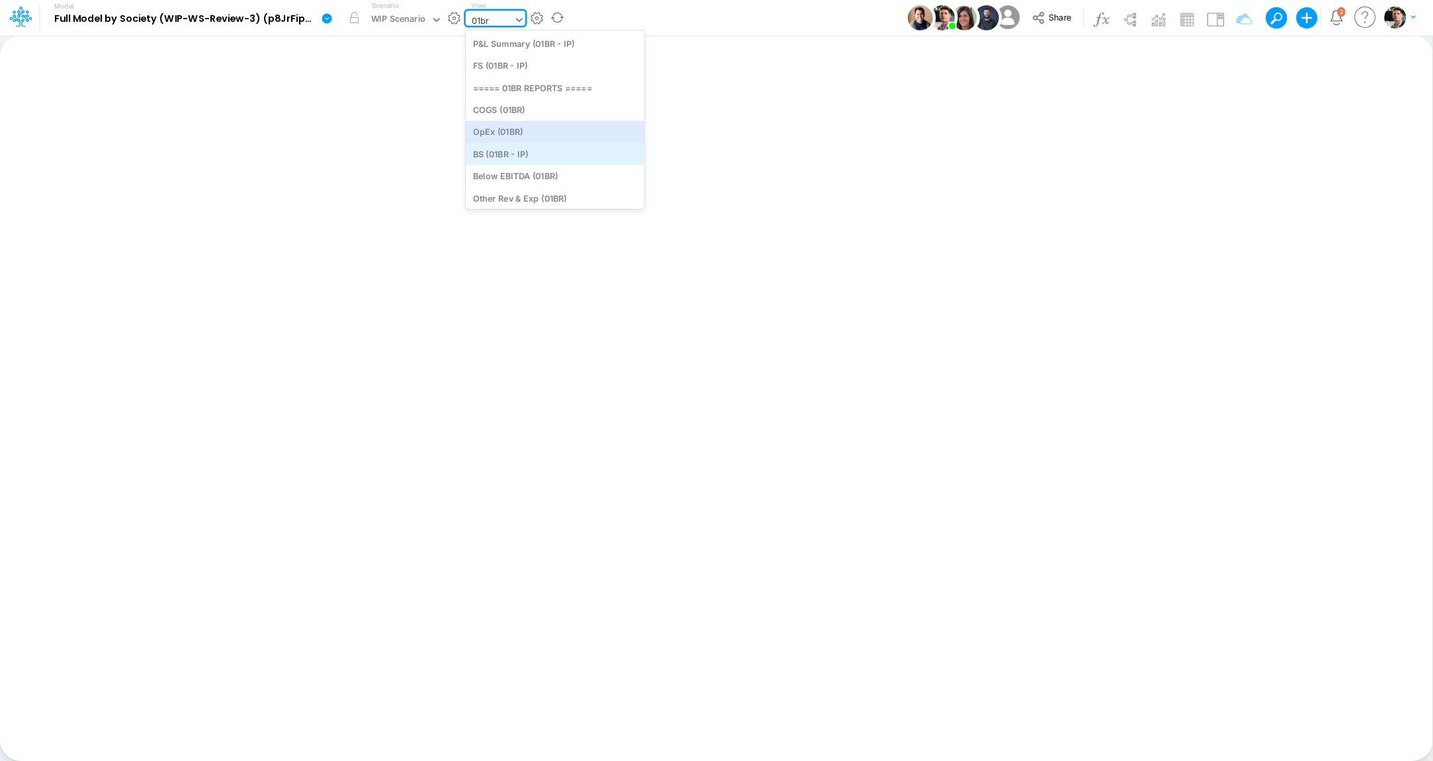
scroll to position [24, 0]
type input "01br"
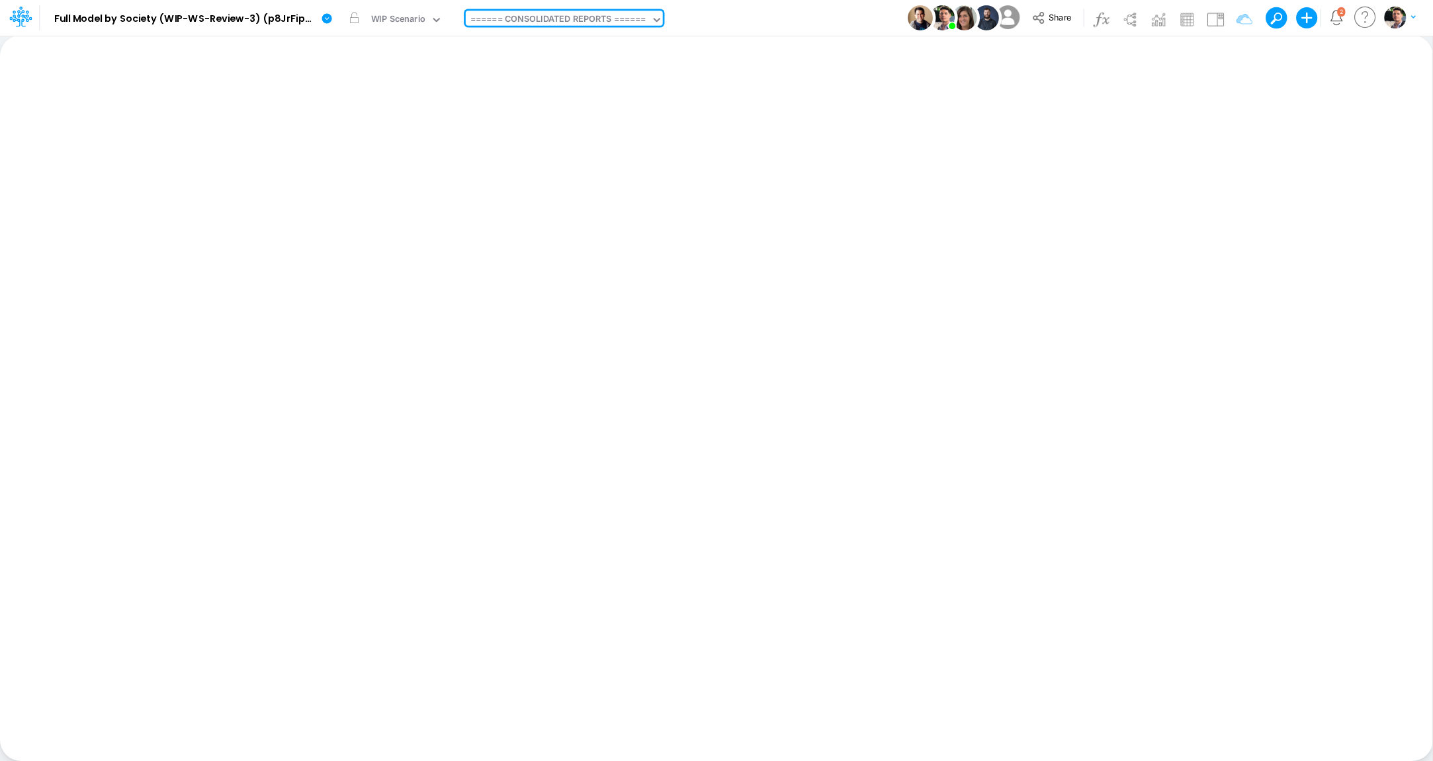
click at [573, 16] on div "====== CONSOLIDATED REPORTS ======" at bounding box center [558, 20] width 176 height 15
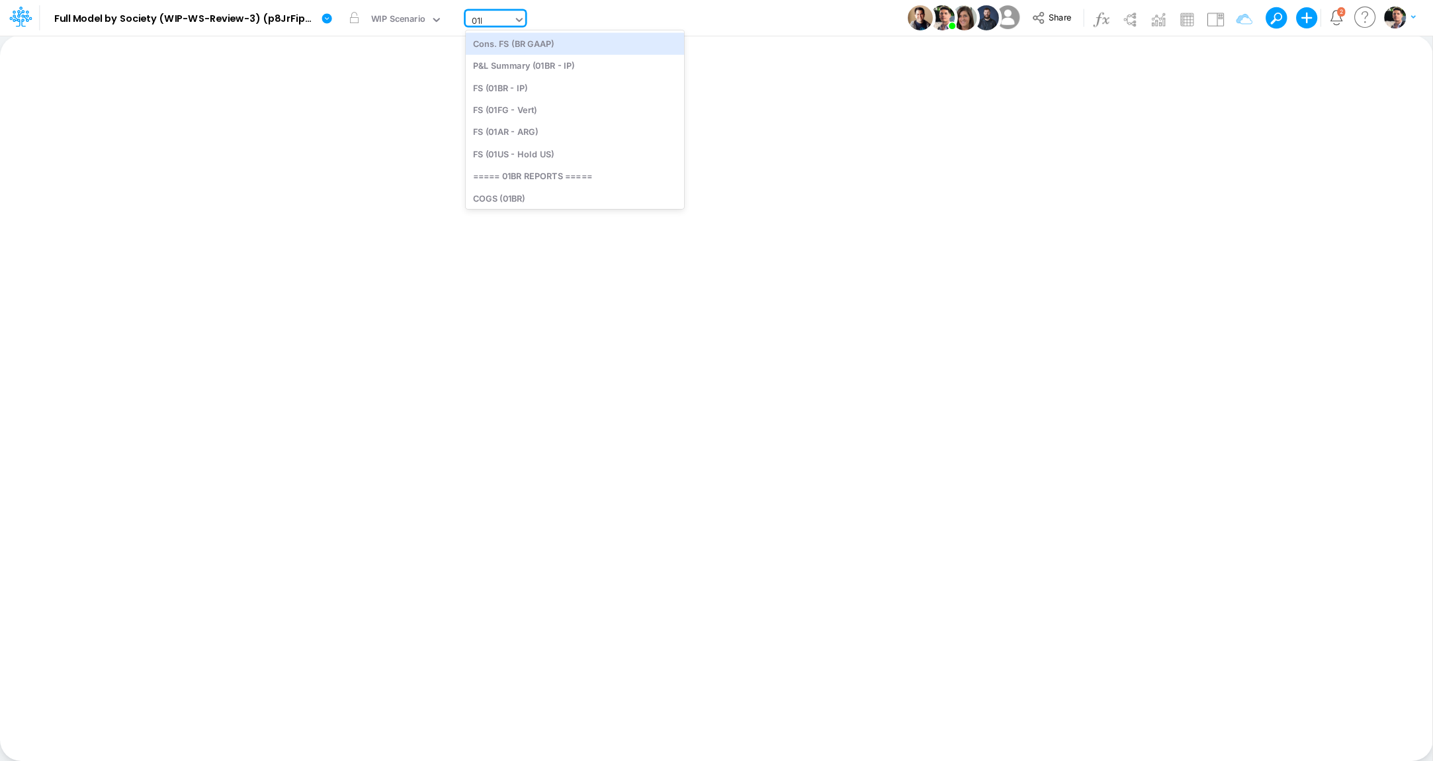
type input "01br"
click at [517, 153] on div "BS (01BR - IP)" at bounding box center [555, 154] width 179 height 22
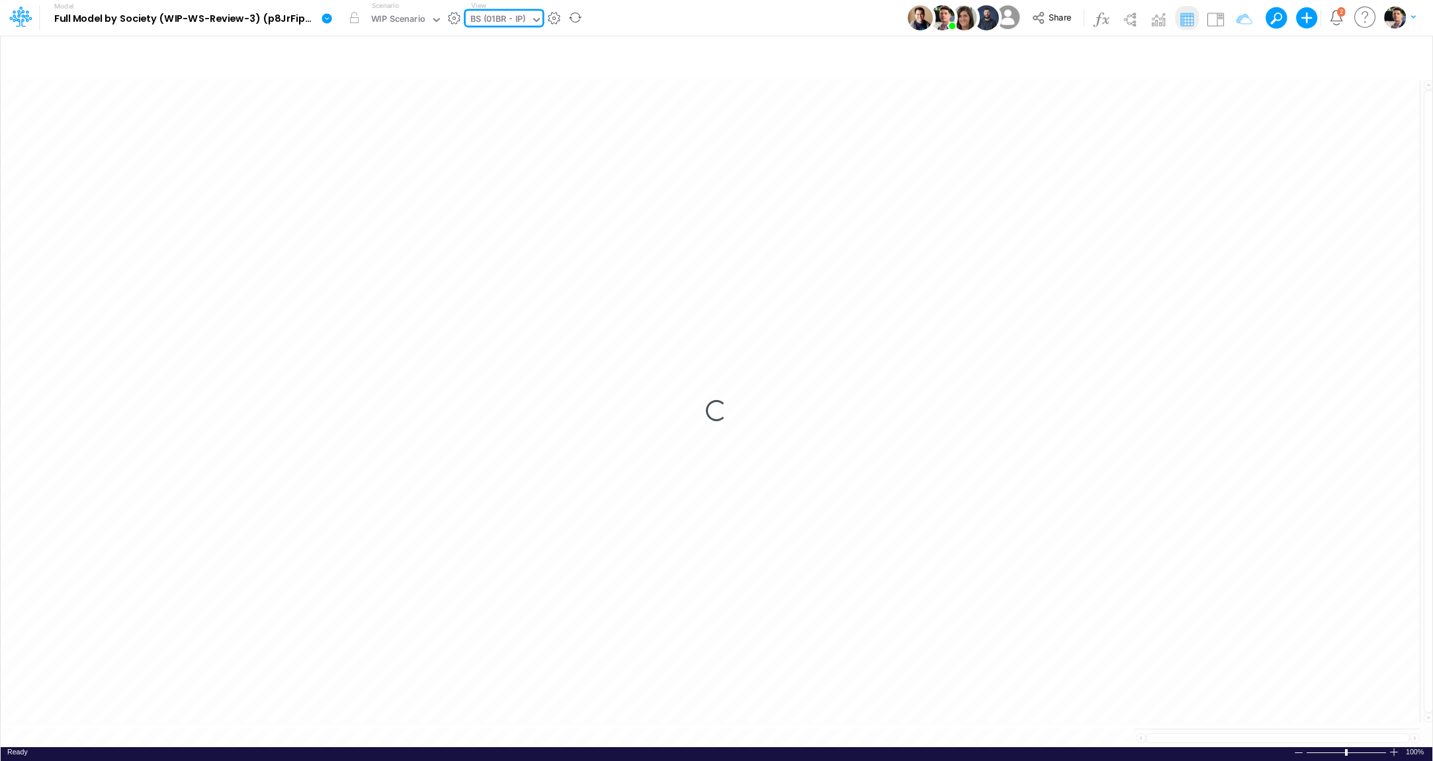
click at [523, 17] on div "BS (01BR - IP)" at bounding box center [498, 20] width 56 height 15
type input "01br"
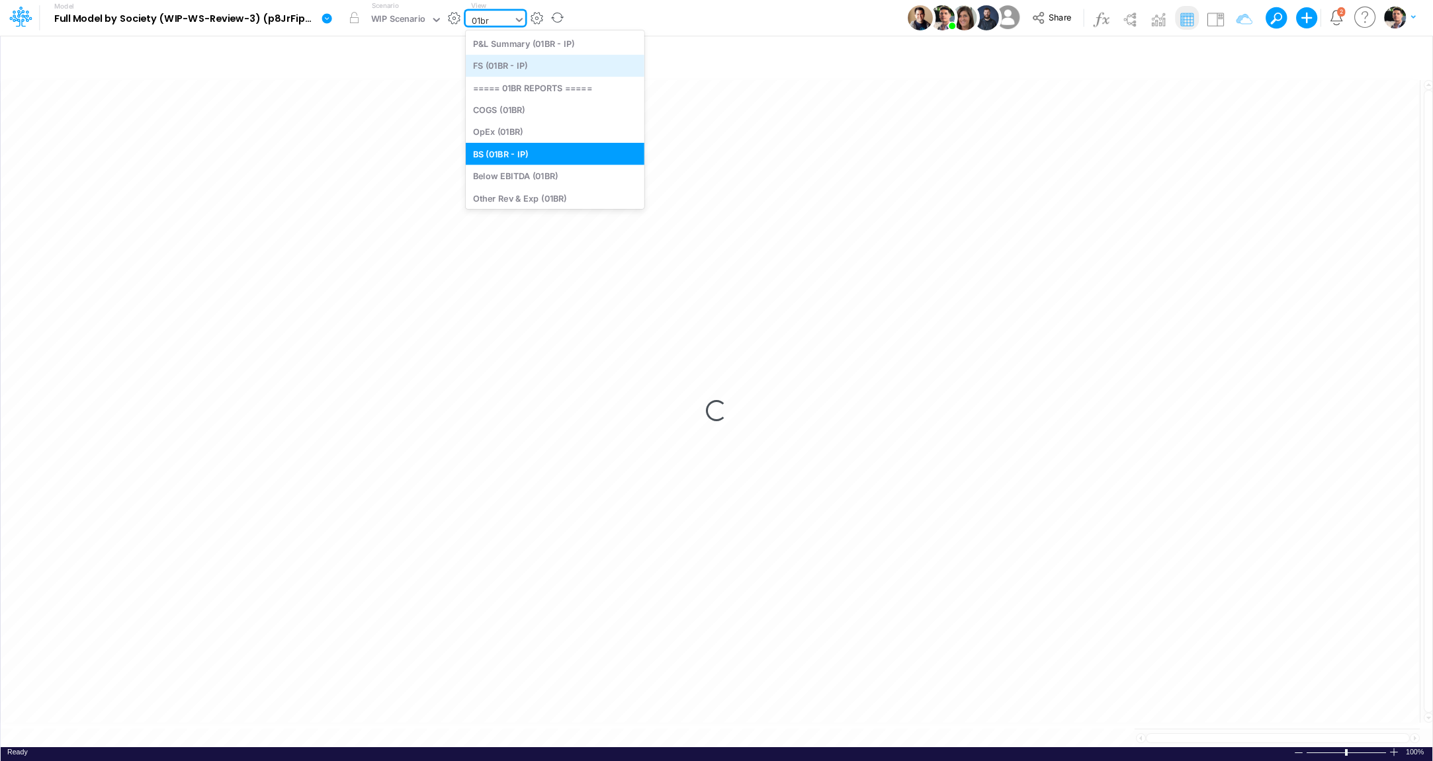
click at [525, 67] on div "FS (01BR - IP)" at bounding box center [555, 66] width 179 height 22
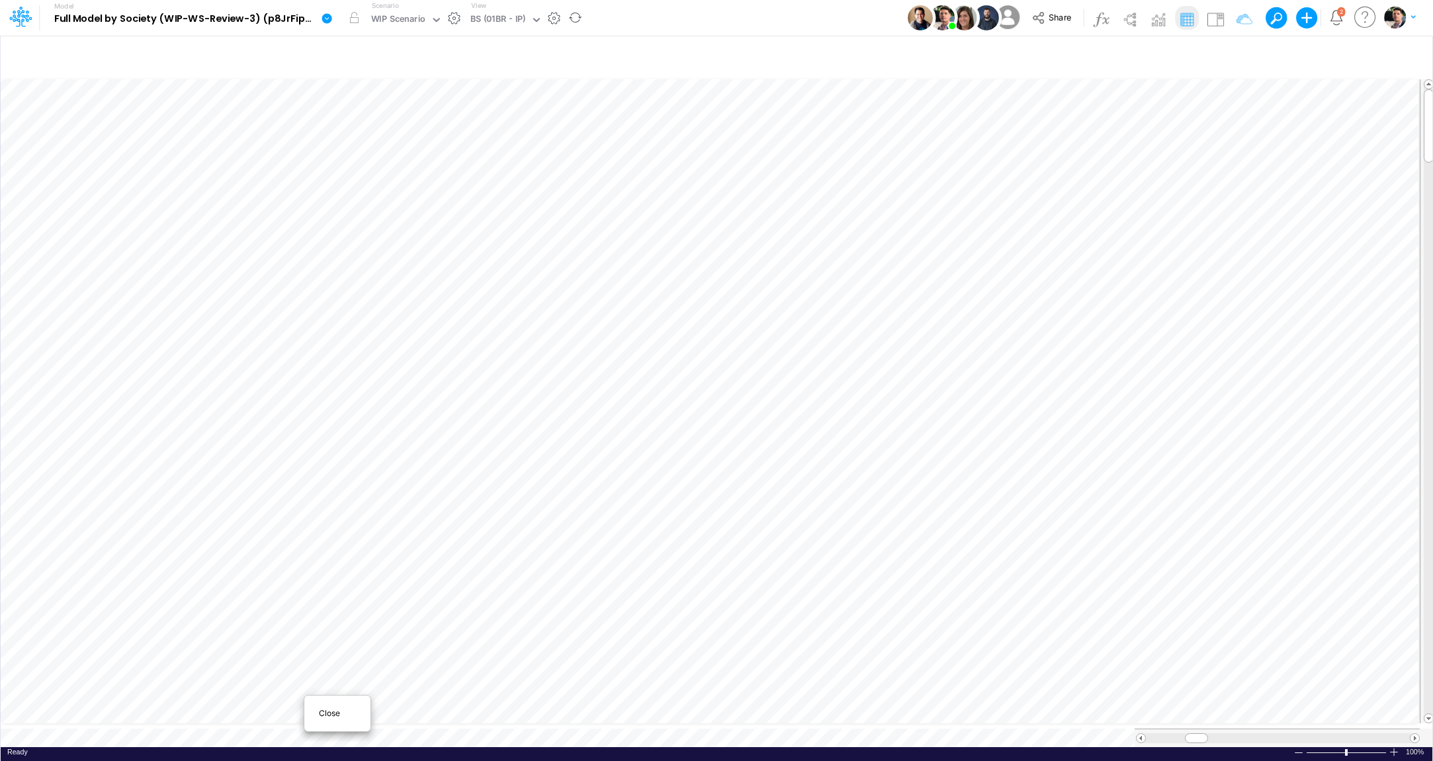
click at [321, 710] on span "Close" at bounding box center [337, 714] width 36 height 12
click at [978, 535] on button "button" at bounding box center [975, 528] width 24 height 26
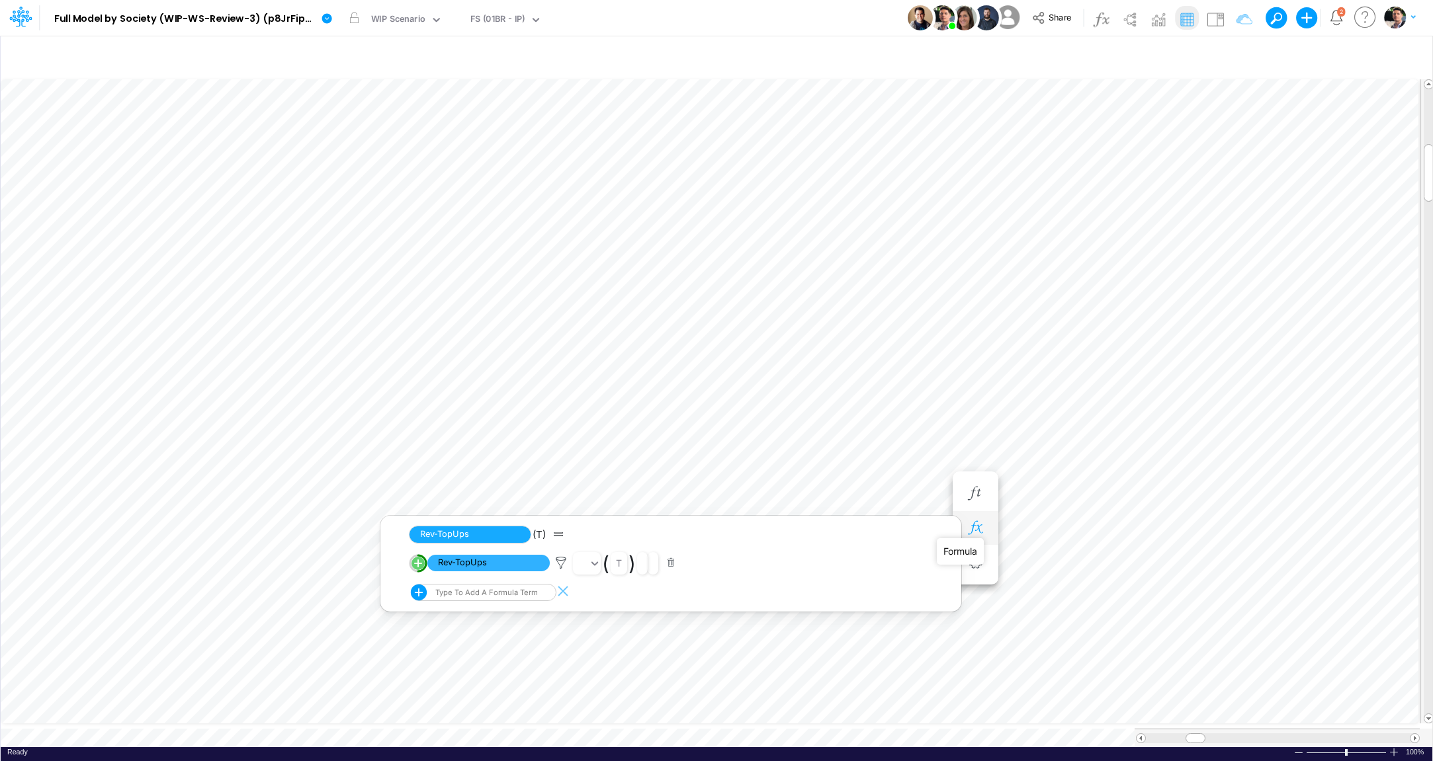
click at [978, 530] on icon "button" at bounding box center [975, 528] width 20 height 14
click at [976, 527] on icon "button" at bounding box center [975, 528] width 20 height 14
click at [561, 565] on icon at bounding box center [561, 563] width 20 height 14
click at [901, 355] on div at bounding box center [716, 384] width 1433 height 755
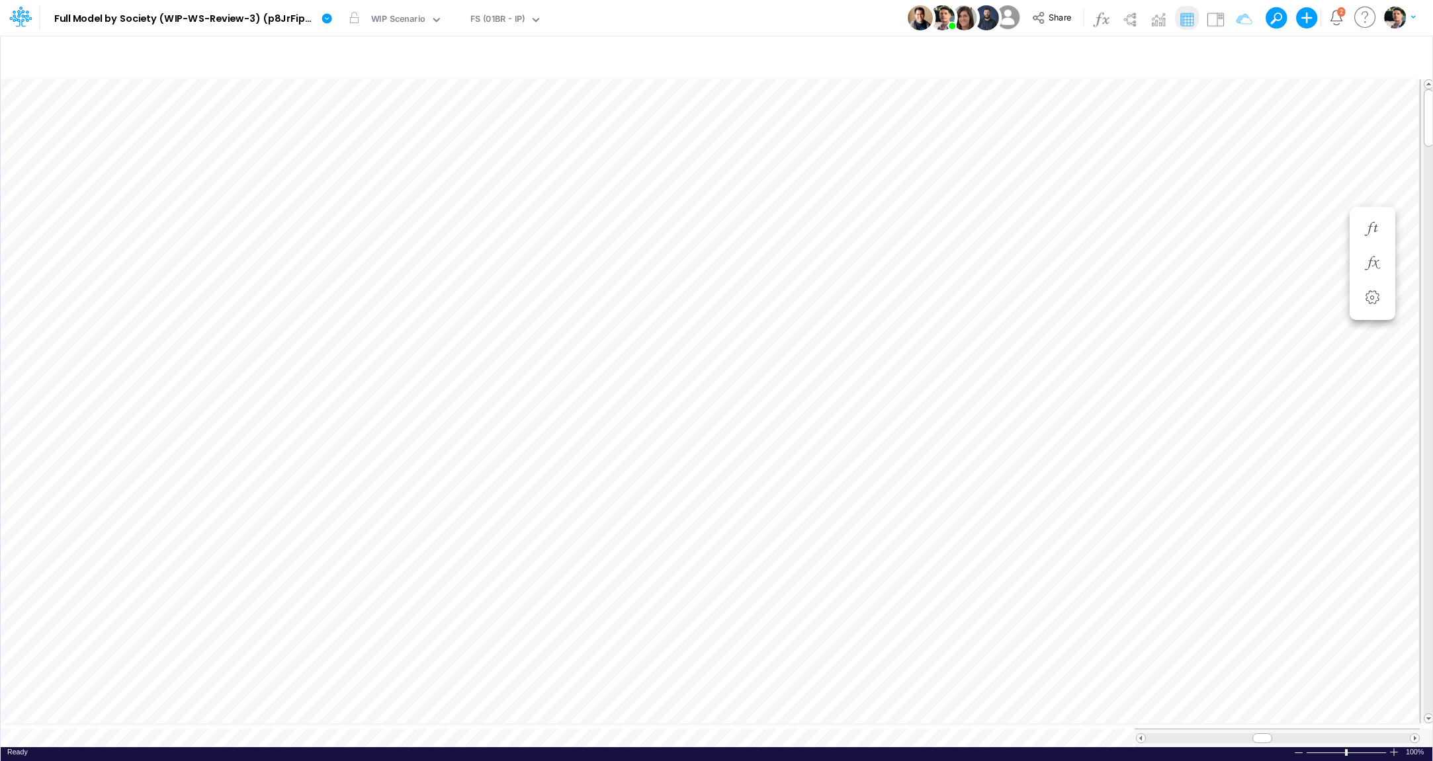
scroll to position [5, 43]
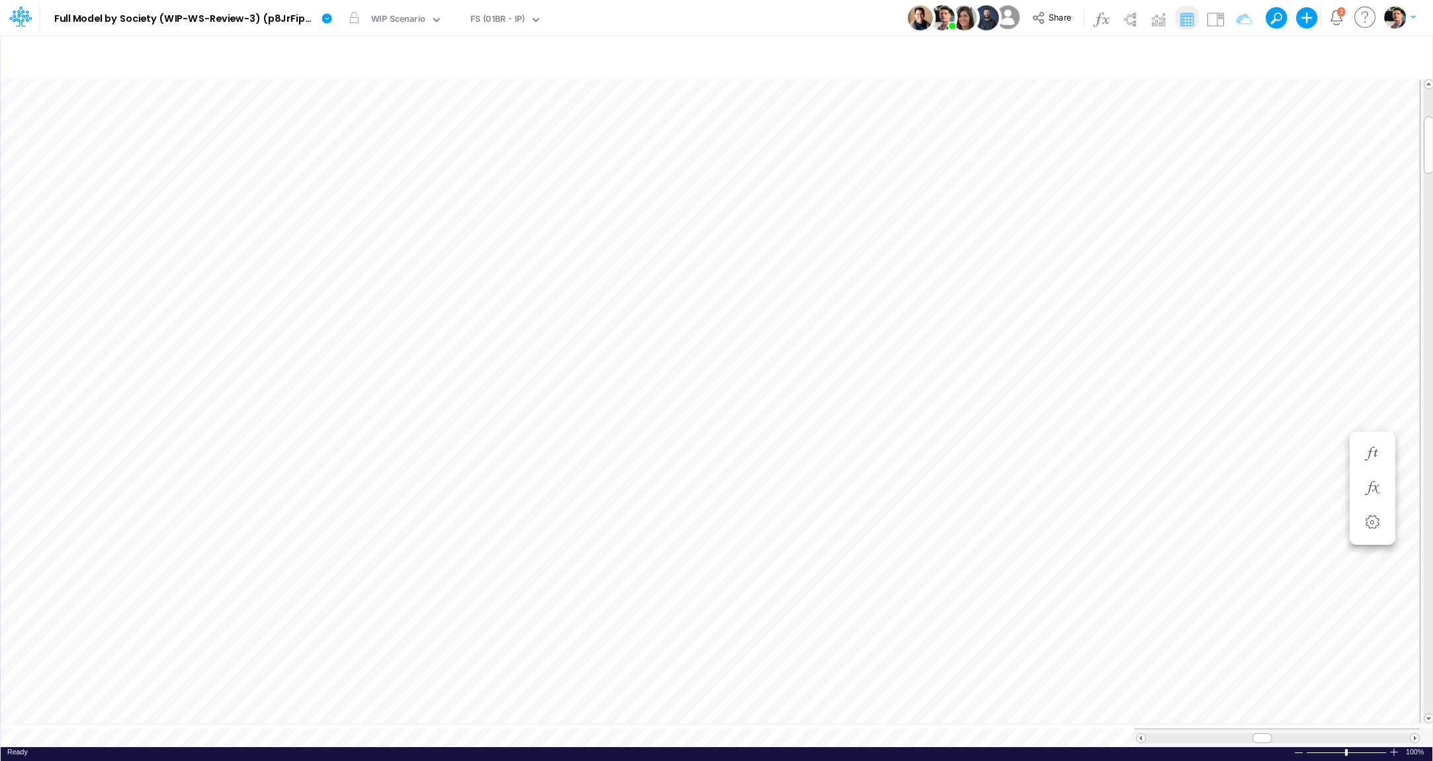
scroll to position [5, 43]
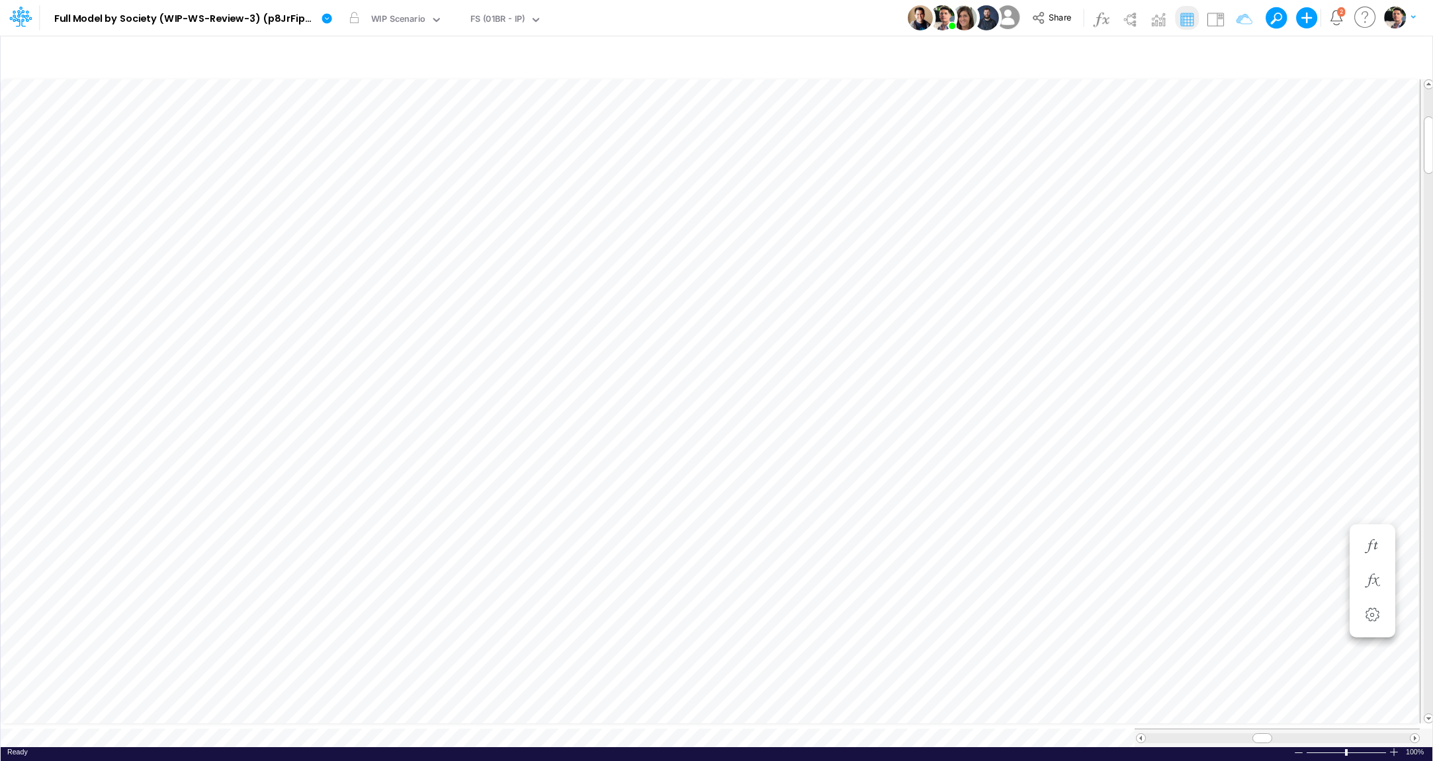
scroll to position [5, 43]
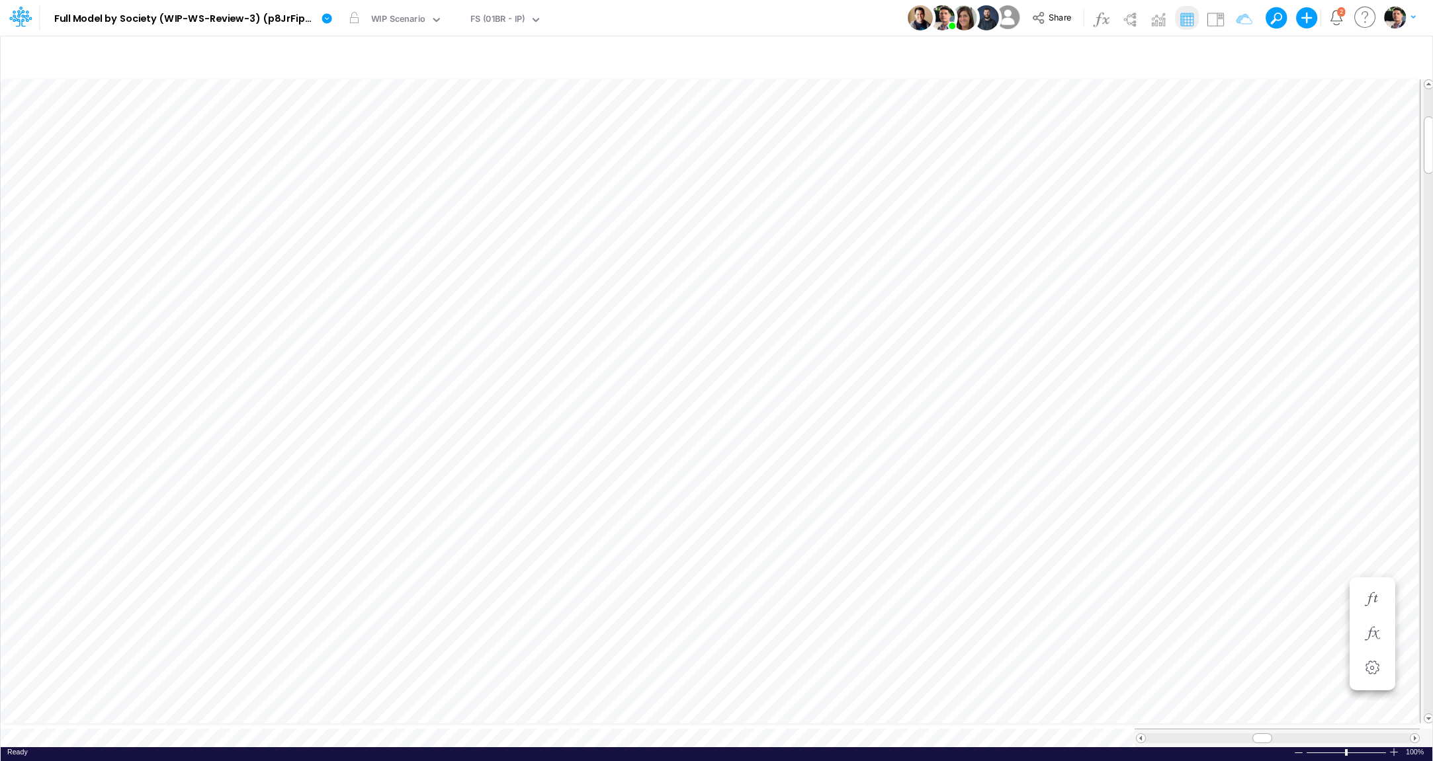
scroll to position [5, 3]
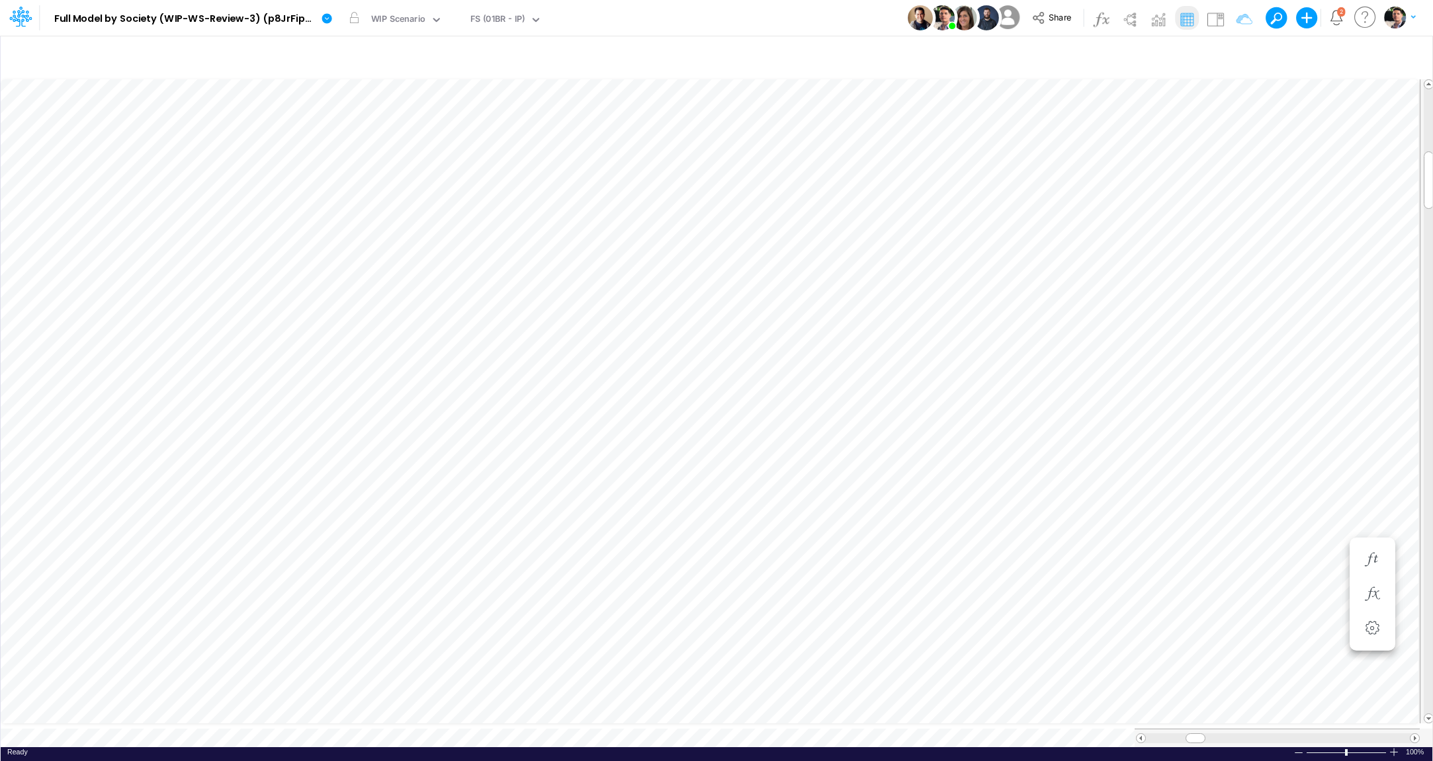
scroll to position [5, 21]
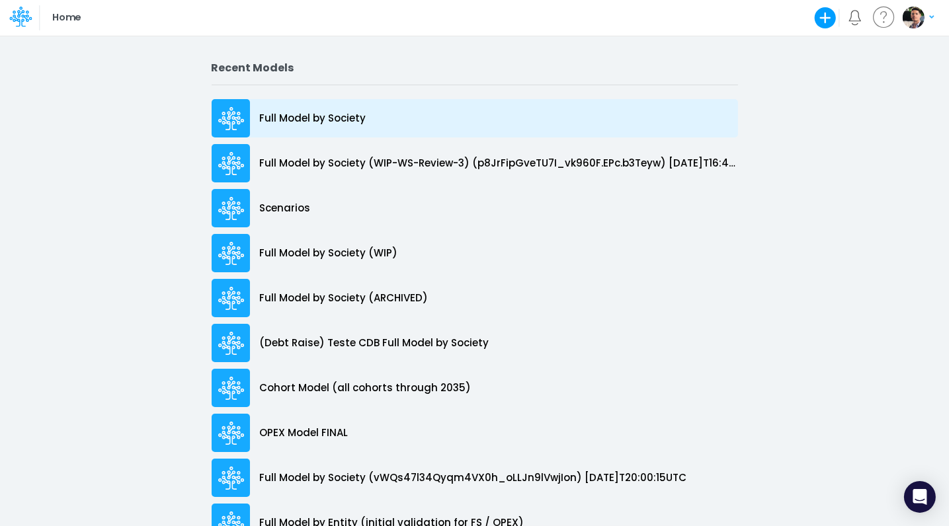
click at [339, 118] on p "Full Model by Society" at bounding box center [313, 118] width 106 height 15
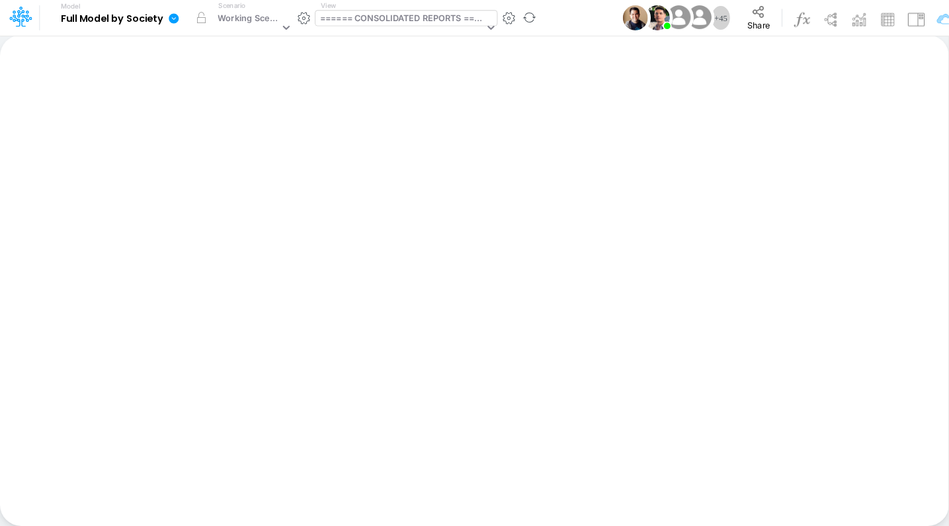
click at [396, 18] on div "====== CONSOLIDATED REPORTS ======" at bounding box center [402, 19] width 164 height 15
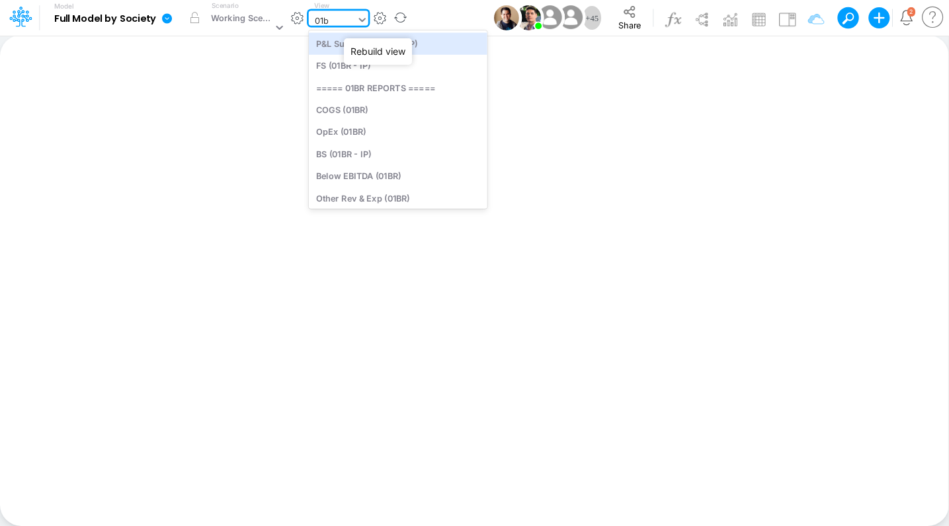
type input "01br"
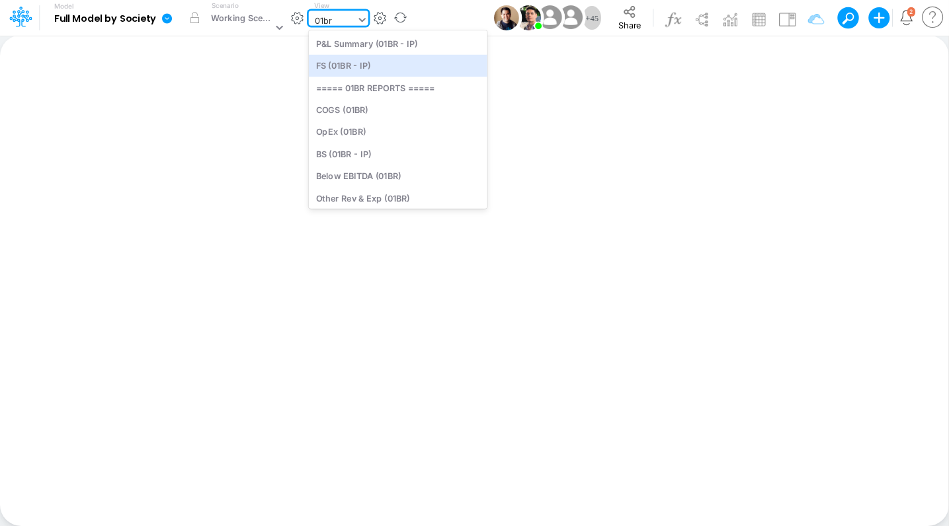
click at [369, 68] on div "FS (01BR - IP)" at bounding box center [398, 66] width 179 height 22
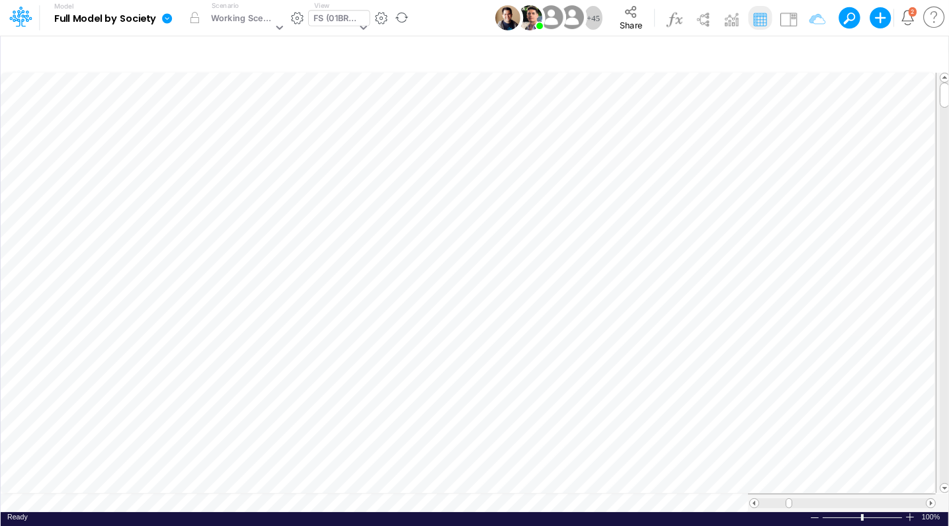
scroll to position [5, 15]
